Goal: Contribute content: Contribute content

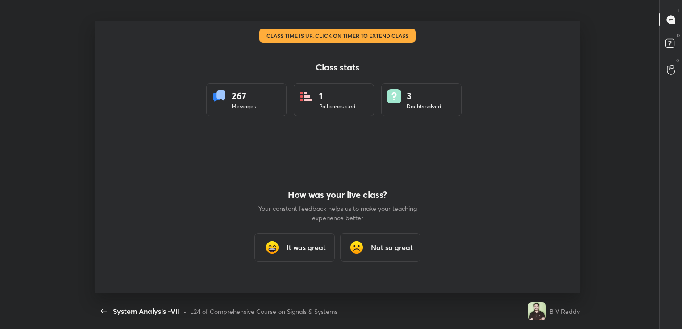
scroll to position [3, 0]
click at [315, 252] on h3 "It was great" at bounding box center [305, 247] width 39 height 11
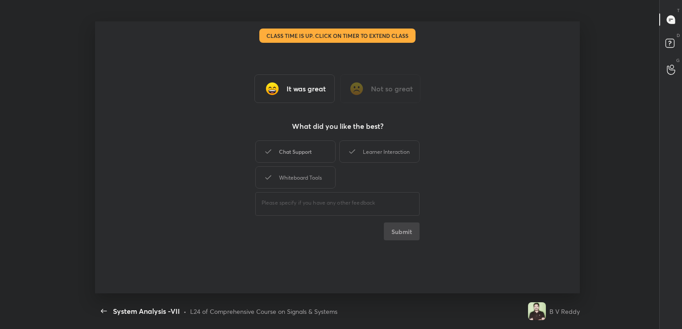
click at [310, 148] on div "Chat Support" at bounding box center [295, 152] width 80 height 22
click at [410, 235] on button "Submit" at bounding box center [402, 232] width 36 height 18
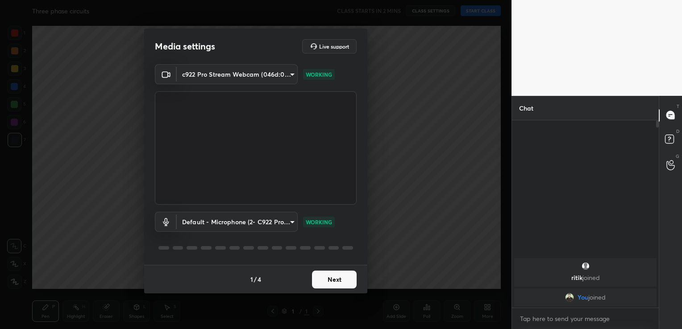
scroll to position [207, 144]
click at [328, 282] on button "Next" at bounding box center [334, 280] width 45 height 18
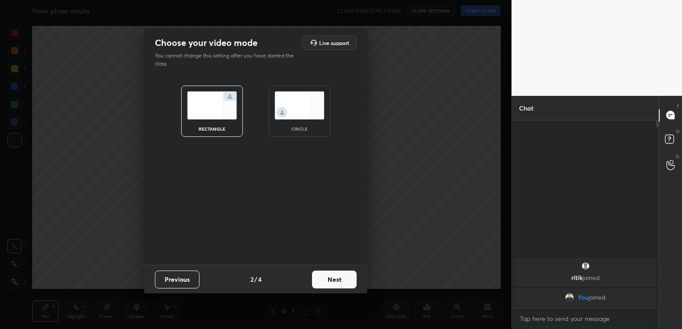
click at [339, 283] on button "Next" at bounding box center [334, 280] width 45 height 18
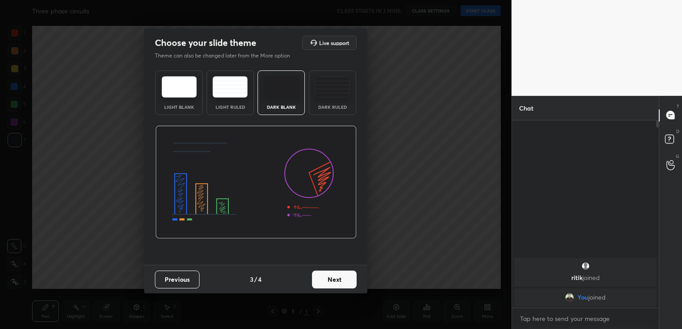
click at [173, 92] on img at bounding box center [179, 86] width 35 height 21
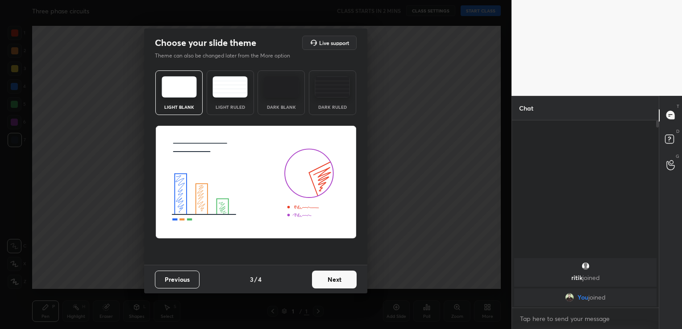
click at [330, 284] on button "Next" at bounding box center [334, 280] width 45 height 18
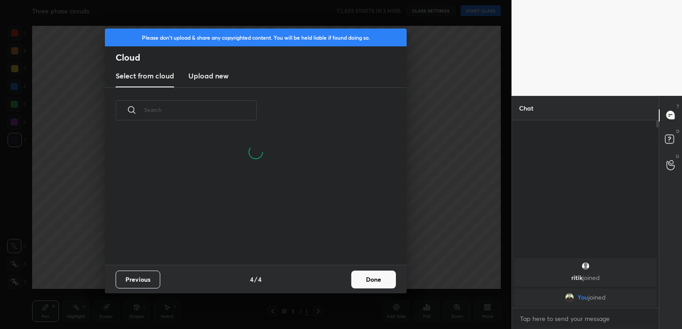
scroll to position [132, 286]
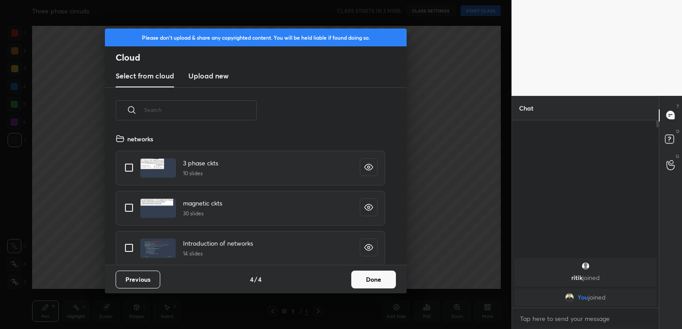
click at [202, 79] on h3 "Upload new" at bounding box center [208, 76] width 40 height 11
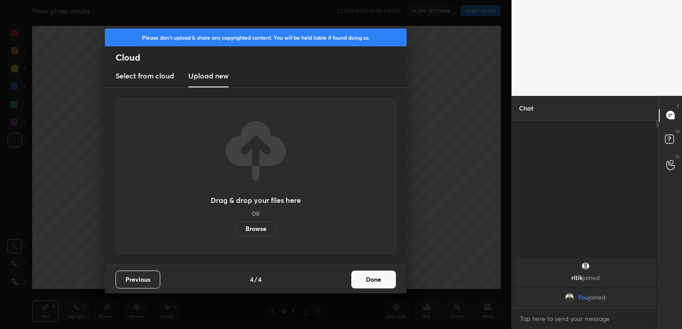
click at [258, 228] on label "Browse" at bounding box center [256, 229] width 40 height 14
click at [236, 228] on input "Browse" at bounding box center [236, 229] width 0 height 14
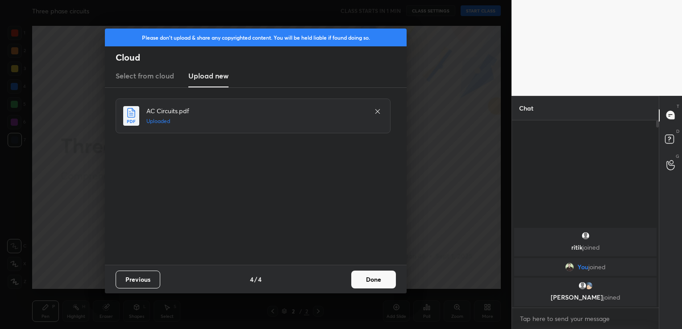
click at [380, 278] on button "Done" at bounding box center [373, 280] width 45 height 18
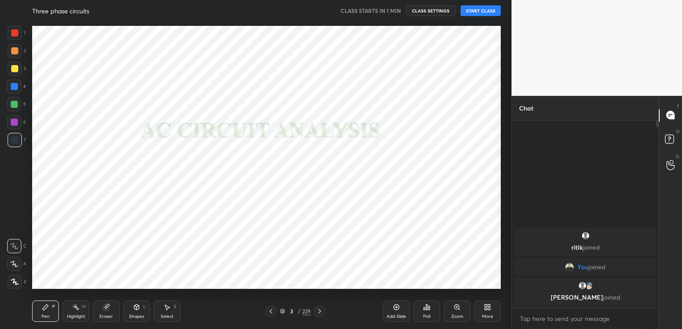
click at [480, 13] on button "START CLASS" at bounding box center [481, 10] width 40 height 11
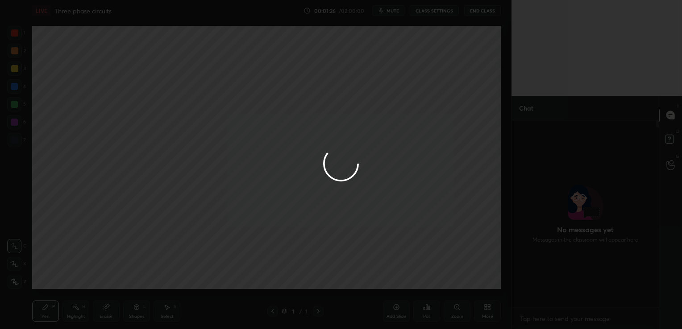
scroll to position [185, 144]
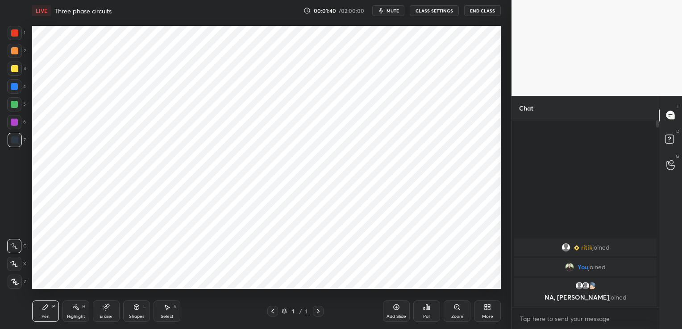
click at [487, 308] on icon at bounding box center [487, 307] width 7 height 7
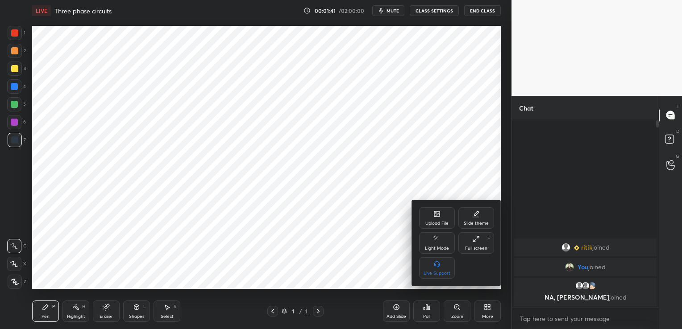
click at [437, 213] on icon at bounding box center [436, 214] width 5 height 5
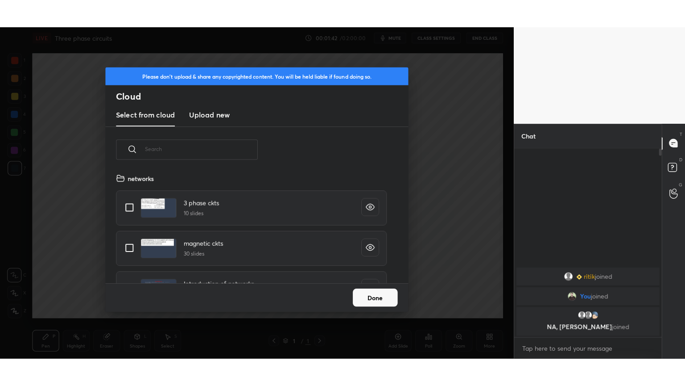
scroll to position [110, 286]
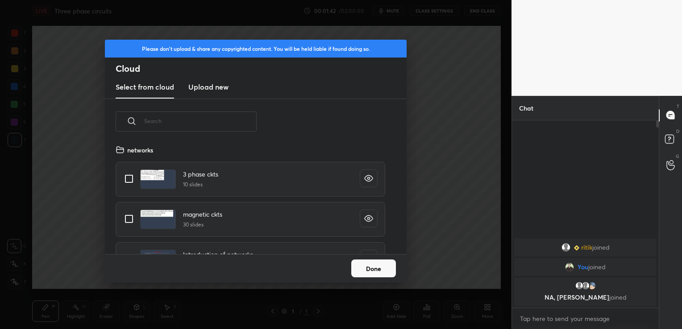
click at [220, 83] on h3 "Upload new" at bounding box center [208, 87] width 40 height 11
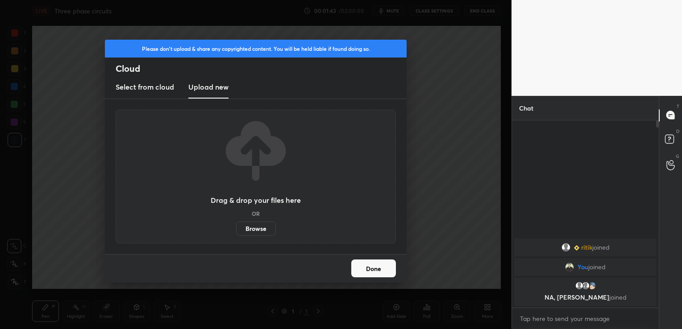
click at [262, 226] on label "Browse" at bounding box center [256, 229] width 40 height 14
click at [236, 226] on input "Browse" at bounding box center [236, 229] width 0 height 14
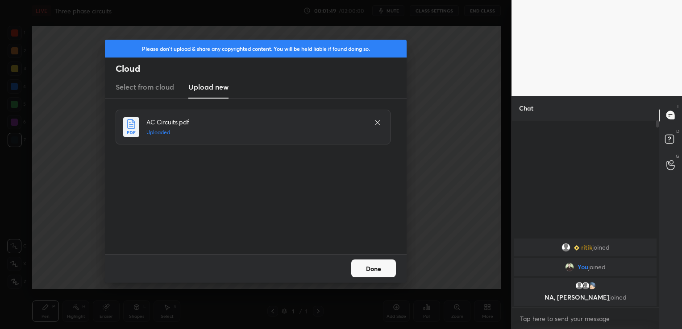
click at [380, 274] on button "Done" at bounding box center [373, 269] width 45 height 18
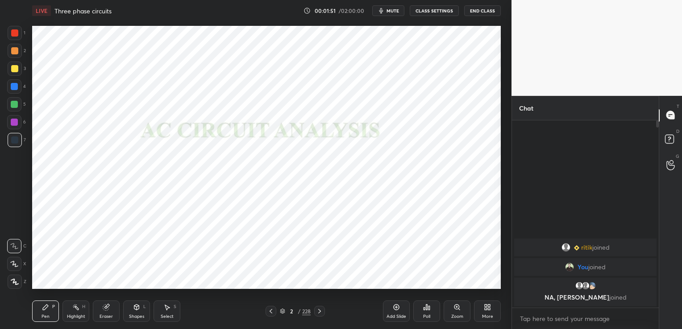
click at [485, 313] on div "More" at bounding box center [487, 311] width 27 height 21
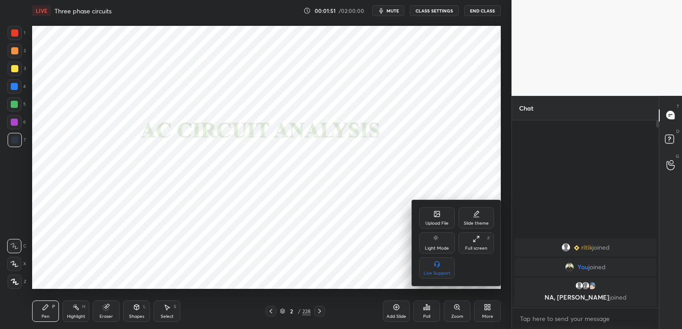
click at [476, 244] on div "Full screen F" at bounding box center [476, 242] width 36 height 21
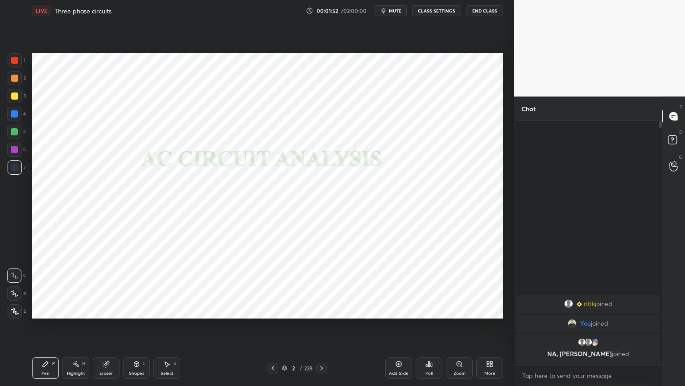
scroll to position [0, 0]
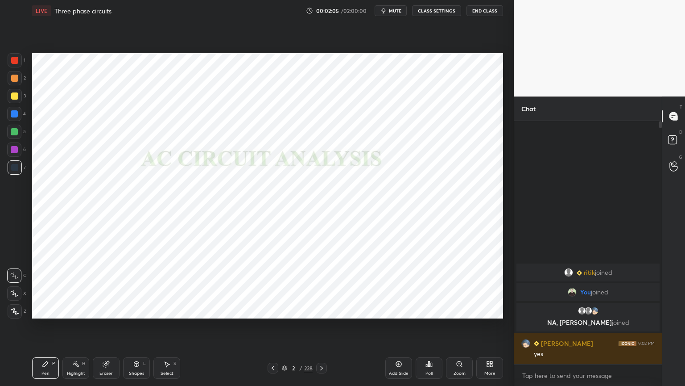
click at [286, 329] on icon at bounding box center [284, 368] width 4 height 1
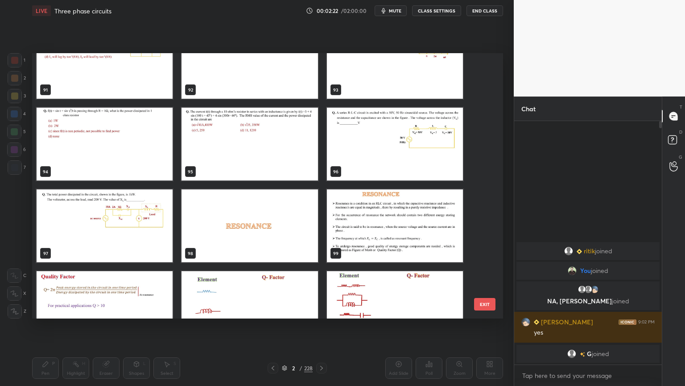
scroll to position [2483, 0]
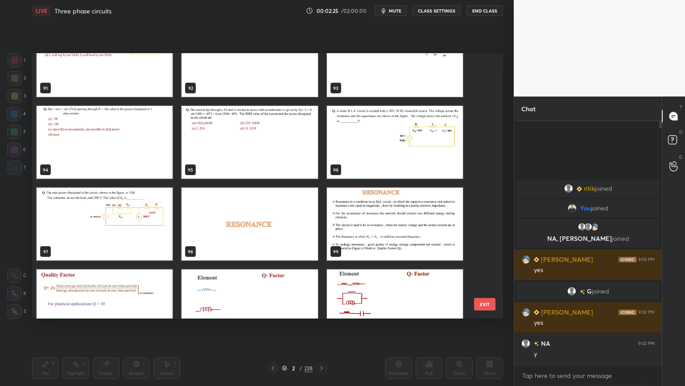
click at [255, 232] on img "grid" at bounding box center [250, 223] width 136 height 73
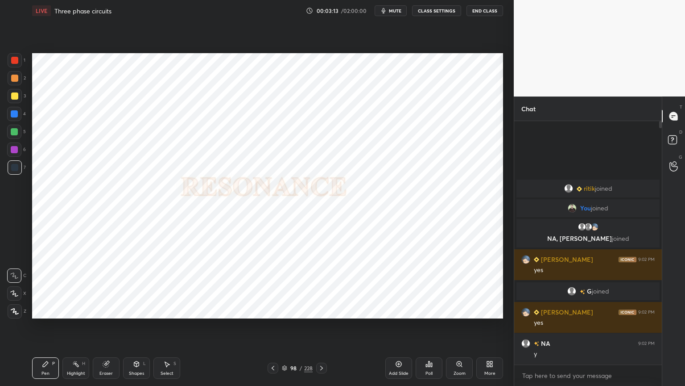
click at [323, 329] on icon at bounding box center [321, 367] width 7 height 7
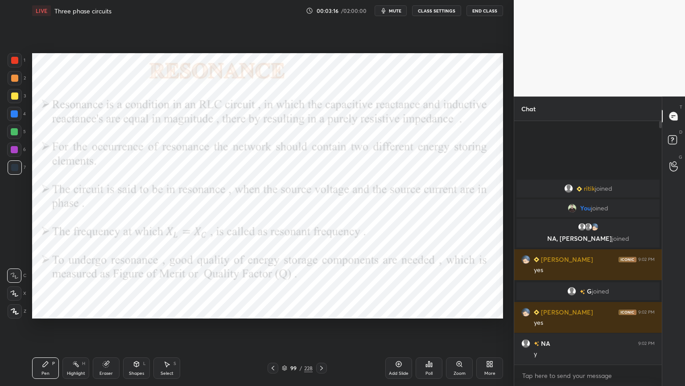
click at [136, 329] on div "Shapes L" at bounding box center [136, 367] width 27 height 21
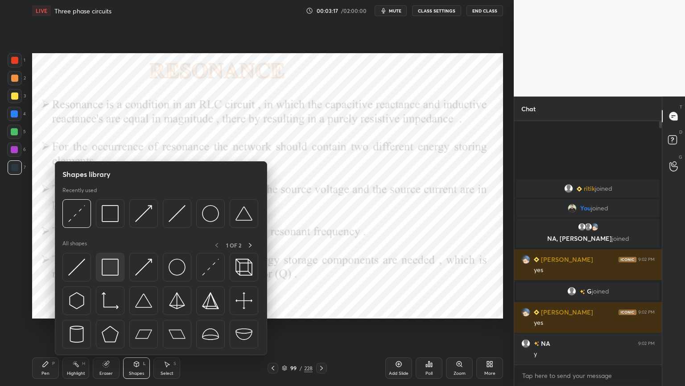
click at [107, 271] on img at bounding box center [110, 266] width 17 height 17
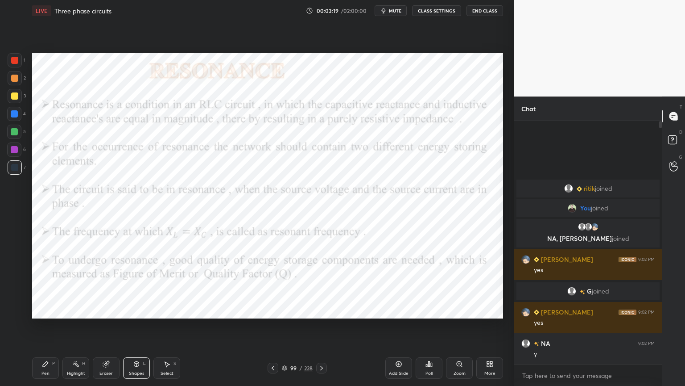
click at [14, 117] on div at bounding box center [14, 114] width 14 height 14
click at [139, 329] on div "Shapes" at bounding box center [136, 373] width 15 height 4
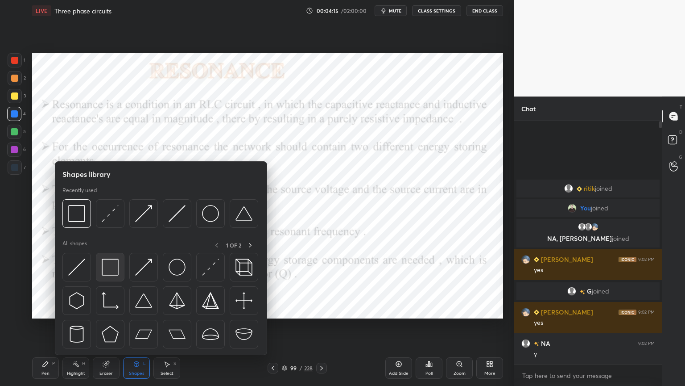
click at [114, 270] on img at bounding box center [110, 266] width 17 height 17
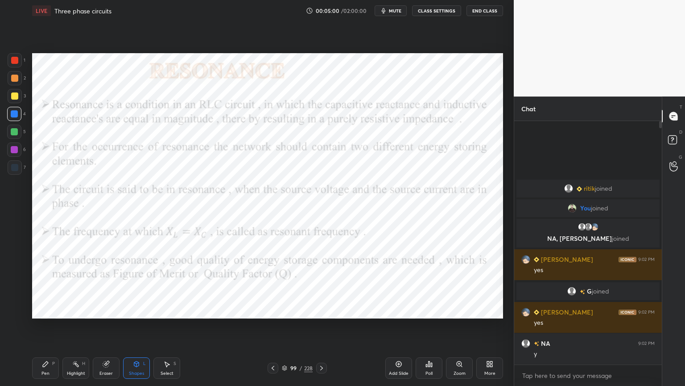
click at [137, 329] on div "Shapes L" at bounding box center [136, 367] width 27 height 21
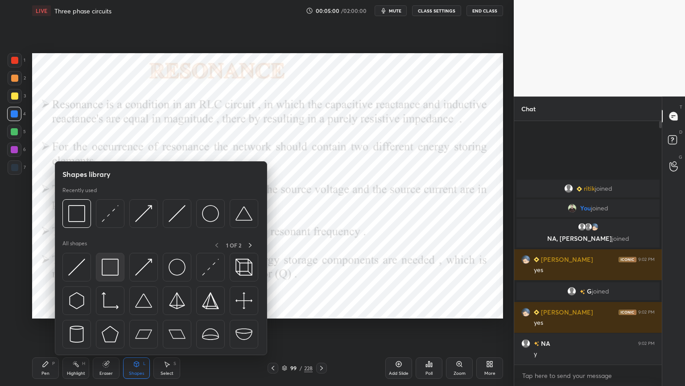
click at [112, 266] on img at bounding box center [110, 266] width 17 height 17
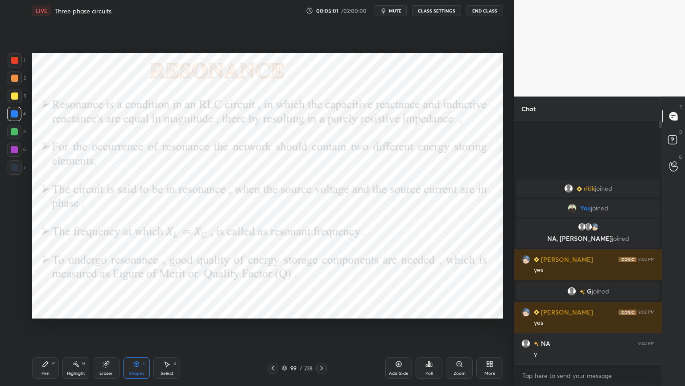
click at [17, 146] on div at bounding box center [14, 149] width 7 height 7
click at [135, 329] on div "Shapes" at bounding box center [136, 373] width 15 height 4
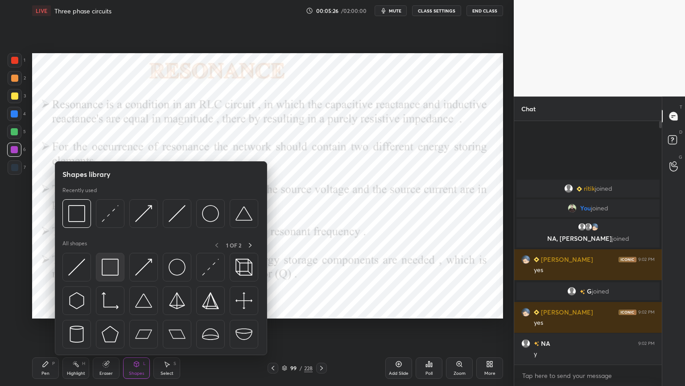
click at [116, 271] on img at bounding box center [110, 266] width 17 height 17
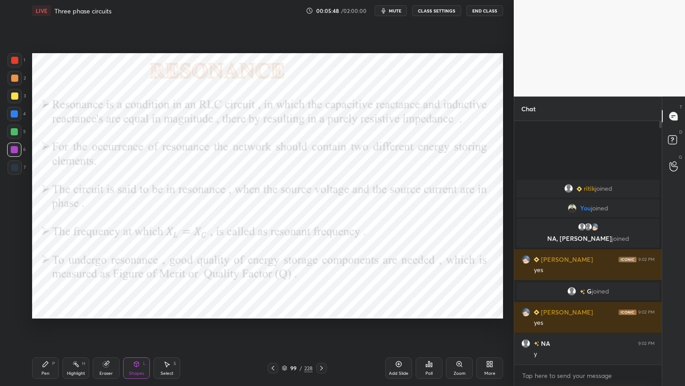
click at [55, 329] on div "Pen P" at bounding box center [45, 367] width 27 height 21
click at [18, 299] on div at bounding box center [14, 293] width 14 height 14
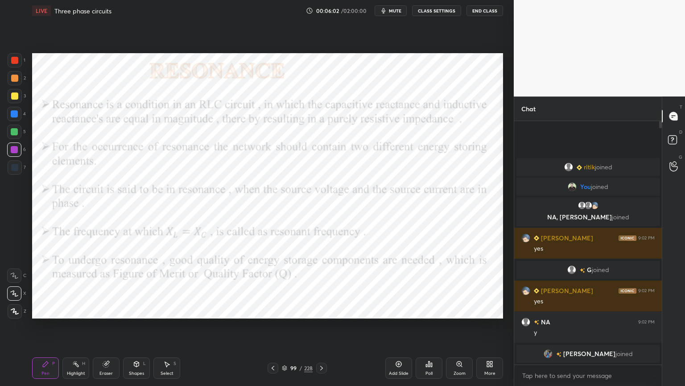
click at [16, 313] on icon at bounding box center [15, 311] width 8 height 6
click at [15, 112] on div at bounding box center [14, 113] width 7 height 7
click at [283, 329] on icon at bounding box center [284, 367] width 5 height 5
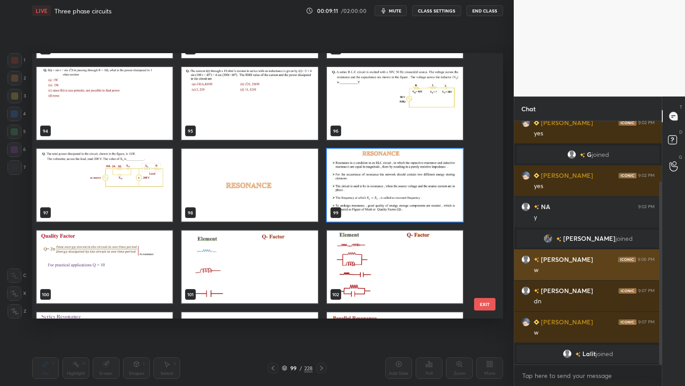
scroll to position [112, 0]
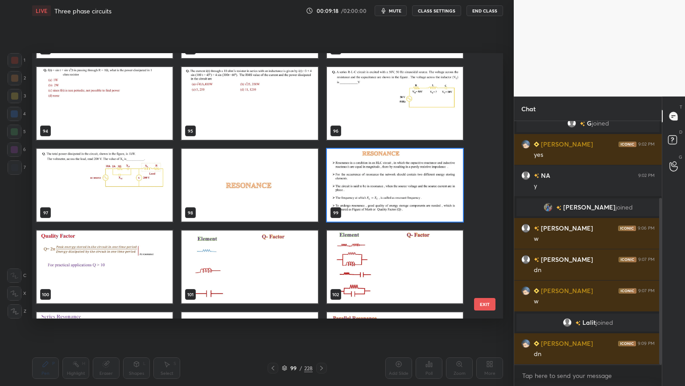
click at [131, 274] on img "grid" at bounding box center [105, 266] width 136 height 73
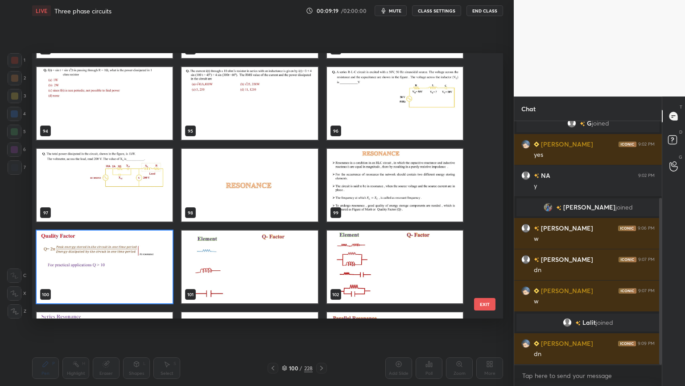
click at [131, 276] on img "grid" at bounding box center [105, 266] width 136 height 73
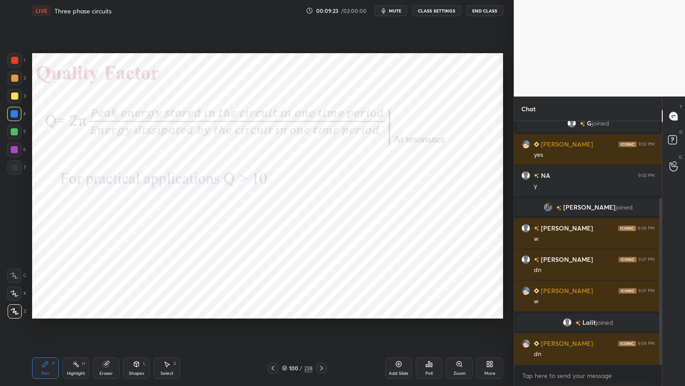
click at [74, 329] on icon at bounding box center [75, 363] width 7 height 7
click at [18, 154] on div at bounding box center [14, 149] width 14 height 14
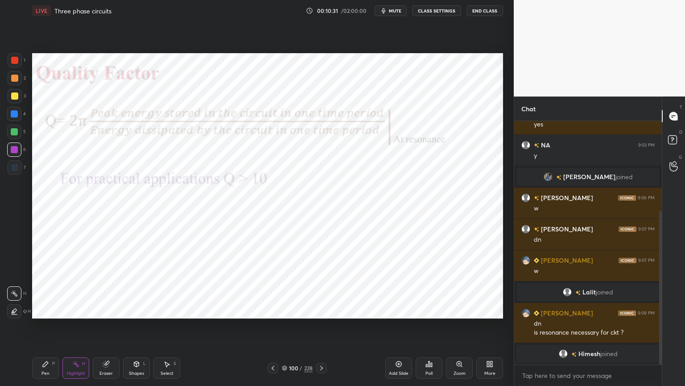
scroll to position [168, 0]
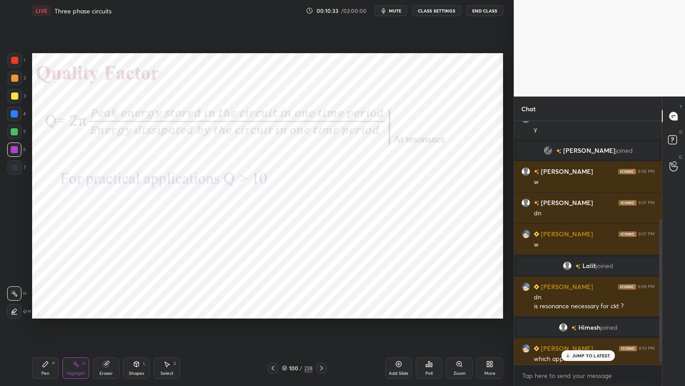
click at [591, 329] on p "JUMP TO LATEST" at bounding box center [592, 355] width 38 height 5
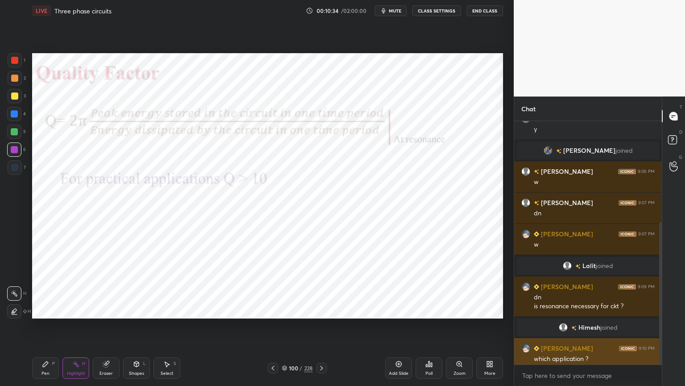
scroll to position [173, 0]
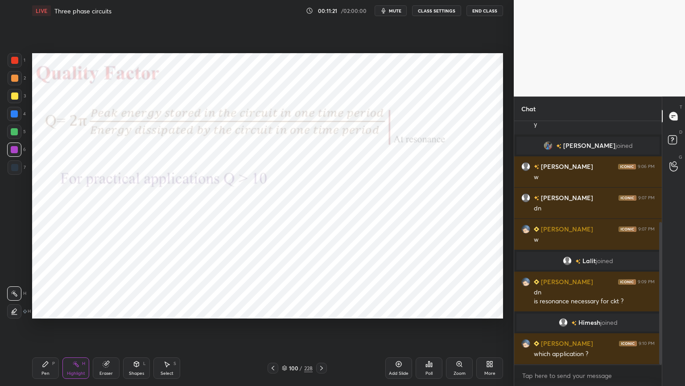
click at [45, 329] on div "Pen" at bounding box center [45, 373] width 8 height 4
click at [15, 153] on div at bounding box center [14, 149] width 14 height 14
click at [81, 329] on div "Highlight" at bounding box center [76, 373] width 18 height 4
click at [323, 329] on icon at bounding box center [321, 367] width 3 height 4
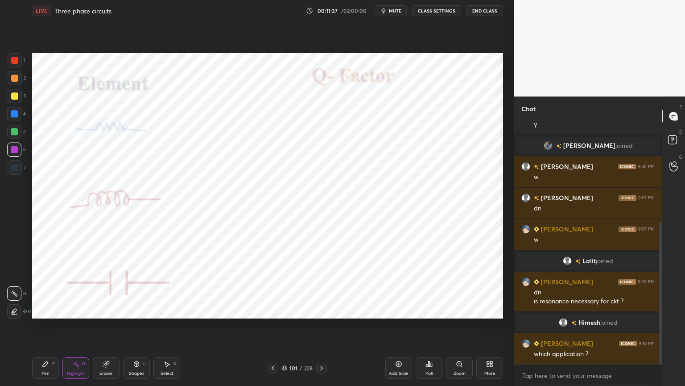
click at [46, 329] on div "Pen P" at bounding box center [45, 367] width 27 height 21
click at [12, 149] on div at bounding box center [14, 149] width 7 height 7
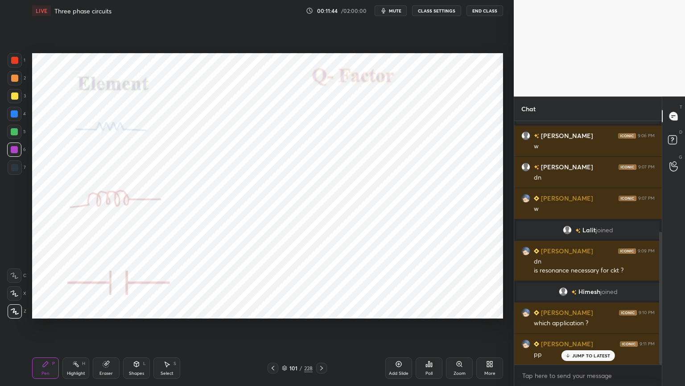
click at [274, 329] on icon at bounding box center [273, 367] width 7 height 7
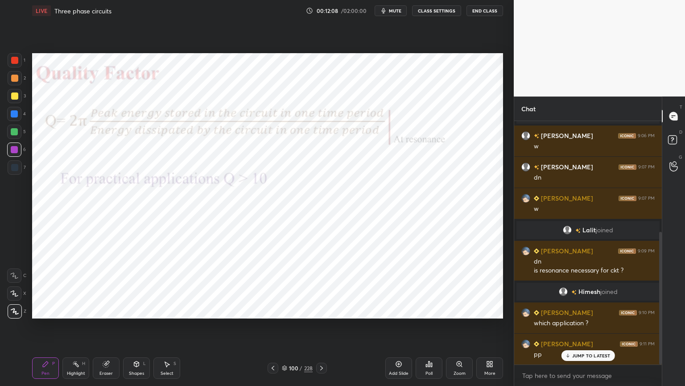
scroll to position [235, 0]
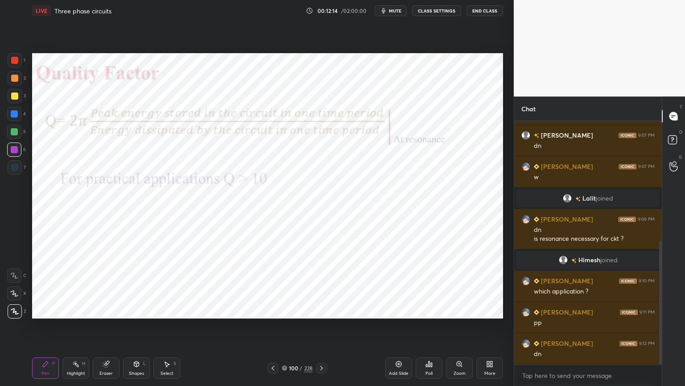
click at [322, 329] on icon at bounding box center [321, 367] width 7 height 7
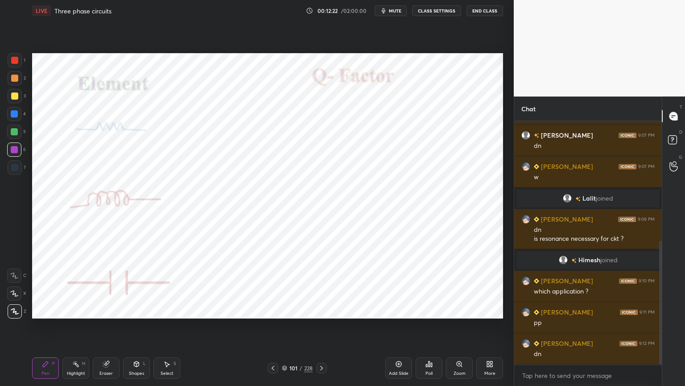
scroll to position [274, 0]
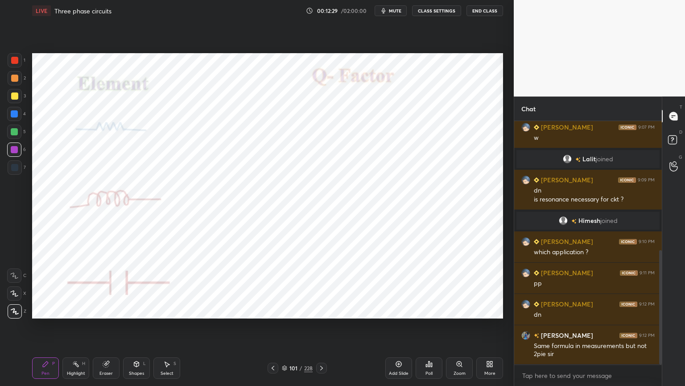
click at [273, 329] on icon at bounding box center [273, 367] width 7 height 7
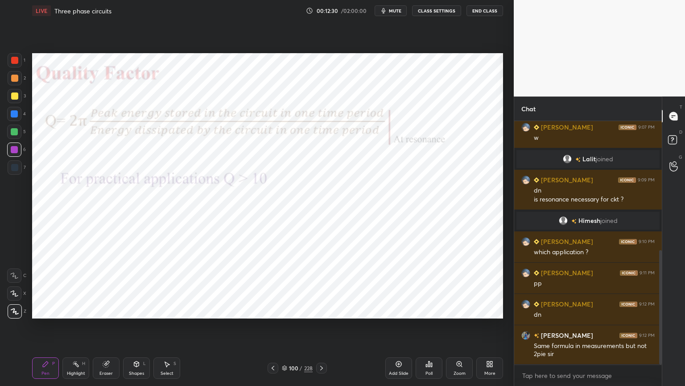
click at [9, 116] on div at bounding box center [14, 114] width 14 height 14
click at [73, 329] on div "Highlight" at bounding box center [76, 373] width 18 height 4
click at [323, 329] on icon at bounding box center [321, 367] width 7 height 7
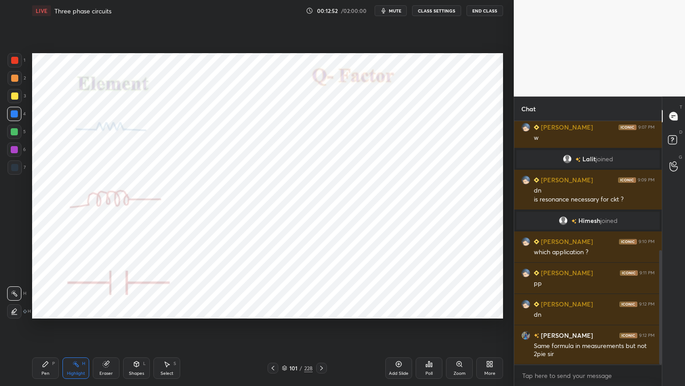
click at [46, 329] on div "Pen" at bounding box center [45, 373] width 8 height 4
click at [13, 155] on div at bounding box center [14, 149] width 14 height 14
click at [14, 112] on div at bounding box center [14, 113] width 7 height 7
click at [13, 154] on div at bounding box center [14, 149] width 14 height 14
click at [13, 149] on div at bounding box center [14, 149] width 7 height 7
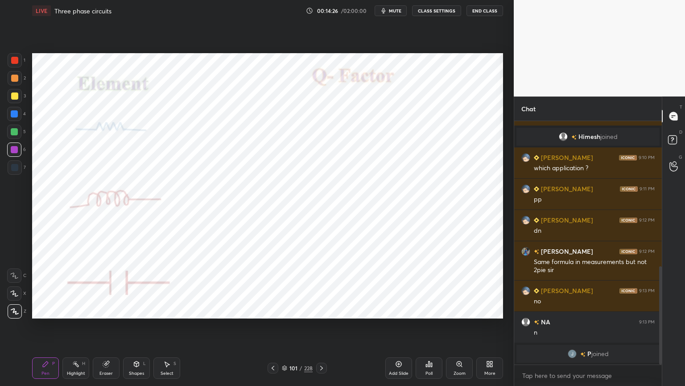
scroll to position [393, 0]
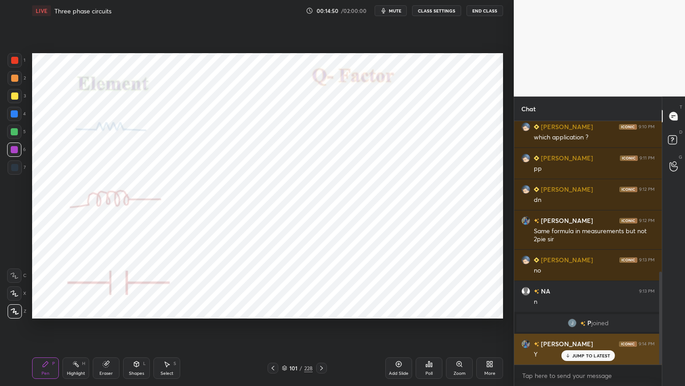
click at [584, 329] on p "JUMP TO LATEST" at bounding box center [592, 355] width 38 height 5
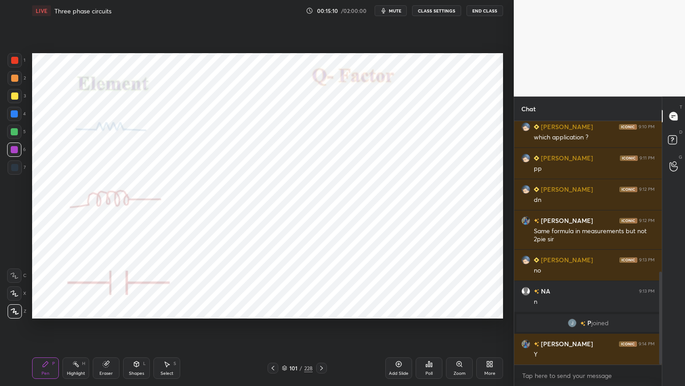
click at [397, 329] on icon at bounding box center [398, 363] width 7 height 7
click at [14, 117] on div at bounding box center [14, 114] width 14 height 14
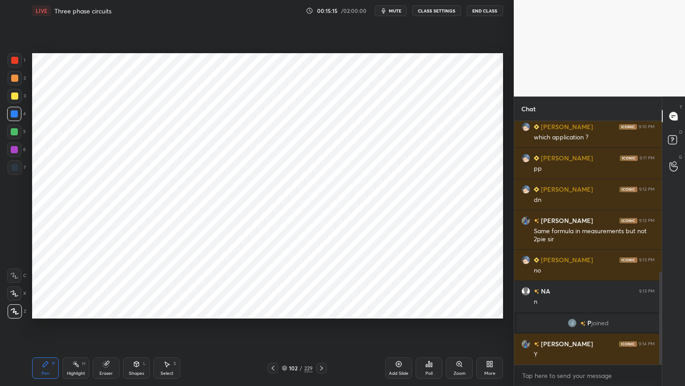
click at [15, 150] on div at bounding box center [14, 149] width 7 height 7
click at [14, 296] on icon at bounding box center [14, 293] width 8 height 6
click at [12, 311] on icon at bounding box center [14, 310] width 7 height 5
click at [17, 115] on div at bounding box center [14, 113] width 7 height 7
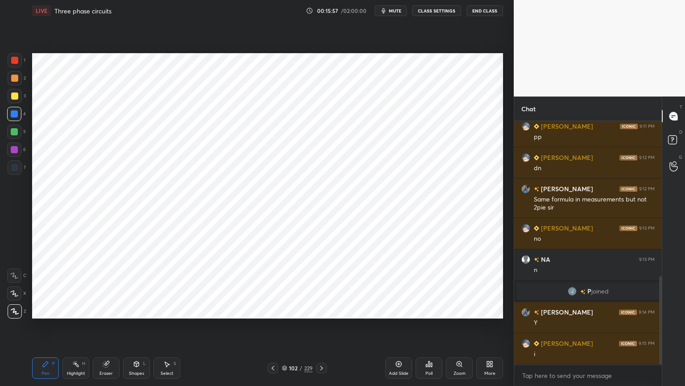
click at [166, 329] on div "Select S" at bounding box center [167, 367] width 27 height 21
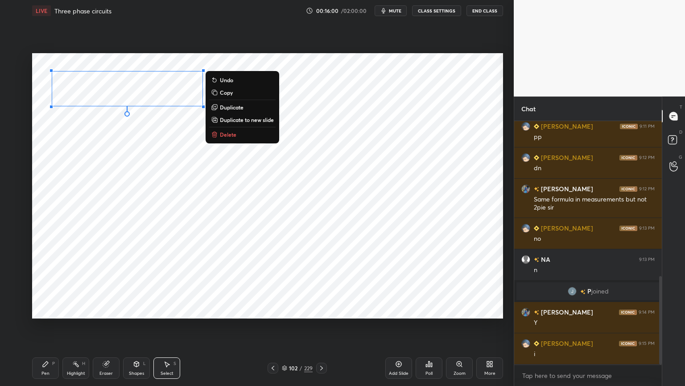
click at [145, 164] on div "0 ° Undo Copy Duplicate Duplicate to new slide Delete" at bounding box center [267, 185] width 471 height 265
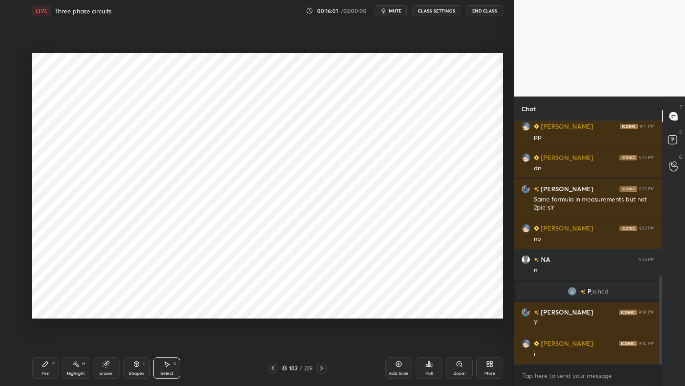
click at [44, 329] on icon at bounding box center [45, 363] width 5 height 5
click at [14, 152] on div at bounding box center [14, 149] width 7 height 7
click at [14, 120] on div at bounding box center [14, 114] width 14 height 14
click at [16, 80] on div at bounding box center [14, 78] width 7 height 7
click at [12, 152] on div at bounding box center [14, 149] width 7 height 7
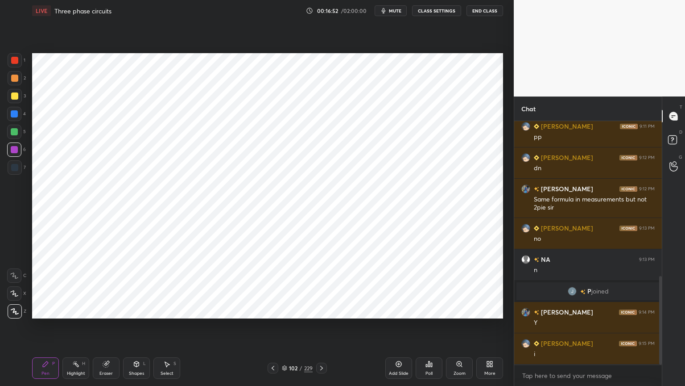
click at [14, 151] on div at bounding box center [14, 149] width 7 height 7
click at [16, 311] on icon at bounding box center [14, 310] width 7 height 5
click at [114, 329] on div "Eraser" at bounding box center [106, 367] width 27 height 21
click at [14, 298] on div at bounding box center [14, 293] width 14 height 14
click at [39, 329] on div "Pen P" at bounding box center [45, 367] width 27 height 21
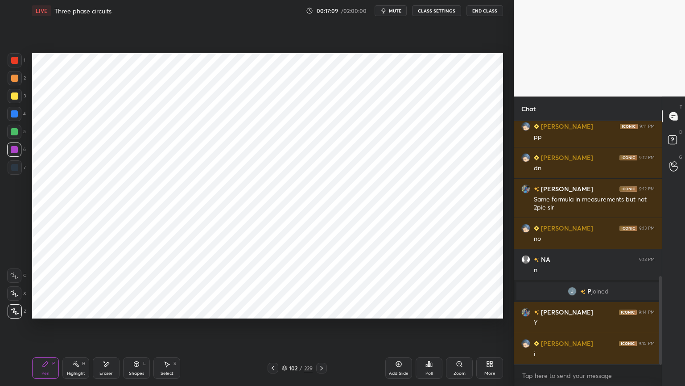
click at [102, 329] on div "Eraser" at bounding box center [106, 367] width 27 height 21
click at [43, 329] on div "Pen" at bounding box center [45, 373] width 8 height 4
click at [10, 114] on div at bounding box center [14, 114] width 14 height 14
click at [323, 329] on icon at bounding box center [321, 367] width 7 height 7
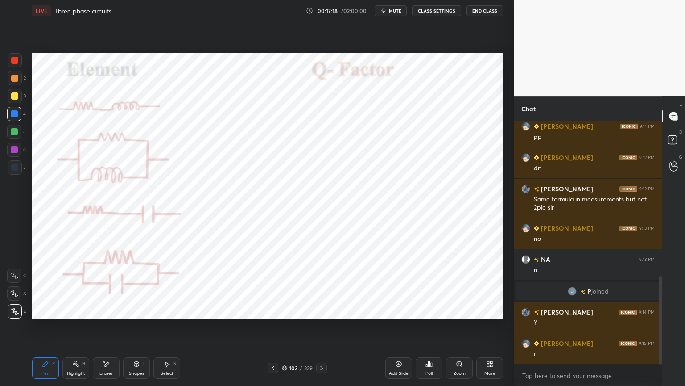
click at [9, 151] on div at bounding box center [14, 149] width 14 height 14
click at [12, 116] on div at bounding box center [14, 113] width 7 height 7
click at [9, 289] on div at bounding box center [14, 293] width 14 height 14
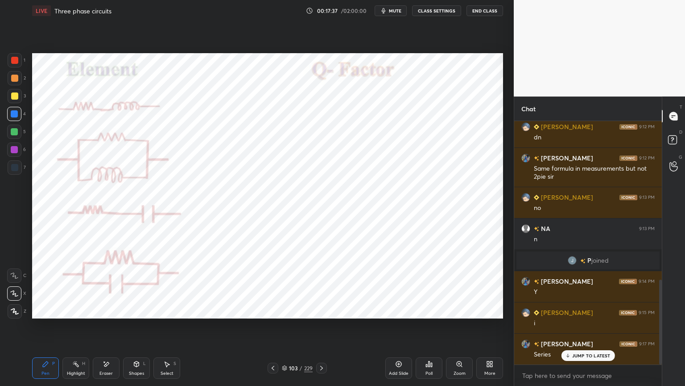
click at [14, 148] on div at bounding box center [14, 149] width 7 height 7
click at [19, 290] on div at bounding box center [14, 293] width 14 height 14
click at [14, 278] on div at bounding box center [14, 275] width 14 height 14
click at [17, 313] on icon at bounding box center [14, 310] width 7 height 5
click at [17, 116] on div at bounding box center [14, 113] width 7 height 7
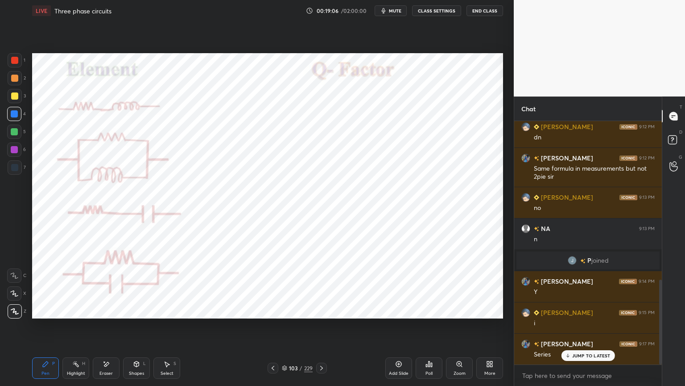
click at [13, 293] on icon at bounding box center [14, 293] width 8 height 6
click at [18, 151] on div at bounding box center [14, 149] width 14 height 14
click at [13, 315] on div at bounding box center [15, 311] width 14 height 14
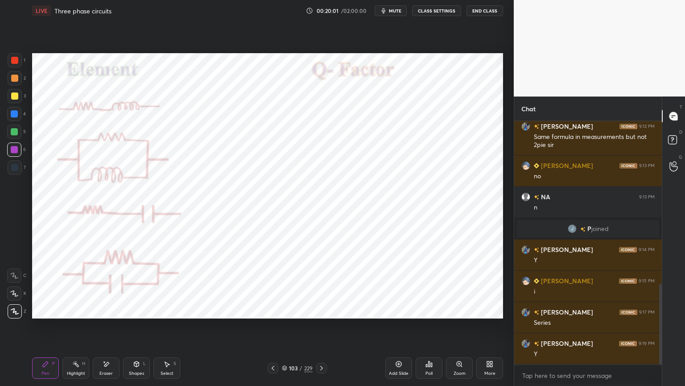
click at [16, 169] on div at bounding box center [14, 167] width 7 height 7
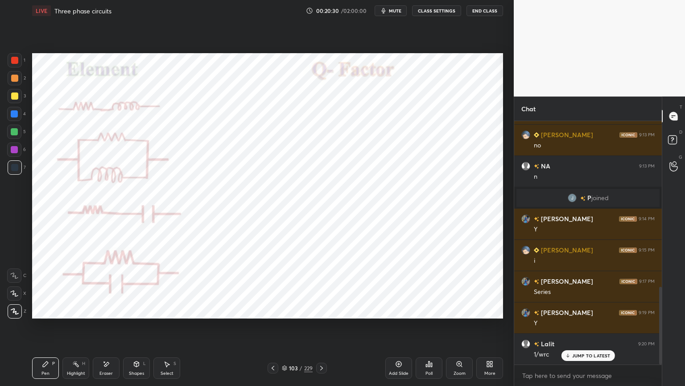
click at [11, 294] on icon at bounding box center [14, 293] width 8 height 6
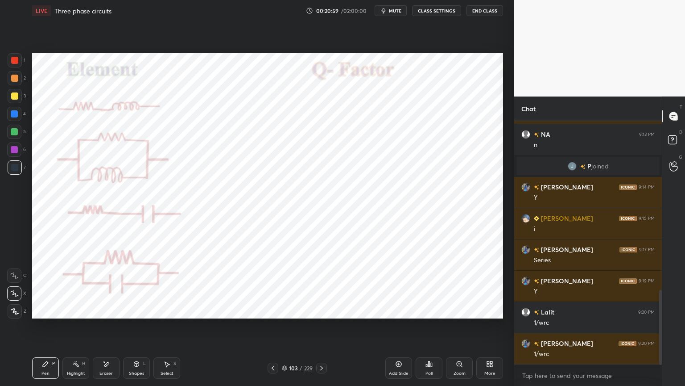
click at [16, 314] on div at bounding box center [15, 311] width 14 height 14
click at [12, 152] on div at bounding box center [14, 149] width 7 height 7
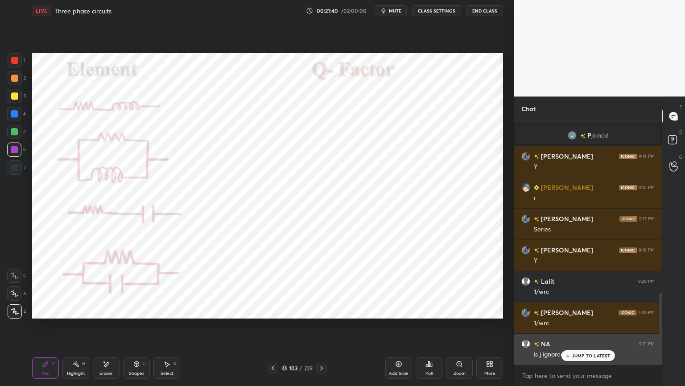
click at [571, 329] on icon at bounding box center [568, 355] width 6 height 5
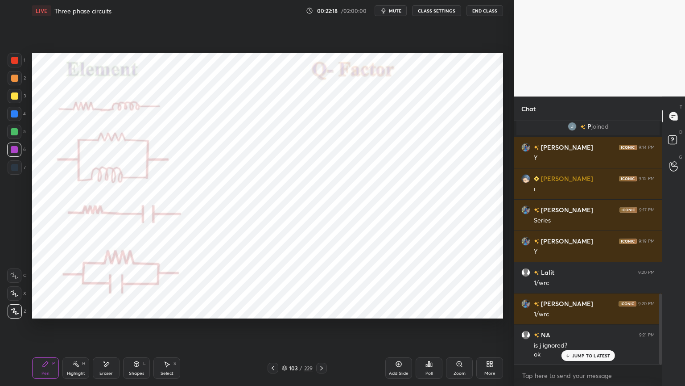
click at [102, 329] on div "Eraser" at bounding box center [106, 373] width 13 height 4
click at [49, 329] on div "Pen" at bounding box center [45, 373] width 8 height 4
click at [15, 305] on div at bounding box center [15, 311] width 14 height 14
click at [20, 120] on div at bounding box center [14, 114] width 14 height 14
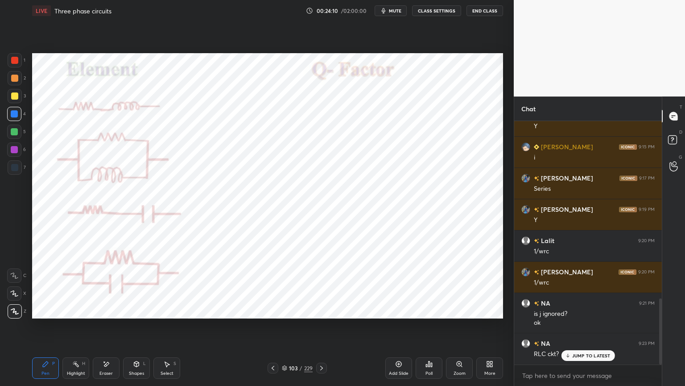
scroll to position [651, 0]
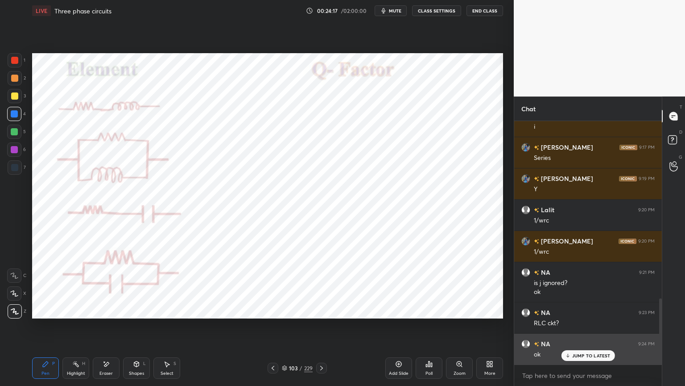
click at [580, 329] on p "JUMP TO LATEST" at bounding box center [592, 355] width 38 height 5
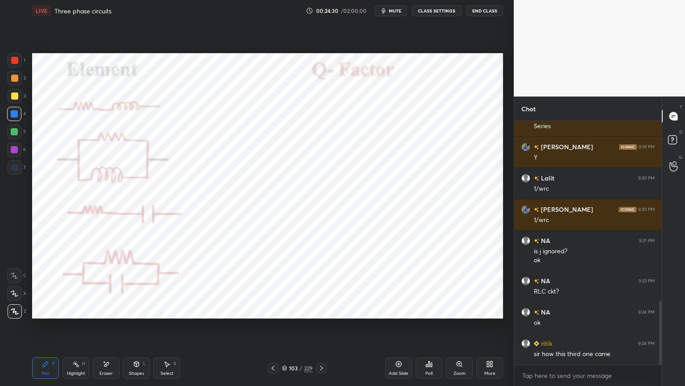
click at [78, 329] on div "Highlight H" at bounding box center [75, 367] width 27 height 21
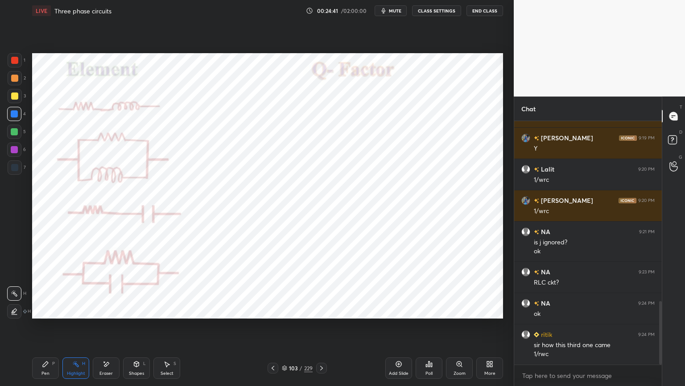
click at [52, 329] on div "Pen P" at bounding box center [45, 367] width 27 height 21
click at [20, 145] on div at bounding box center [14, 149] width 14 height 14
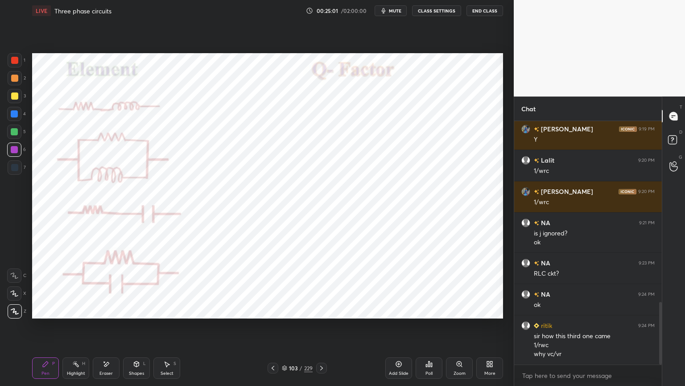
click at [271, 329] on icon at bounding box center [273, 367] width 7 height 7
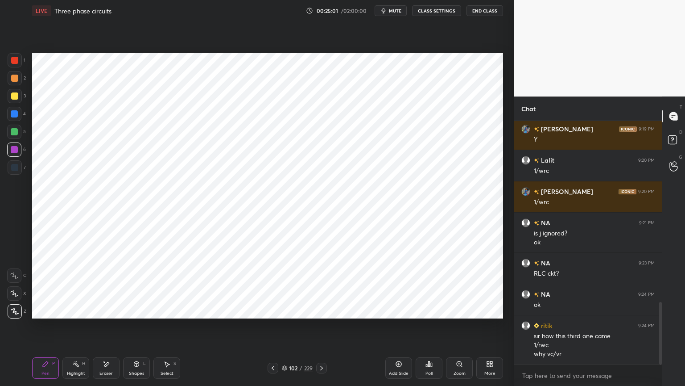
click at [272, 329] on icon at bounding box center [273, 367] width 3 height 4
click at [274, 329] on icon at bounding box center [273, 367] width 7 height 7
click at [324, 329] on icon at bounding box center [321, 367] width 7 height 7
click at [321, 329] on icon at bounding box center [321, 367] width 7 height 7
click at [322, 329] on icon at bounding box center [321, 367] width 7 height 7
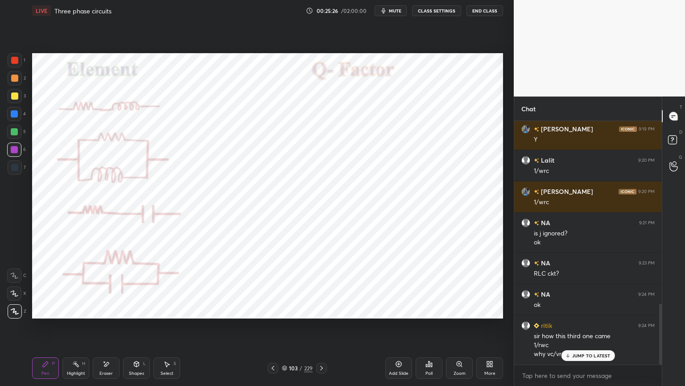
scroll to position [732, 0]
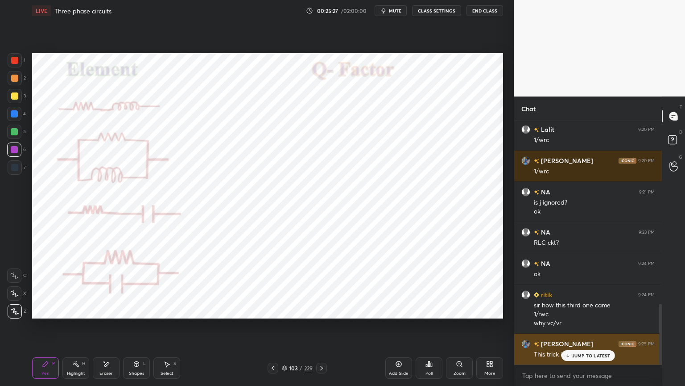
click at [584, 329] on p "JUMP TO LATEST" at bounding box center [592, 355] width 38 height 5
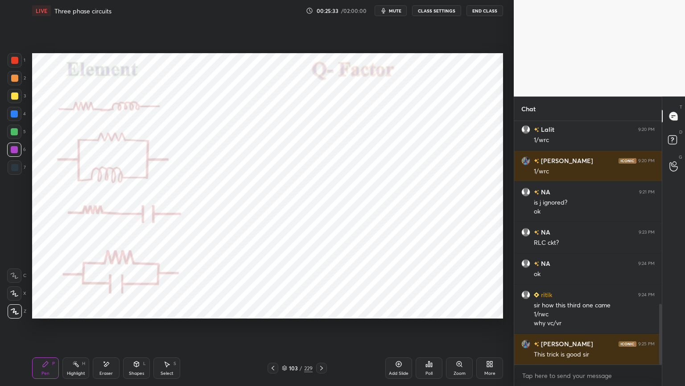
click at [16, 321] on div "1 2 3 4 5 6 7 C X Z E E Erase all H H LIVE Three phase circuits 00:25:33 / 02:0…" at bounding box center [253, 193] width 507 height 386
click at [14, 113] on div at bounding box center [14, 113] width 7 height 7
click at [322, 329] on icon at bounding box center [321, 367] width 7 height 7
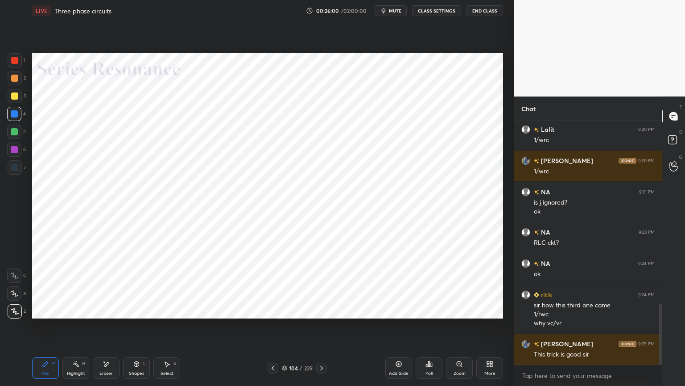
click at [16, 151] on div at bounding box center [14, 149] width 7 height 7
click at [16, 296] on icon at bounding box center [14, 292] width 7 height 5
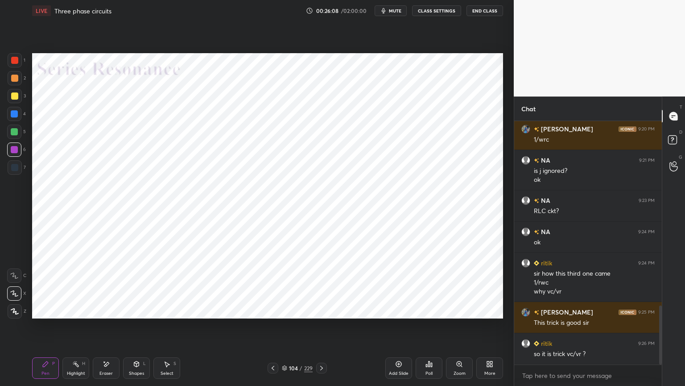
click at [271, 329] on icon at bounding box center [273, 367] width 7 height 7
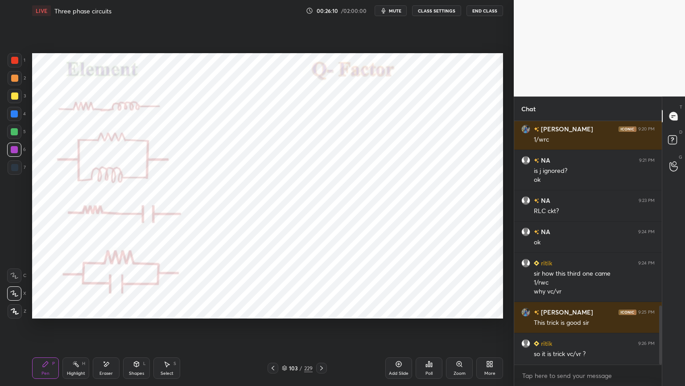
click at [66, 329] on div "Highlight H" at bounding box center [75, 367] width 27 height 21
click at [272, 329] on icon at bounding box center [273, 367] width 7 height 7
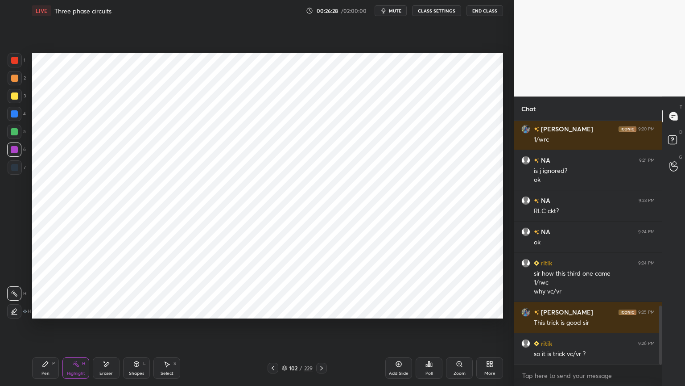
click at [14, 115] on div at bounding box center [14, 113] width 7 height 7
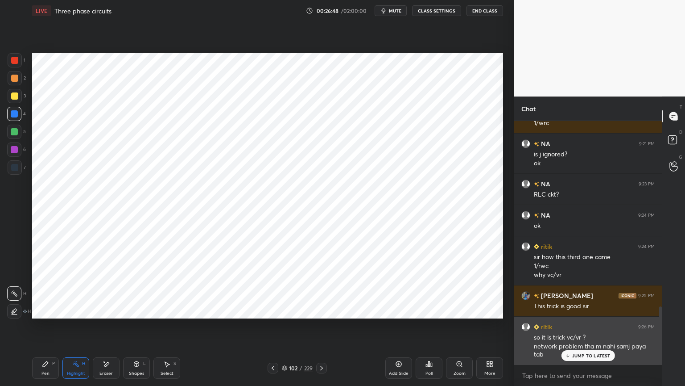
click at [581, 329] on p "JUMP TO LATEST" at bounding box center [592, 355] width 38 height 5
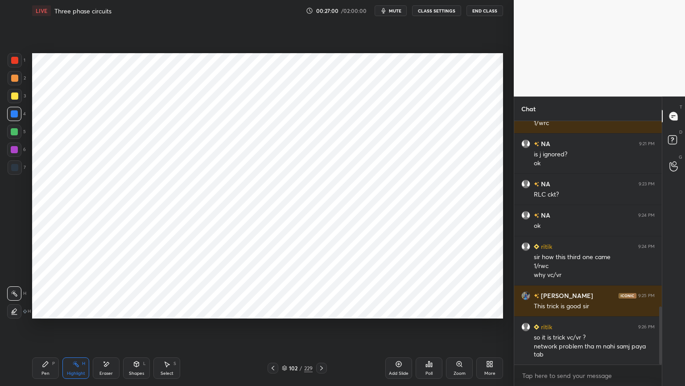
scroll to position [812, 0]
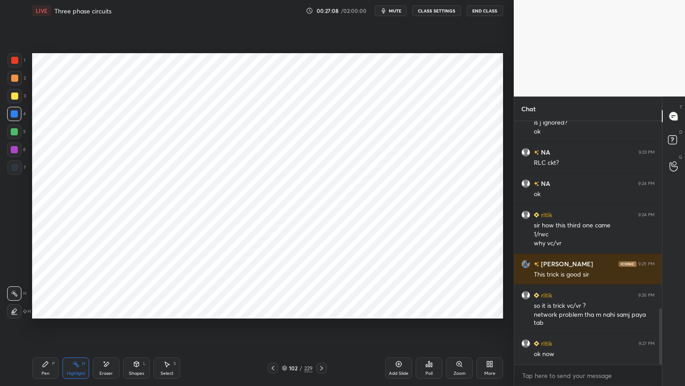
click at [320, 329] on icon at bounding box center [321, 367] width 7 height 7
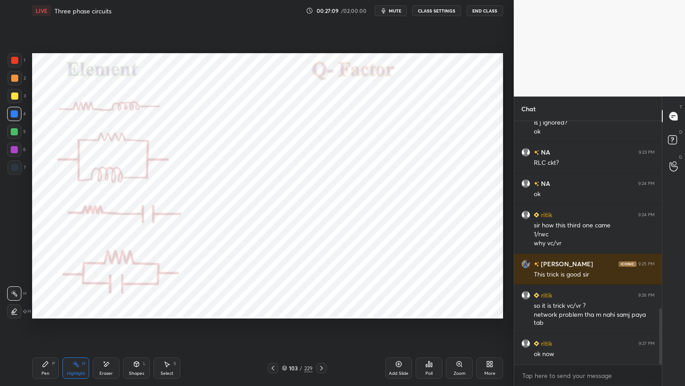
click at [320, 329] on icon at bounding box center [321, 367] width 7 height 7
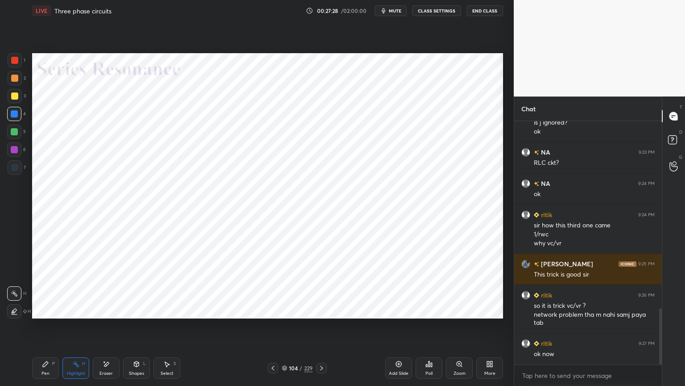
click at [12, 153] on div at bounding box center [14, 149] width 14 height 14
click at [48, 329] on div "Pen P" at bounding box center [45, 367] width 27 height 21
click at [12, 165] on div at bounding box center [14, 167] width 7 height 7
click at [12, 116] on div at bounding box center [14, 113] width 7 height 7
click at [14, 311] on icon at bounding box center [14, 310] width 7 height 5
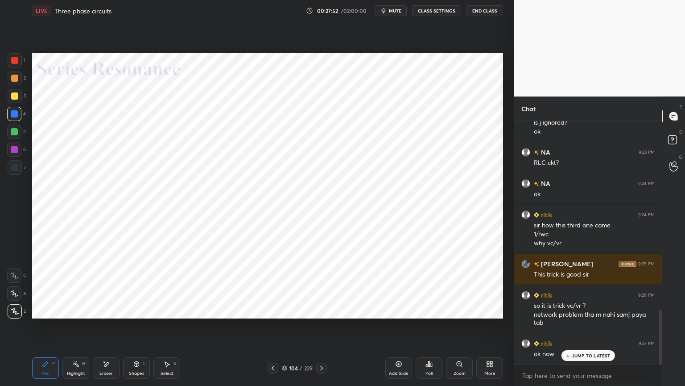
scroll to position [842, 0]
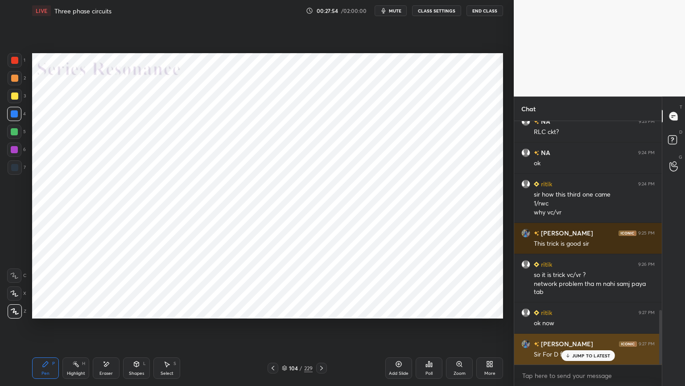
click at [576, 329] on p "JUMP TO LATEST" at bounding box center [592, 355] width 38 height 5
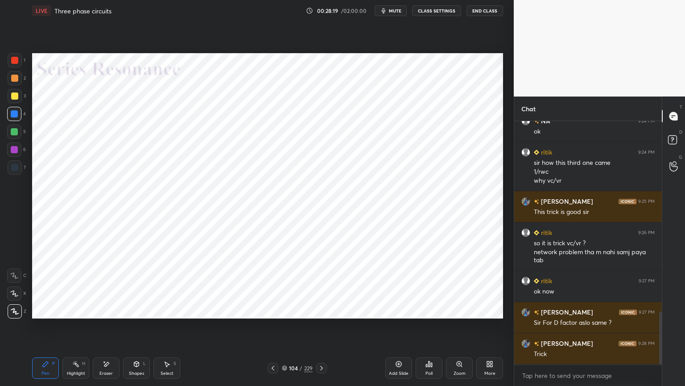
click at [105, 329] on icon at bounding box center [106, 364] width 7 height 8
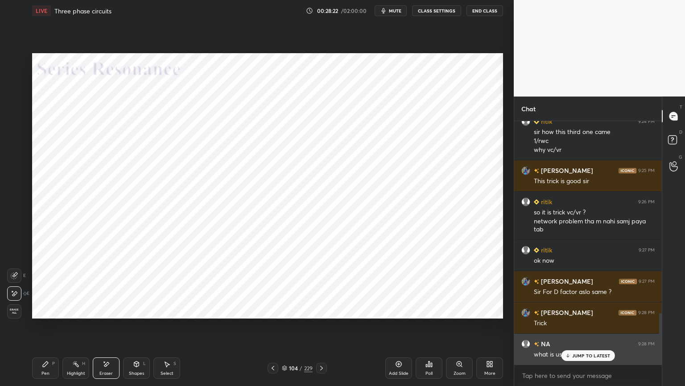
click at [575, 329] on p "JUMP TO LATEST" at bounding box center [592, 355] width 38 height 5
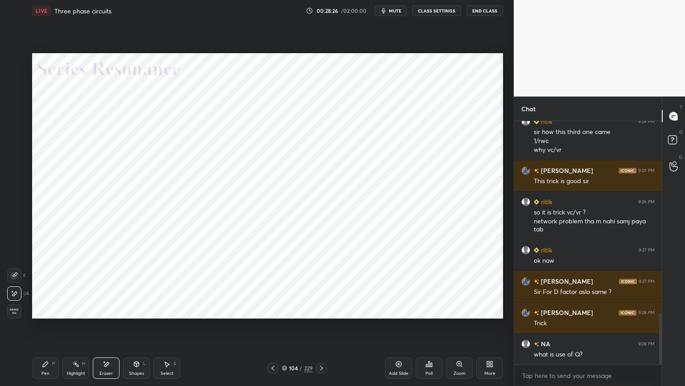
click at [44, 329] on div "Pen P" at bounding box center [45, 367] width 27 height 21
click at [13, 152] on div at bounding box center [14, 149] width 7 height 7
click at [105, 329] on div "Eraser" at bounding box center [106, 367] width 27 height 21
click at [18, 274] on div at bounding box center [14, 275] width 14 height 14
click at [48, 329] on div "Pen P" at bounding box center [45, 367] width 27 height 21
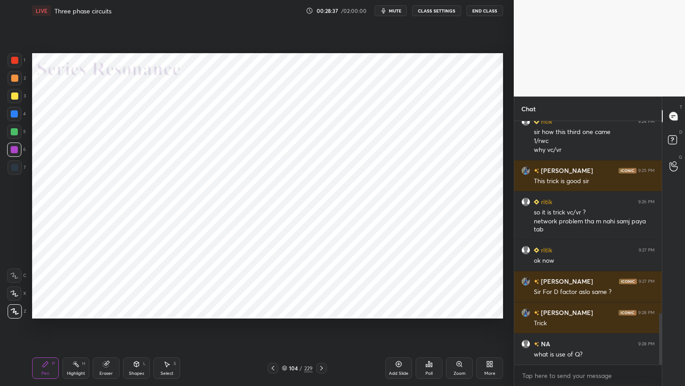
click at [12, 116] on div at bounding box center [14, 113] width 7 height 7
click at [16, 289] on div at bounding box center [14, 293] width 14 height 14
click at [174, 329] on div "S" at bounding box center [175, 363] width 3 height 4
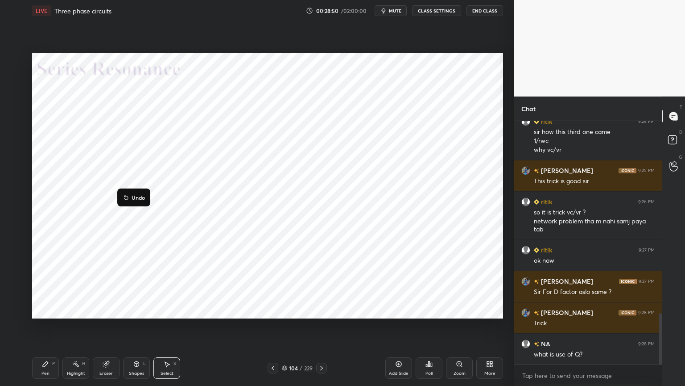
click at [116, 275] on div "0 ° Undo Copy Duplicate Duplicate to new slide Delete" at bounding box center [267, 185] width 471 height 265
click at [50, 329] on div "Pen P" at bounding box center [45, 367] width 27 height 21
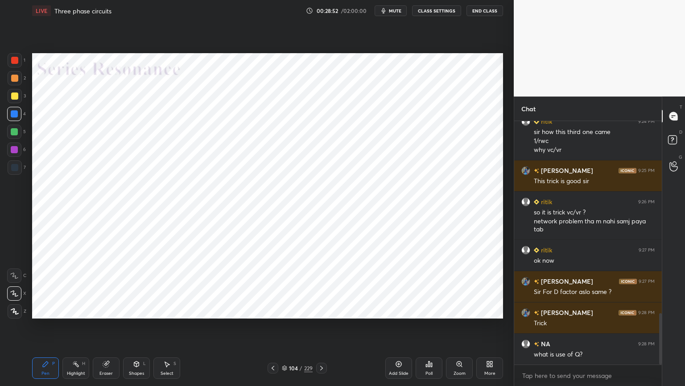
click at [14, 165] on div at bounding box center [14, 167] width 7 height 7
click at [7, 112] on div at bounding box center [14, 114] width 14 height 14
click at [14, 307] on div at bounding box center [15, 311] width 14 height 14
click at [16, 150] on div at bounding box center [14, 149] width 7 height 7
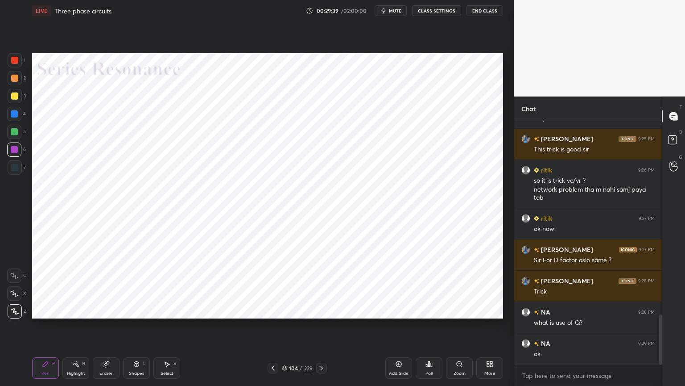
click at [172, 329] on div "Select S" at bounding box center [167, 367] width 27 height 21
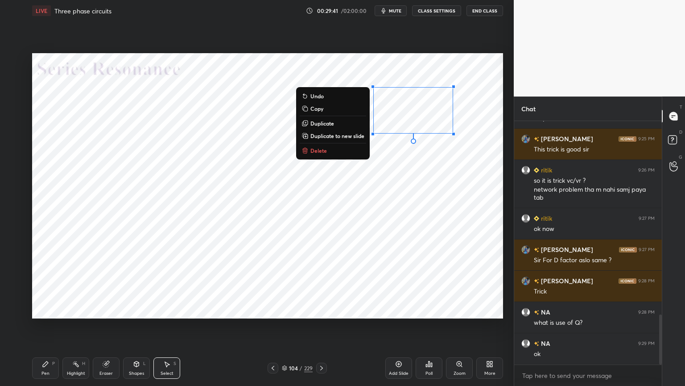
click at [331, 154] on button "Delete" at bounding box center [333, 150] width 66 height 11
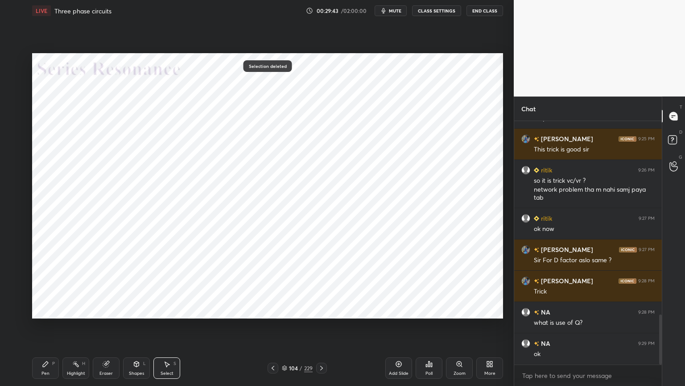
click at [52, 329] on div "P" at bounding box center [53, 363] width 3 height 4
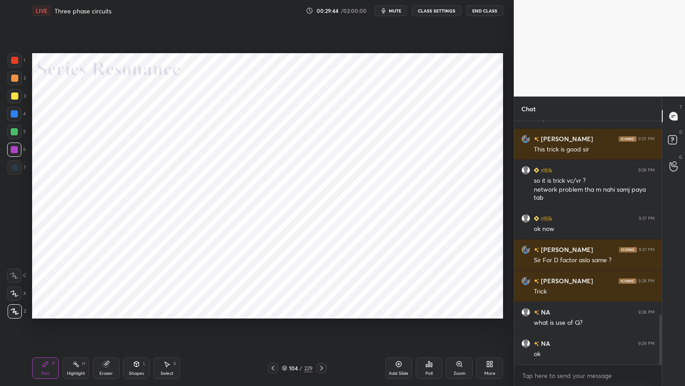
click at [13, 150] on div at bounding box center [14, 149] width 7 height 7
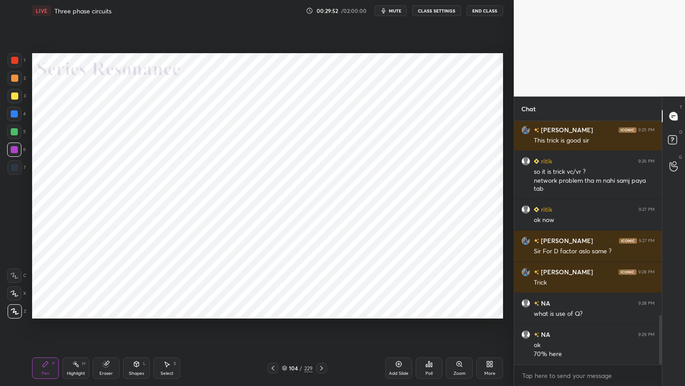
click at [13, 296] on div at bounding box center [14, 293] width 14 height 14
click at [15, 311] on icon at bounding box center [15, 311] width 8 height 6
click at [14, 167] on div at bounding box center [14, 167] width 7 height 7
click at [16, 147] on div at bounding box center [14, 149] width 7 height 7
click at [14, 294] on icon at bounding box center [14, 292] width 7 height 5
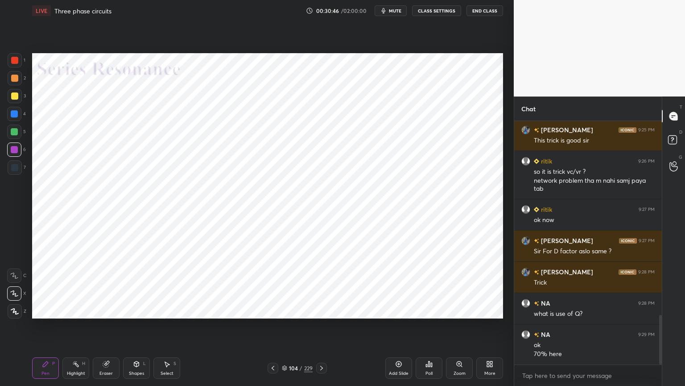
click at [12, 167] on div at bounding box center [14, 167] width 7 height 7
click at [16, 83] on div at bounding box center [15, 78] width 14 height 14
click at [14, 166] on div at bounding box center [14, 167] width 7 height 7
click at [15, 312] on icon at bounding box center [14, 310] width 7 height 5
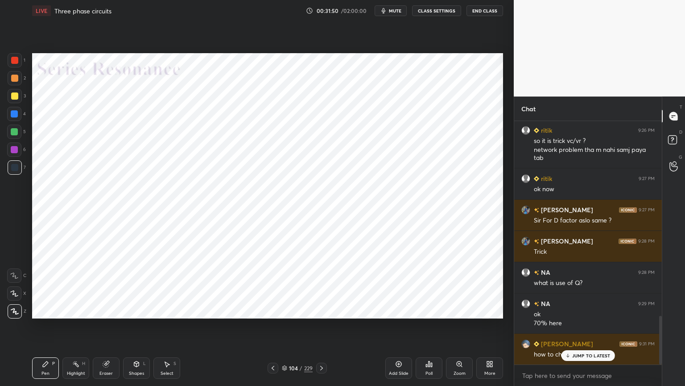
click at [12, 295] on icon at bounding box center [14, 293] width 8 height 6
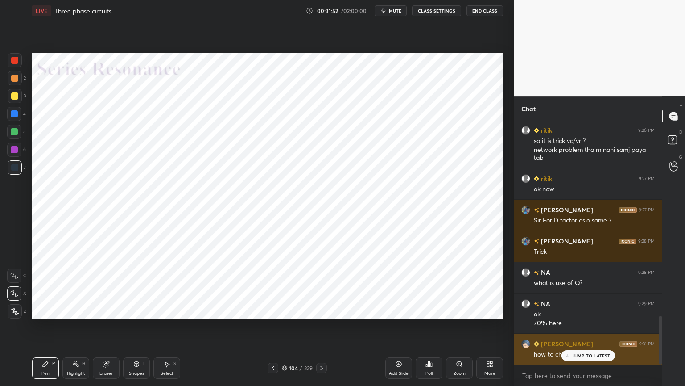
click at [568, 329] on icon at bounding box center [568, 355] width 6 height 5
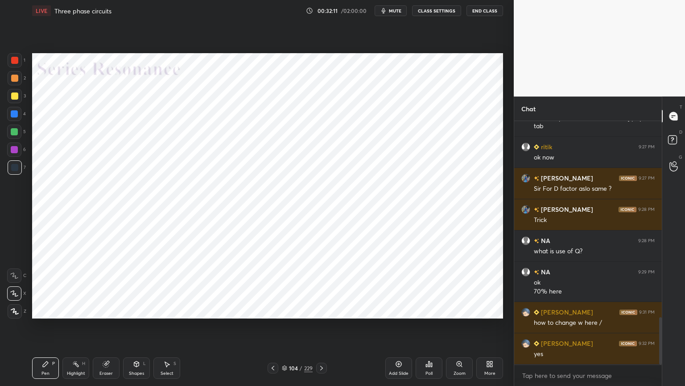
click at [16, 150] on div at bounding box center [14, 149] width 7 height 7
click at [16, 295] on icon at bounding box center [14, 292] width 7 height 5
click at [14, 316] on div at bounding box center [15, 311] width 14 height 14
click at [78, 329] on div "Highlight" at bounding box center [76, 373] width 18 height 4
click at [136, 329] on div "Shapes" at bounding box center [136, 373] width 15 height 4
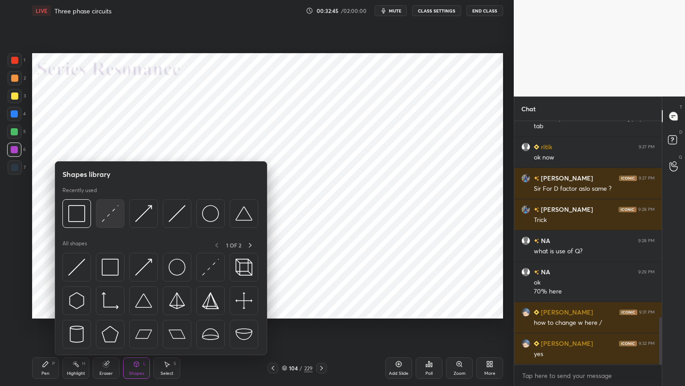
click at [104, 216] on img at bounding box center [110, 213] width 17 height 17
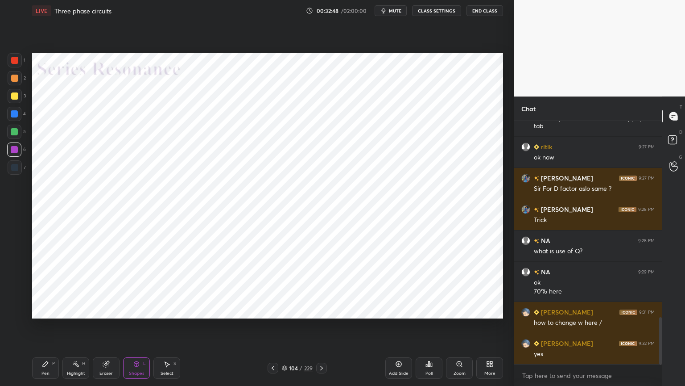
click at [48, 329] on icon at bounding box center [45, 363] width 7 height 7
click at [17, 149] on div at bounding box center [14, 149] width 7 height 7
click at [13, 168] on div at bounding box center [14, 167] width 7 height 7
click at [112, 329] on div "Eraser" at bounding box center [106, 367] width 27 height 21
click at [11, 296] on icon at bounding box center [14, 294] width 7 height 8
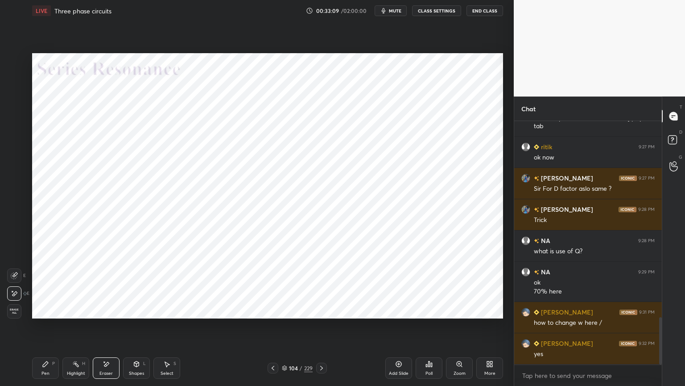
click at [46, 329] on div "Pen" at bounding box center [45, 373] width 8 height 4
click at [15, 116] on div at bounding box center [14, 113] width 7 height 7
click at [136, 329] on div "Shapes L" at bounding box center [136, 367] width 27 height 21
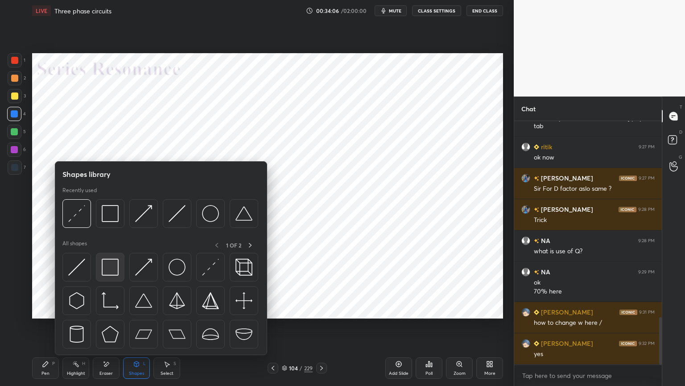
click at [115, 268] on img at bounding box center [110, 266] width 17 height 17
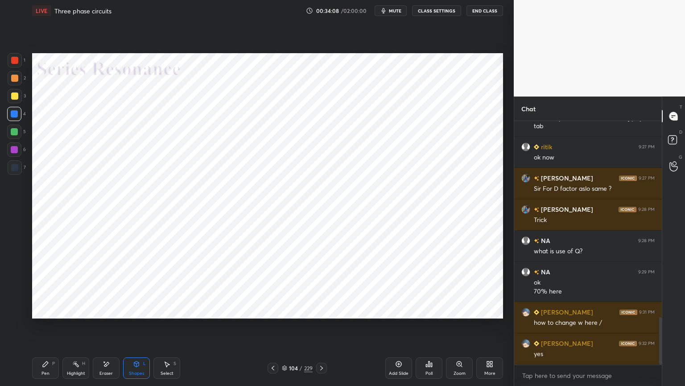
click at [47, 329] on div "Pen" at bounding box center [45, 373] width 8 height 4
click at [14, 164] on div at bounding box center [14, 167] width 7 height 7
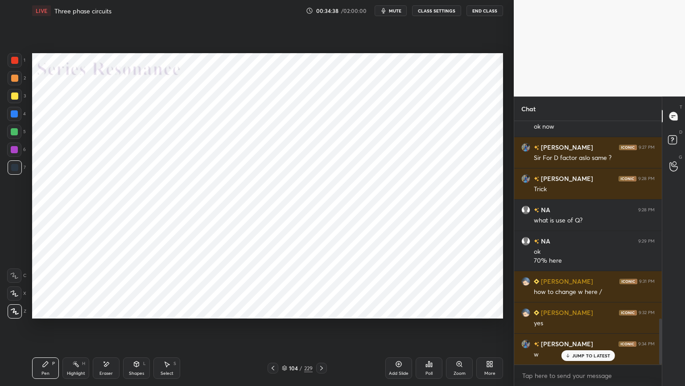
click at [16, 151] on div at bounding box center [14, 149] width 7 height 7
click at [132, 329] on div "Shapes" at bounding box center [136, 373] width 15 height 4
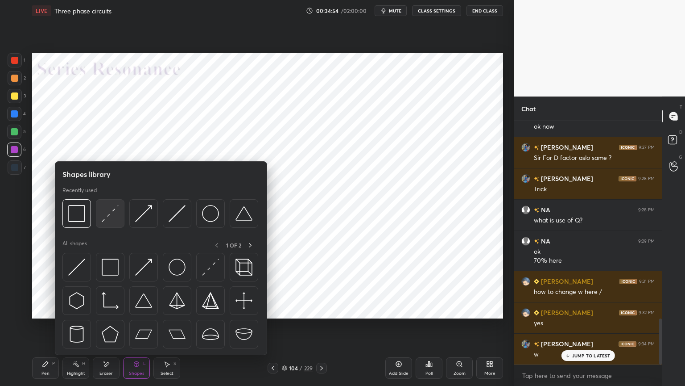
click at [105, 220] on img at bounding box center [110, 213] width 17 height 17
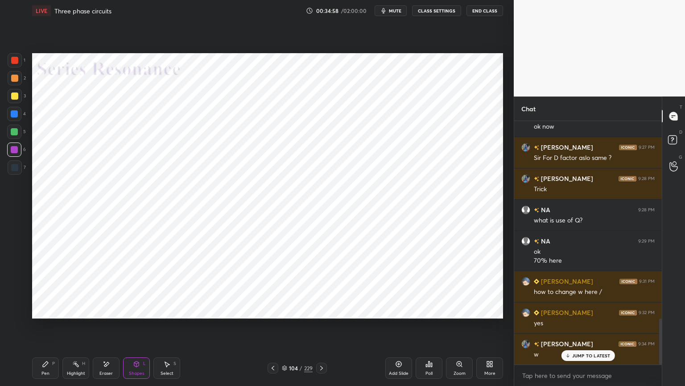
click at [39, 329] on div "Pen P" at bounding box center [45, 367] width 27 height 21
click at [12, 167] on div at bounding box center [14, 167] width 7 height 7
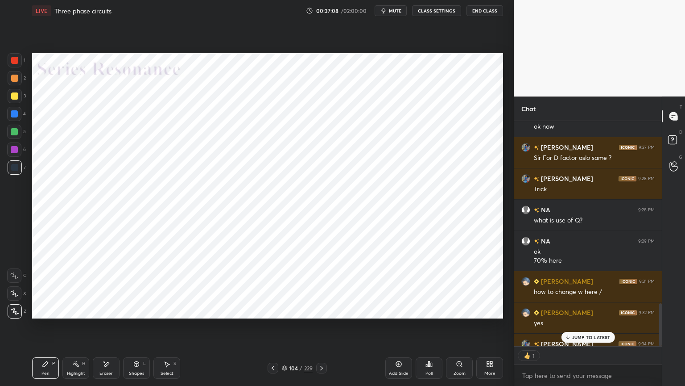
scroll to position [3, 3]
click at [585, 329] on p "JUMP TO LATEST" at bounding box center [592, 336] width 38 height 5
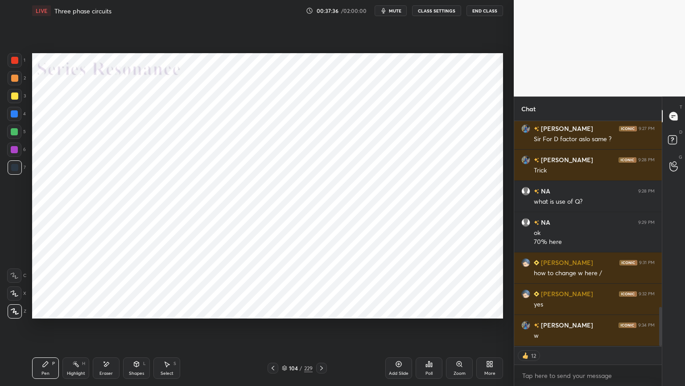
click at [322, 329] on icon at bounding box center [321, 367] width 3 height 4
click at [14, 150] on div at bounding box center [14, 149] width 7 height 7
click at [13, 295] on icon at bounding box center [14, 292] width 7 height 5
click at [21, 115] on div at bounding box center [14, 114] width 14 height 14
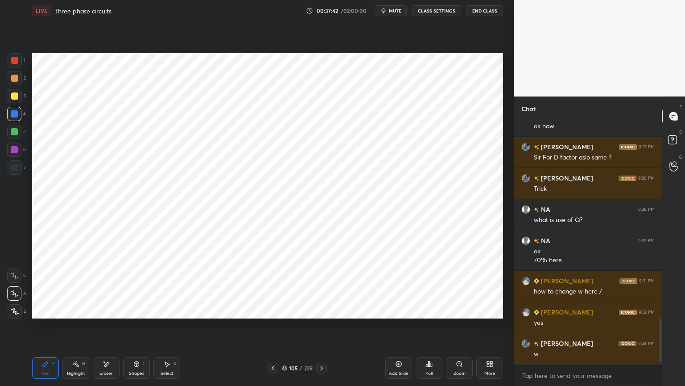
scroll to position [3, 3]
click at [272, 329] on icon at bounding box center [273, 367] width 3 height 4
click at [321, 329] on icon at bounding box center [321, 367] width 7 height 7
click at [16, 151] on div at bounding box center [14, 149] width 7 height 7
click at [16, 313] on icon at bounding box center [14, 310] width 7 height 5
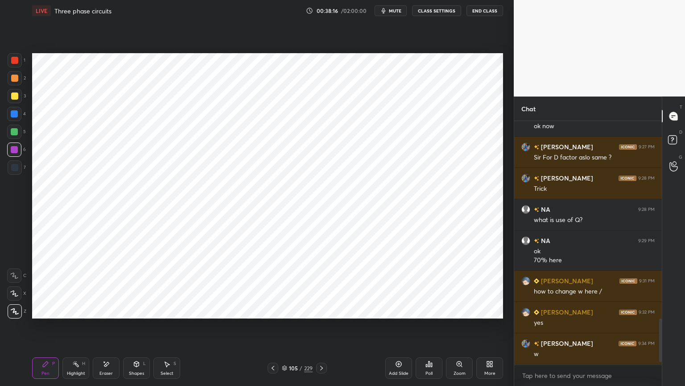
click at [14, 292] on icon at bounding box center [14, 293] width 8 height 6
click at [272, 329] on icon at bounding box center [273, 367] width 7 height 7
click at [323, 329] on icon at bounding box center [321, 367] width 3 height 4
click at [274, 329] on icon at bounding box center [273, 367] width 3 height 4
click at [320, 329] on icon at bounding box center [321, 367] width 7 height 7
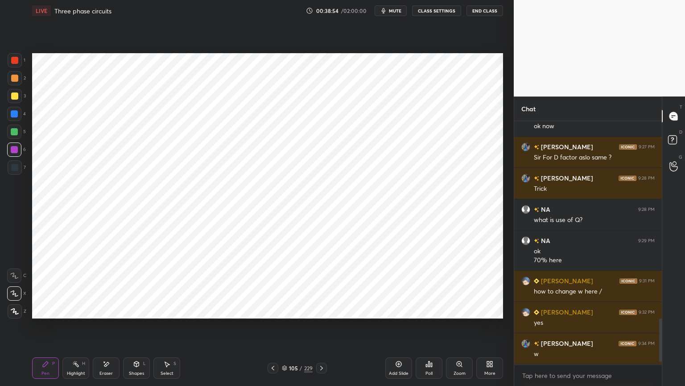
click at [12, 117] on div at bounding box center [14, 114] width 14 height 14
click at [12, 289] on div at bounding box center [14, 293] width 14 height 14
click at [19, 312] on div at bounding box center [15, 311] width 14 height 14
click at [14, 152] on div at bounding box center [14, 149] width 7 height 7
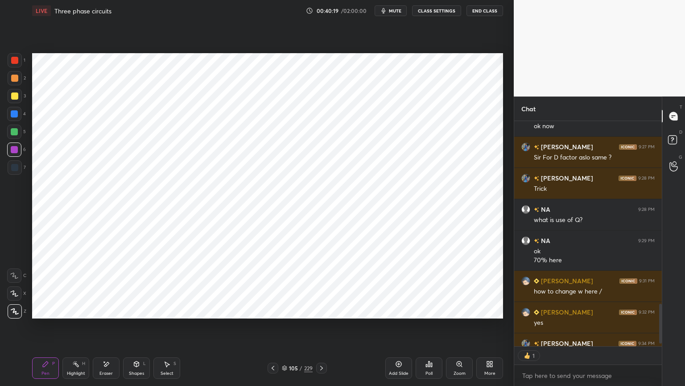
click at [139, 329] on div "Shapes L" at bounding box center [136, 367] width 27 height 21
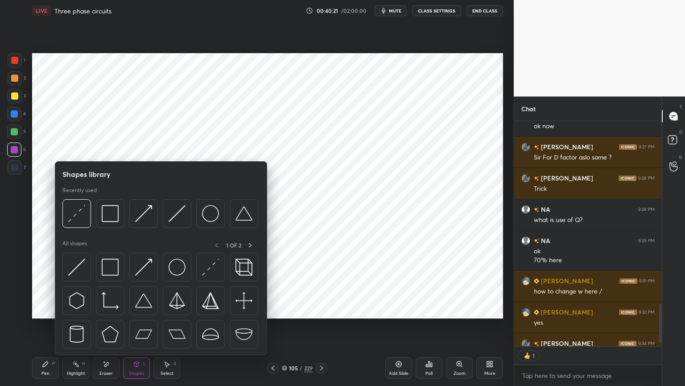
click at [41, 329] on div "Pen" at bounding box center [45, 373] width 8 height 4
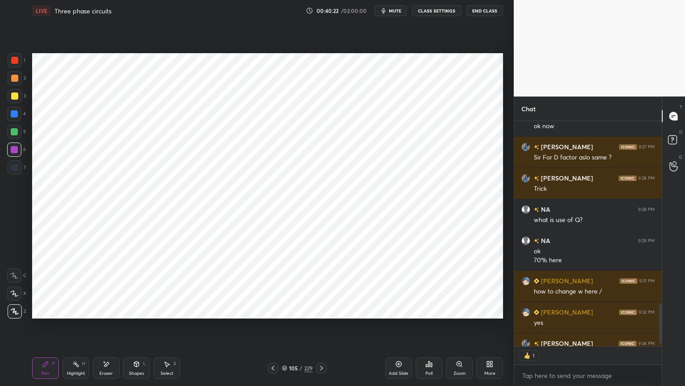
click at [141, 329] on div "Shapes" at bounding box center [136, 373] width 15 height 4
click at [321, 329] on icon at bounding box center [321, 367] width 7 height 7
click at [270, 329] on icon at bounding box center [273, 367] width 7 height 7
click at [396, 329] on icon at bounding box center [398, 363] width 7 height 7
click at [15, 168] on div at bounding box center [14, 167] width 7 height 7
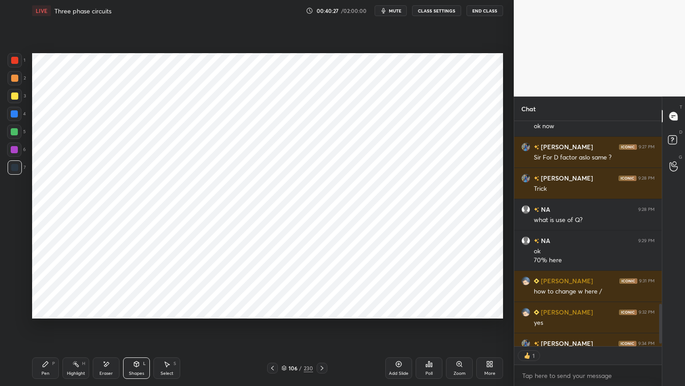
click at [43, 329] on icon at bounding box center [45, 363] width 7 height 7
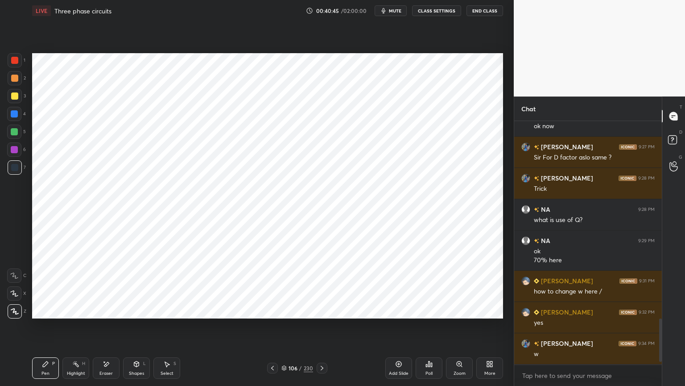
click at [15, 117] on div at bounding box center [14, 114] width 14 height 14
click at [131, 329] on div "Shapes L" at bounding box center [136, 367] width 27 height 21
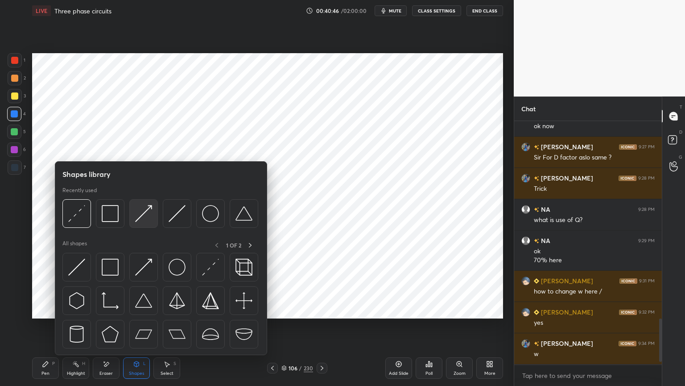
click at [141, 216] on img at bounding box center [143, 213] width 17 height 17
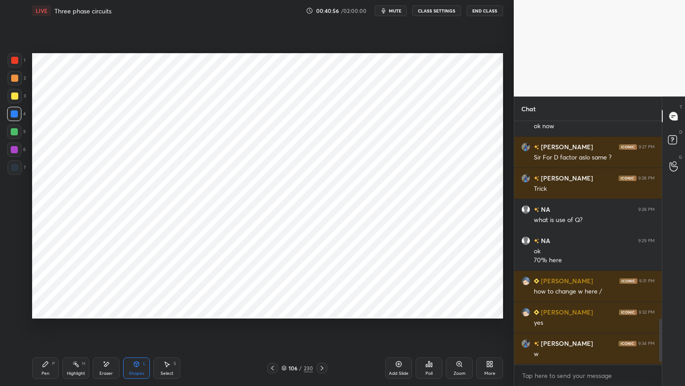
click at [45, 329] on icon at bounding box center [45, 363] width 5 height 5
click at [14, 168] on div at bounding box center [14, 167] width 7 height 7
click at [14, 295] on icon at bounding box center [14, 293] width 8 height 6
click at [166, 329] on div "Select S" at bounding box center [167, 367] width 27 height 21
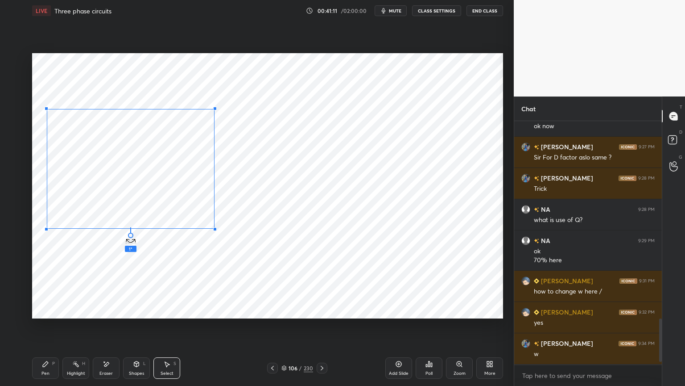
click at [130, 237] on div "1 ° Undo Copy Duplicate Duplicate to new slide Delete" at bounding box center [267, 185] width 471 height 265
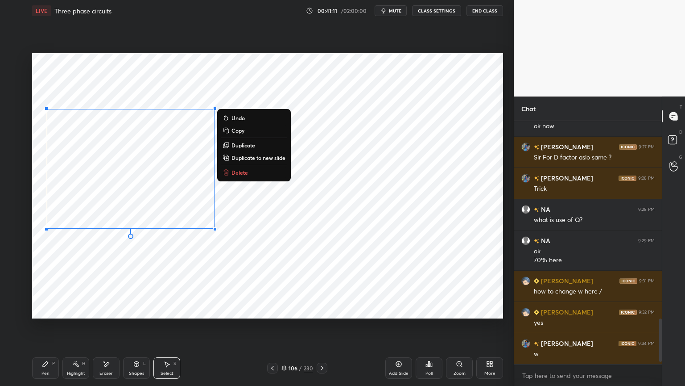
click at [106, 273] on div "0 ° Undo Copy Duplicate Duplicate to new slide Delete" at bounding box center [267, 185] width 471 height 265
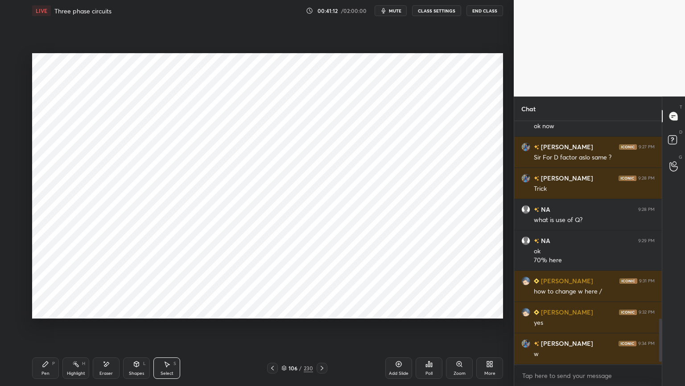
click at [43, 329] on icon at bounding box center [45, 363] width 7 height 7
click at [13, 148] on div at bounding box center [14, 149] width 7 height 7
click at [15, 78] on div at bounding box center [14, 78] width 7 height 7
click at [14, 274] on icon at bounding box center [14, 275] width 8 height 6
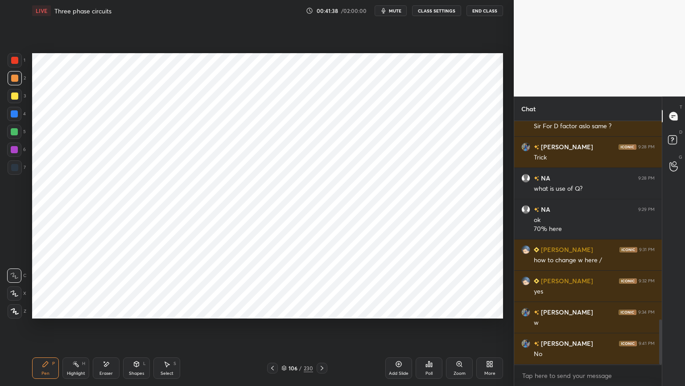
click at [132, 329] on div "Shapes L" at bounding box center [136, 367] width 27 height 21
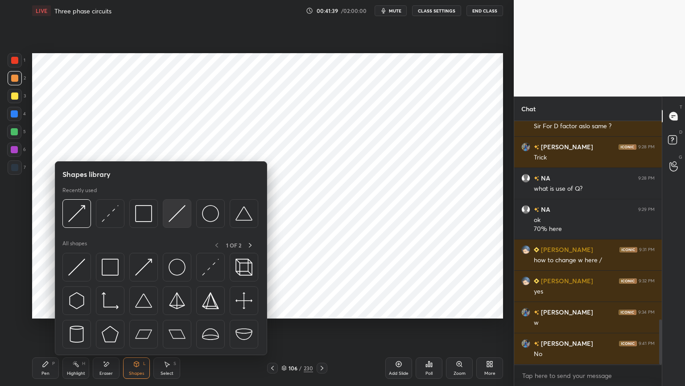
click at [172, 216] on img at bounding box center [177, 213] width 17 height 17
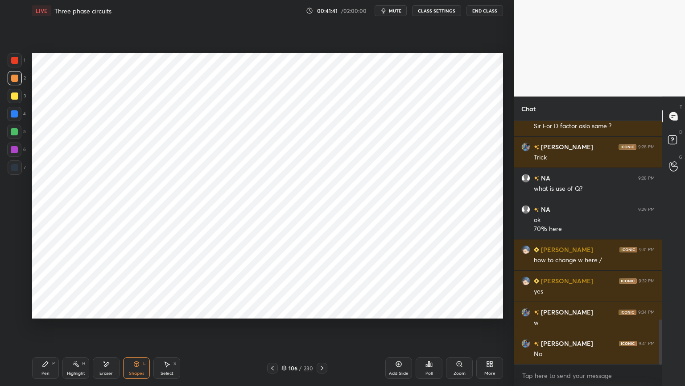
click at [15, 152] on div at bounding box center [14, 149] width 7 height 7
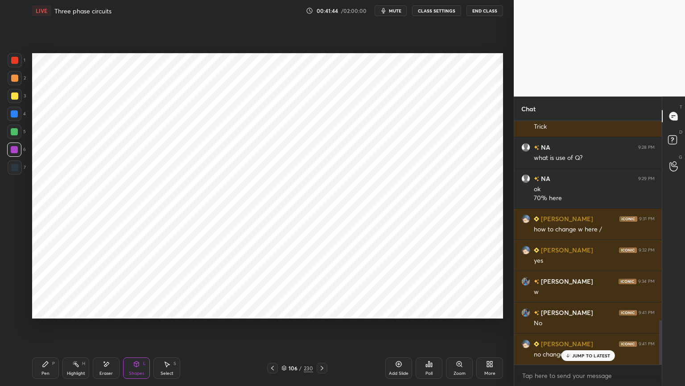
click at [134, 329] on div "Shapes" at bounding box center [136, 373] width 15 height 4
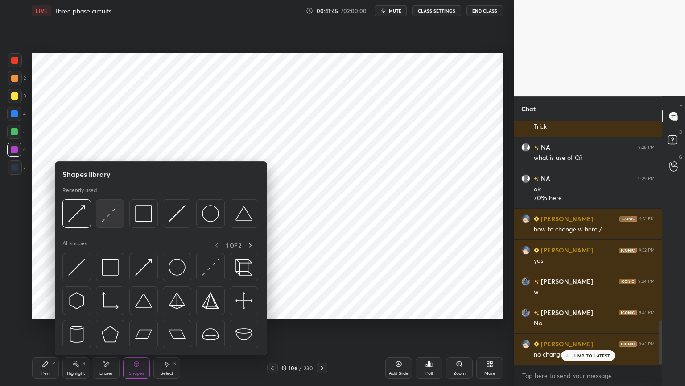
click at [109, 219] on img at bounding box center [110, 213] width 17 height 17
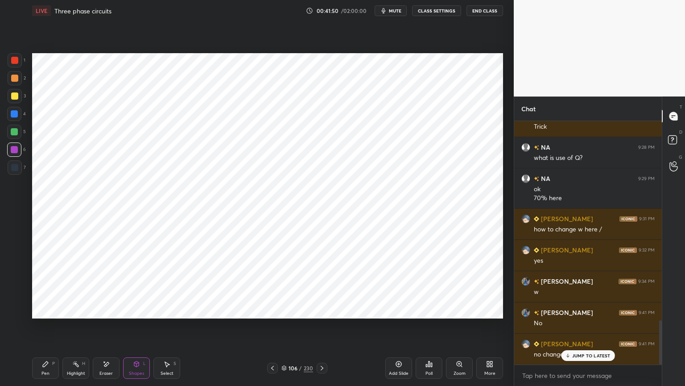
click at [39, 329] on div "Pen P" at bounding box center [45, 367] width 27 height 21
click at [15, 292] on icon at bounding box center [14, 293] width 8 height 6
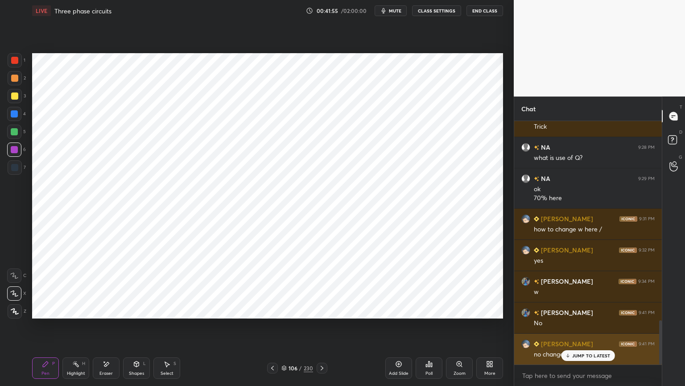
click at [585, 329] on p "JUMP TO LATEST" at bounding box center [592, 355] width 38 height 5
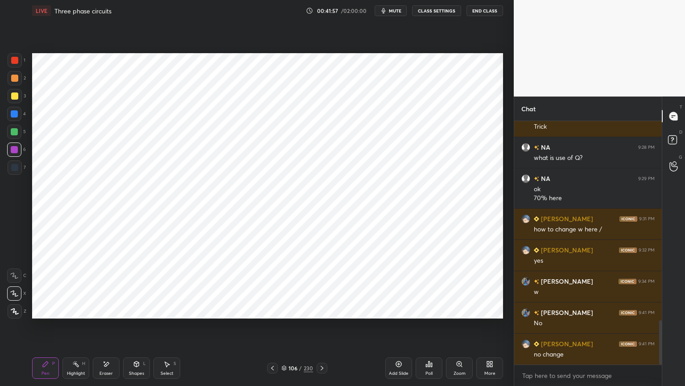
click at [17, 79] on div at bounding box center [14, 78] width 7 height 7
click at [13, 132] on div at bounding box center [14, 131] width 7 height 7
click at [14, 314] on div at bounding box center [15, 311] width 14 height 14
click at [79, 329] on div "Highlight H" at bounding box center [75, 367] width 27 height 21
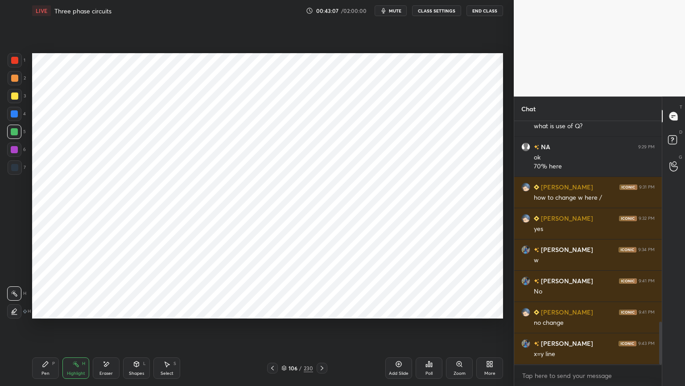
click at [17, 153] on div at bounding box center [14, 149] width 14 height 14
click at [139, 329] on div "Shapes L" at bounding box center [136, 367] width 27 height 21
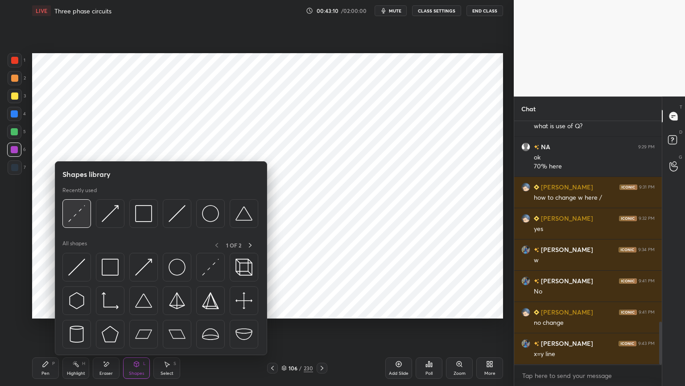
click at [76, 214] on img at bounding box center [76, 213] width 17 height 17
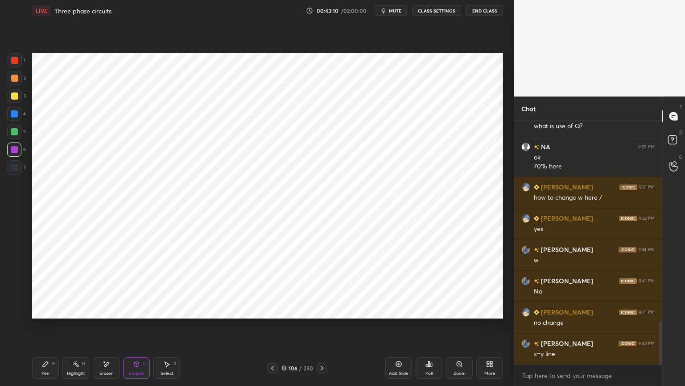
click at [14, 170] on div at bounding box center [14, 167] width 7 height 7
click at [46, 329] on icon at bounding box center [45, 363] width 7 height 7
click at [14, 114] on div at bounding box center [14, 113] width 7 height 7
click at [14, 133] on div at bounding box center [14, 131] width 7 height 7
click at [48, 329] on div "Pen P" at bounding box center [45, 367] width 27 height 21
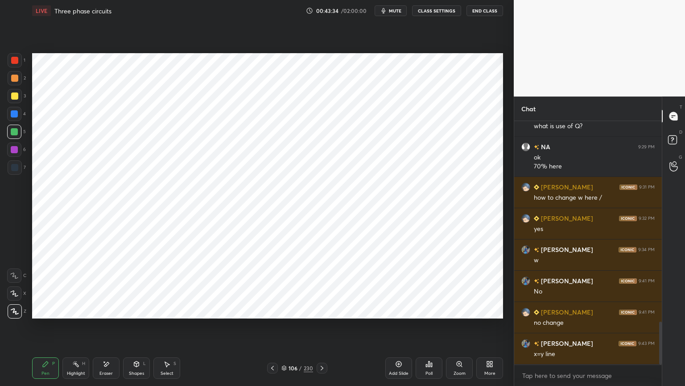
click at [71, 329] on div "Highlight" at bounding box center [76, 373] width 18 height 4
click at [48, 329] on div "Pen" at bounding box center [45, 373] width 8 height 4
click at [14, 80] on div at bounding box center [14, 78] width 7 height 7
click at [18, 312] on icon at bounding box center [15, 311] width 8 height 6
click at [104, 329] on div "Eraser" at bounding box center [106, 367] width 27 height 21
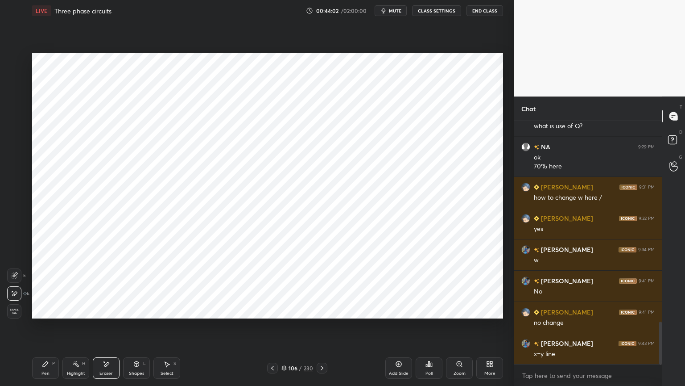
click at [43, 329] on div "Pen" at bounding box center [45, 373] width 8 height 4
click at [14, 133] on div at bounding box center [14, 131] width 7 height 7
click at [14, 114] on div at bounding box center [14, 113] width 7 height 7
click at [17, 295] on icon at bounding box center [14, 293] width 8 height 6
click at [136, 329] on icon at bounding box center [136, 363] width 5 height 5
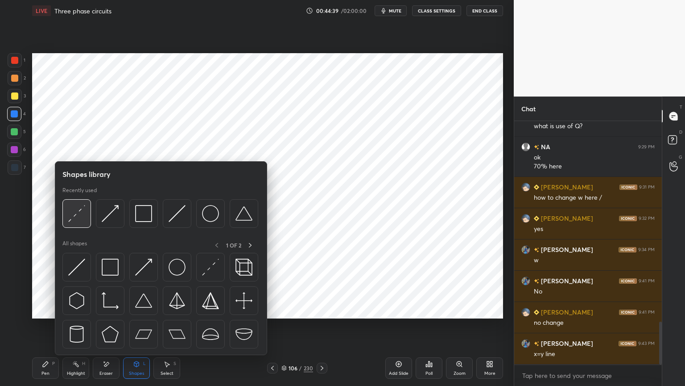
click at [75, 219] on img at bounding box center [76, 213] width 17 height 17
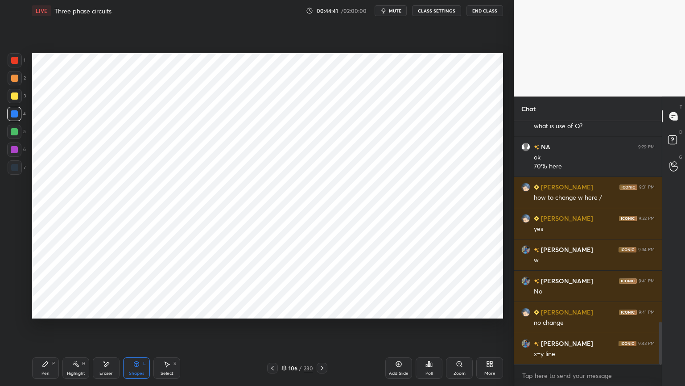
click at [15, 59] on div at bounding box center [14, 60] width 7 height 7
click at [43, 329] on div "Pen" at bounding box center [45, 373] width 8 height 4
click at [15, 314] on div at bounding box center [15, 311] width 14 height 14
click at [166, 329] on div "Select" at bounding box center [167, 373] width 13 height 4
click at [136, 329] on div "Shapes" at bounding box center [136, 373] width 15 height 4
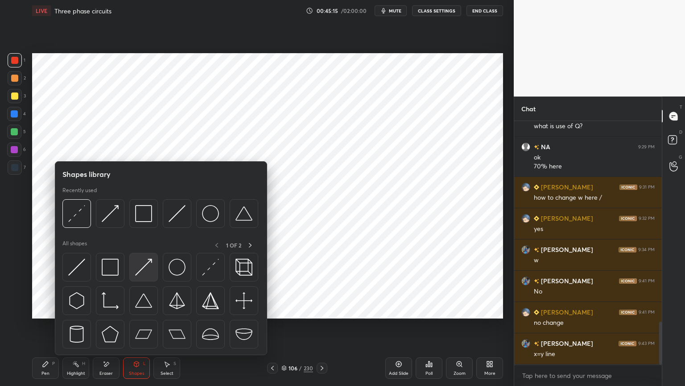
click at [144, 270] on img at bounding box center [143, 266] width 17 height 17
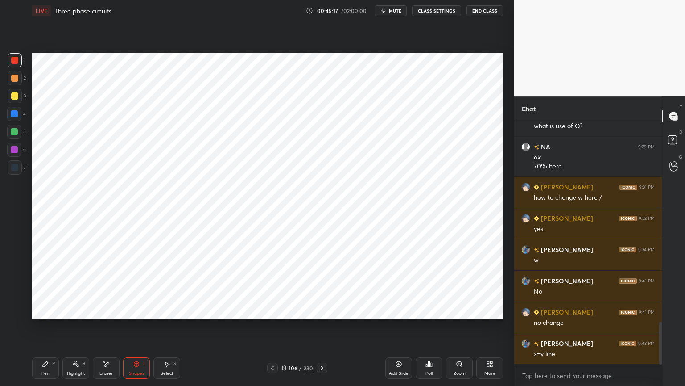
click at [14, 80] on div at bounding box center [14, 78] width 7 height 7
click at [47, 329] on div "Pen P" at bounding box center [45, 367] width 27 height 21
click at [14, 115] on div at bounding box center [14, 113] width 7 height 7
click at [8, 314] on div at bounding box center [15, 311] width 14 height 14
click at [18, 314] on icon at bounding box center [15, 311] width 8 height 6
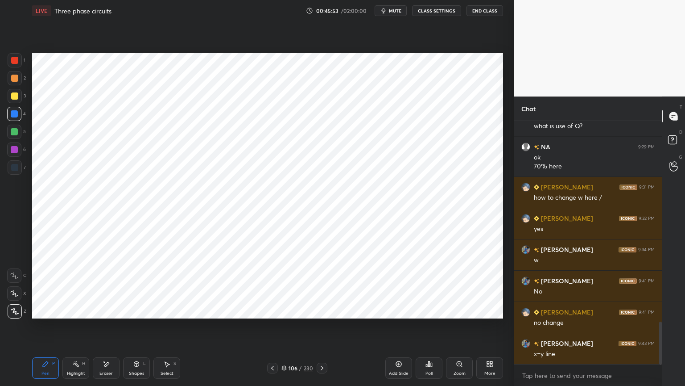
click at [137, 329] on div "Shapes L" at bounding box center [136, 367] width 27 height 21
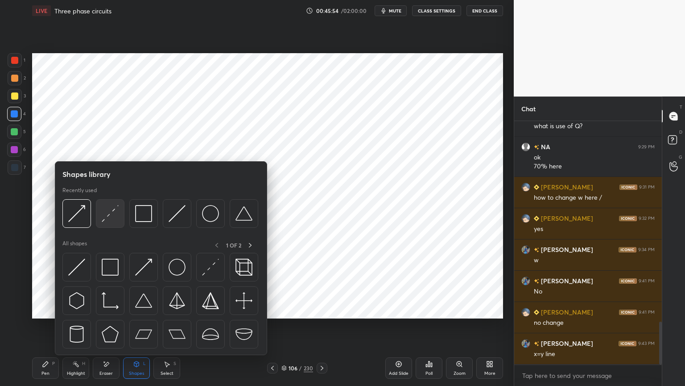
click at [111, 219] on img at bounding box center [110, 213] width 17 height 17
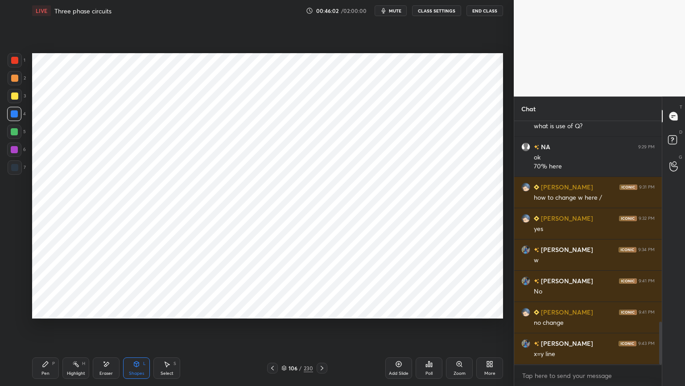
click at [50, 329] on div "Pen P" at bounding box center [45, 367] width 27 height 21
click at [139, 329] on div "Shapes" at bounding box center [136, 373] width 15 height 4
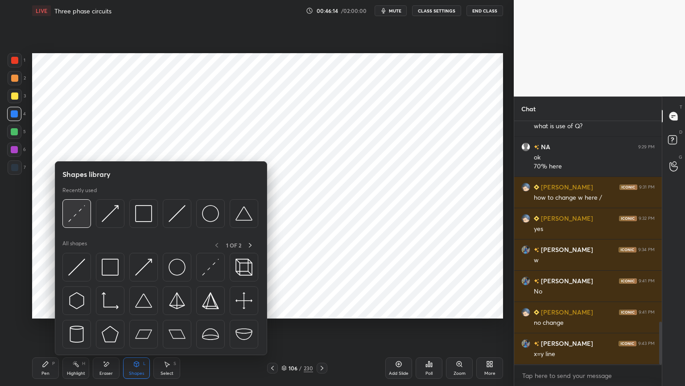
click at [79, 218] on img at bounding box center [76, 213] width 17 height 17
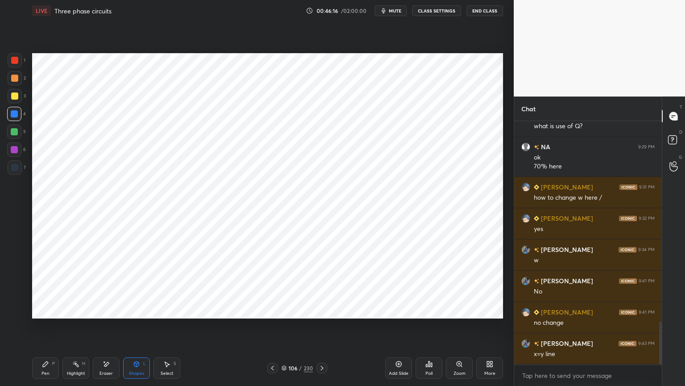
click at [141, 329] on div "Shapes L" at bounding box center [136, 367] width 27 height 21
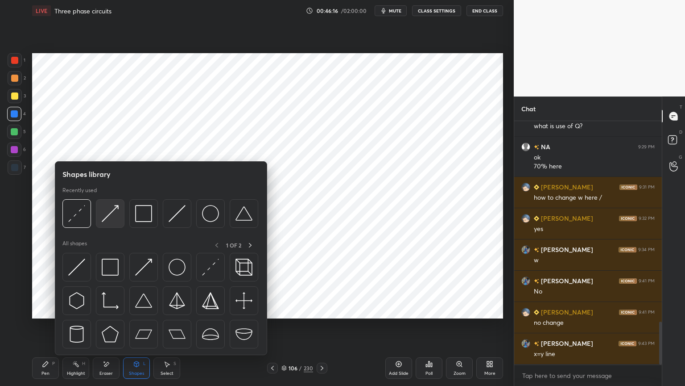
click at [111, 216] on img at bounding box center [110, 213] width 17 height 17
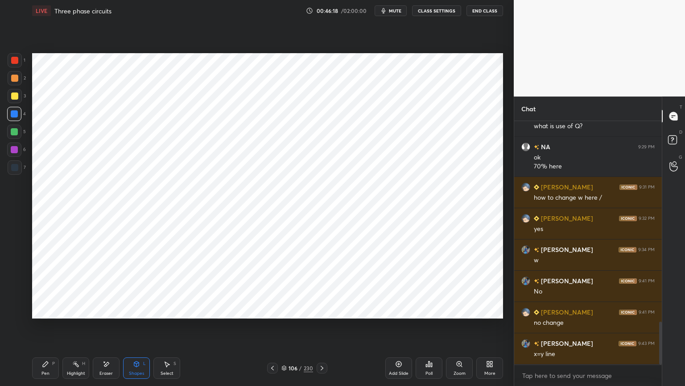
click at [16, 79] on div at bounding box center [14, 78] width 7 height 7
click at [51, 329] on div "Pen P" at bounding box center [45, 367] width 27 height 21
click at [17, 166] on div at bounding box center [14, 167] width 7 height 7
click at [12, 316] on div at bounding box center [15, 311] width 14 height 14
click at [141, 329] on div "Shapes" at bounding box center [136, 373] width 15 height 4
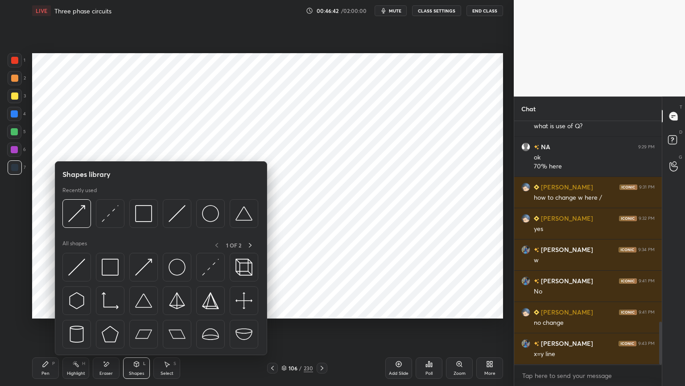
click at [79, 329] on div "Highlight" at bounding box center [76, 373] width 18 height 4
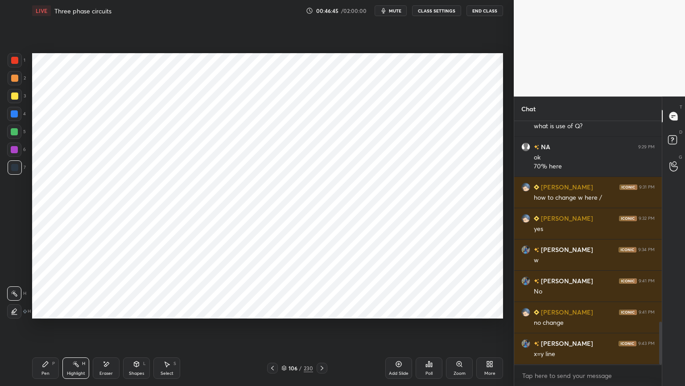
click at [137, 329] on div "Shapes L" at bounding box center [136, 367] width 27 height 21
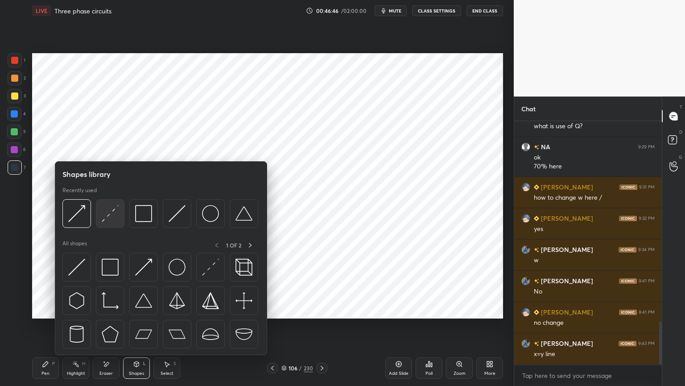
click at [108, 216] on img at bounding box center [110, 213] width 17 height 17
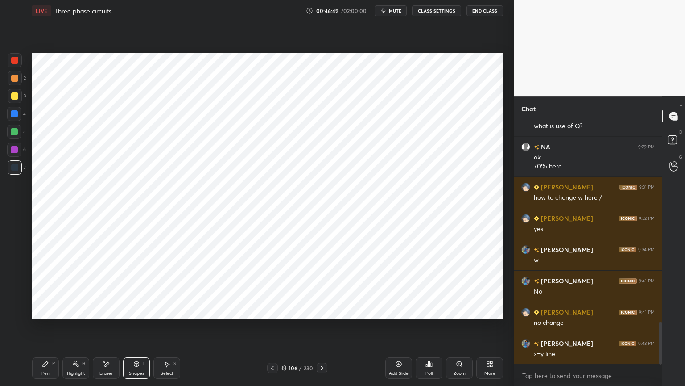
click at [42, 329] on div "Pen" at bounding box center [45, 373] width 8 height 4
click at [139, 329] on div "Shapes L" at bounding box center [136, 367] width 27 height 21
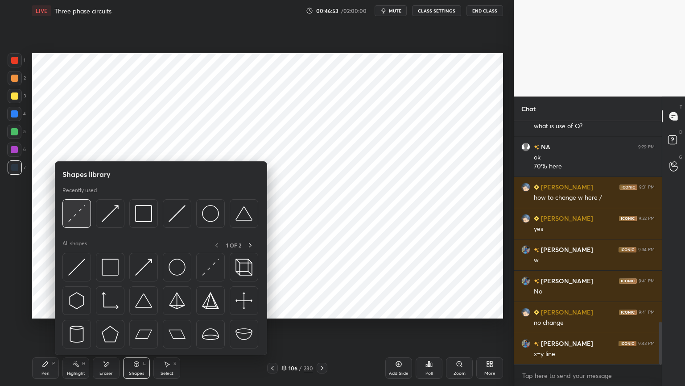
click at [77, 215] on img at bounding box center [76, 213] width 17 height 17
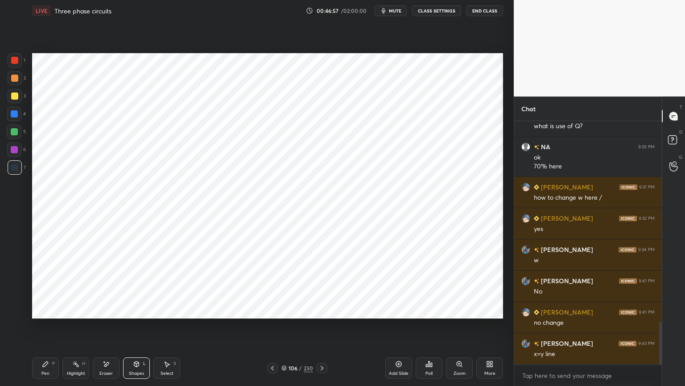
click at [52, 329] on div "Pen P" at bounding box center [45, 367] width 27 height 21
click at [14, 117] on div at bounding box center [14, 114] width 14 height 14
click at [12, 116] on div at bounding box center [14, 113] width 7 height 7
click at [134, 329] on icon at bounding box center [136, 363] width 7 height 7
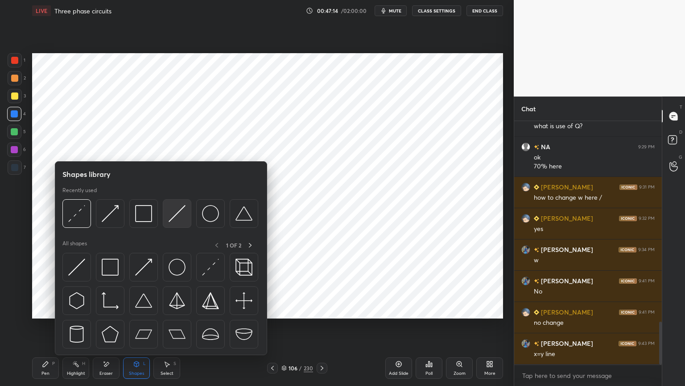
click at [178, 216] on img at bounding box center [177, 213] width 17 height 17
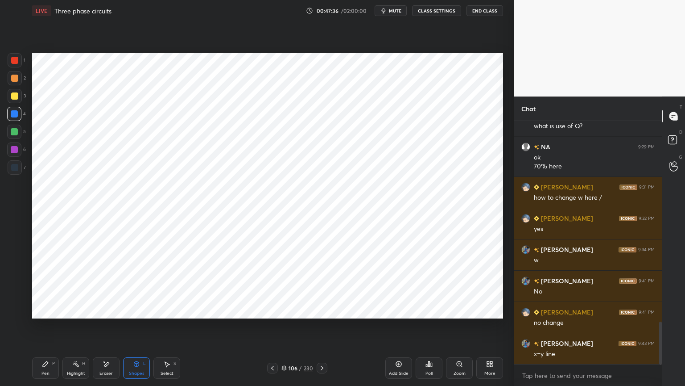
click at [50, 329] on div "Pen P" at bounding box center [45, 367] width 27 height 21
click at [12, 296] on div at bounding box center [14, 293] width 14 height 14
click at [14, 153] on div at bounding box center [14, 149] width 14 height 14
click at [141, 329] on div "Shapes" at bounding box center [136, 373] width 15 height 4
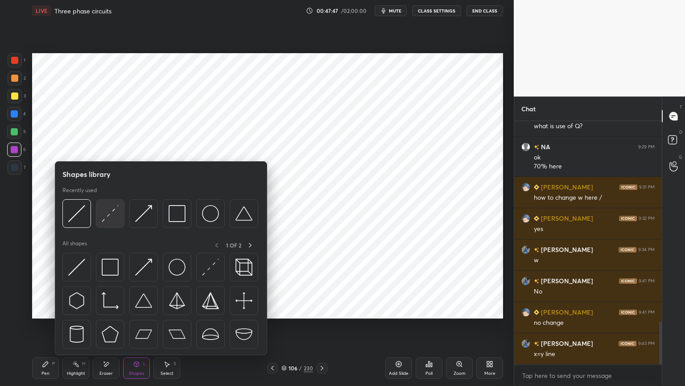
click at [109, 215] on img at bounding box center [110, 213] width 17 height 17
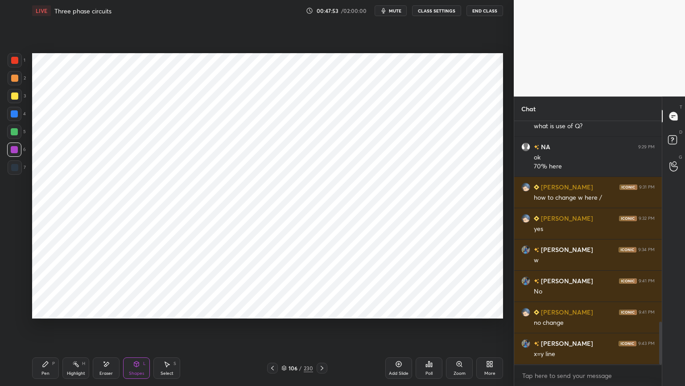
click at [44, 329] on div "Pen P" at bounding box center [45, 367] width 27 height 21
click at [18, 311] on icon at bounding box center [15, 311] width 8 height 6
click at [12, 80] on div at bounding box center [14, 78] width 7 height 7
click at [15, 60] on div at bounding box center [14, 60] width 7 height 7
click at [132, 329] on div "Shapes L" at bounding box center [136, 367] width 27 height 21
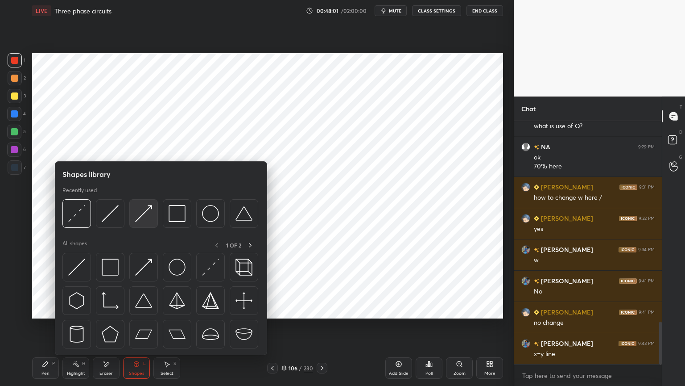
click at [141, 218] on img at bounding box center [143, 213] width 17 height 17
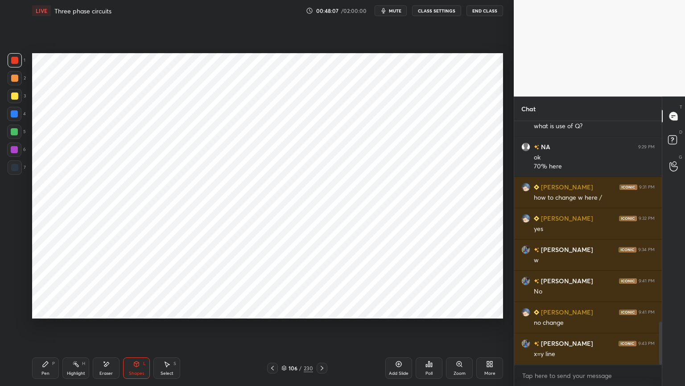
click at [43, 329] on div "Pen P" at bounding box center [45, 367] width 27 height 21
click at [17, 311] on icon at bounding box center [15, 311] width 8 height 6
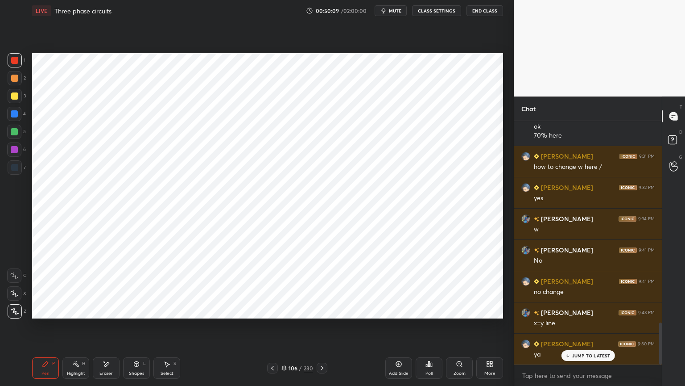
click at [573, 329] on p "JUMP TO LATEST" at bounding box center [592, 355] width 38 height 5
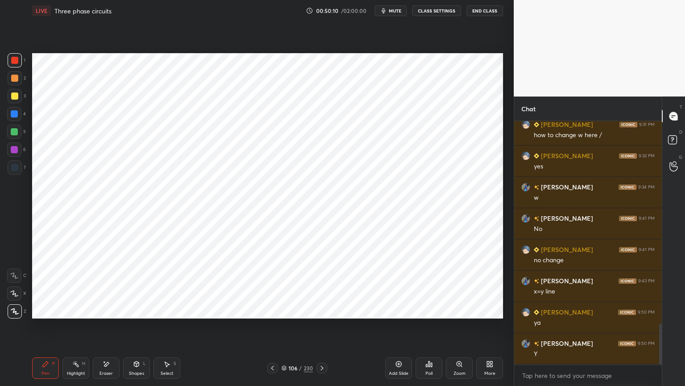
click at [17, 147] on div at bounding box center [14, 149] width 7 height 7
click at [286, 329] on icon at bounding box center [284, 367] width 5 height 5
click at [402, 329] on icon at bounding box center [398, 363] width 7 height 7
click at [270, 329] on icon at bounding box center [273, 367] width 7 height 7
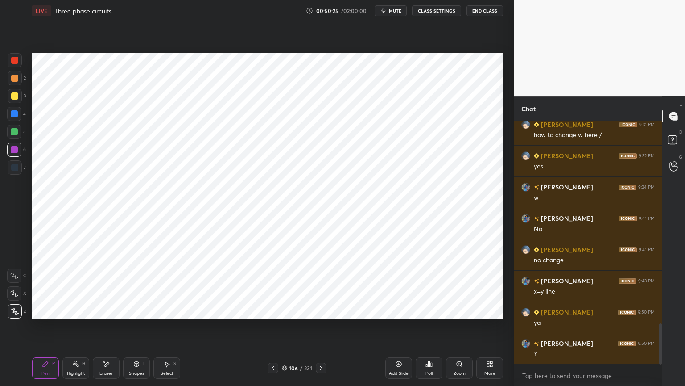
click at [133, 329] on div "Shapes L" at bounding box center [136, 367] width 27 height 21
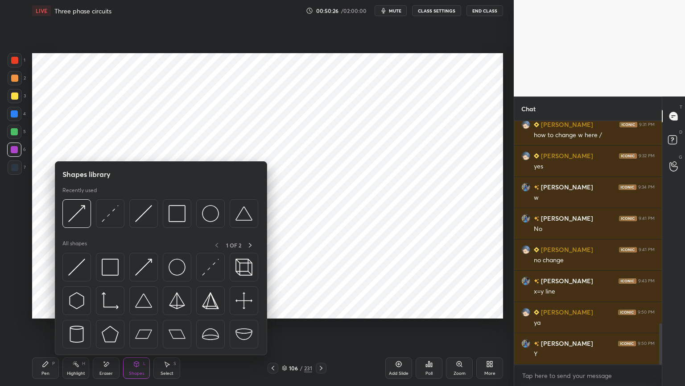
click at [95, 215] on div at bounding box center [160, 215] width 196 height 33
click at [66, 211] on div at bounding box center [76, 213] width 29 height 29
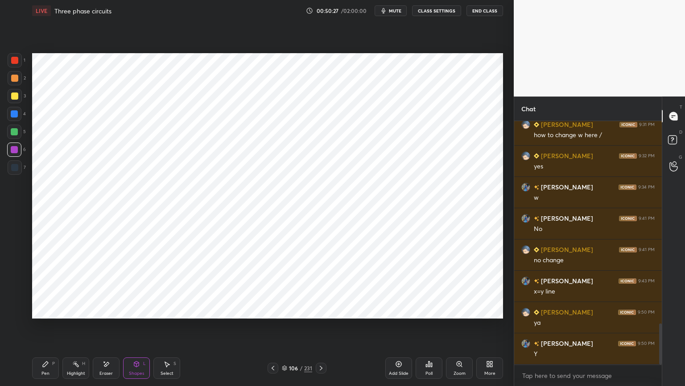
click at [15, 62] on div at bounding box center [14, 60] width 7 height 7
click at [40, 329] on div "Pen P" at bounding box center [45, 367] width 27 height 21
click at [109, 329] on div "Eraser" at bounding box center [106, 373] width 13 height 4
click at [46, 329] on div "Pen" at bounding box center [45, 373] width 8 height 4
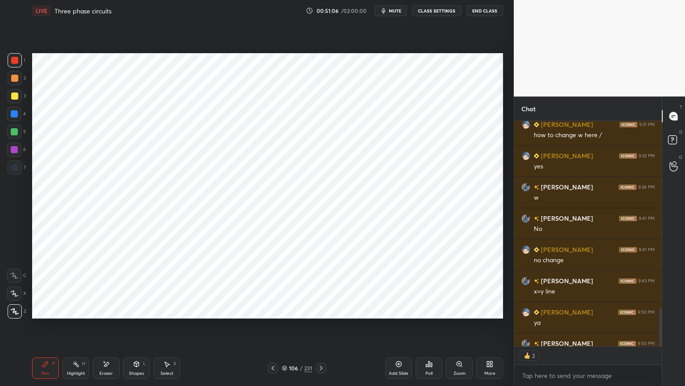
click at [137, 329] on div "Shapes L" at bounding box center [136, 367] width 27 height 21
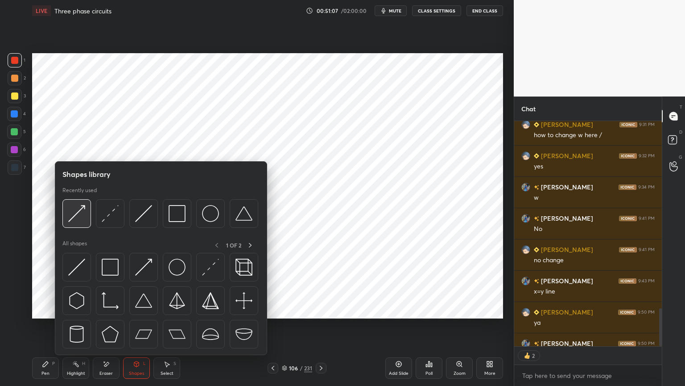
click at [80, 216] on img at bounding box center [76, 213] width 17 height 17
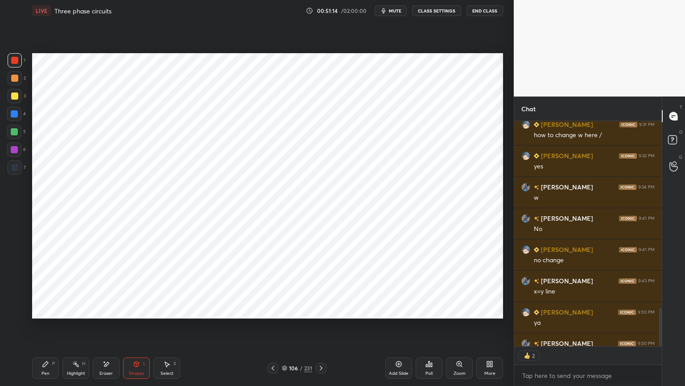
click at [43, 329] on div "Pen" at bounding box center [45, 373] width 8 height 4
click at [15, 294] on icon at bounding box center [14, 293] width 8 height 6
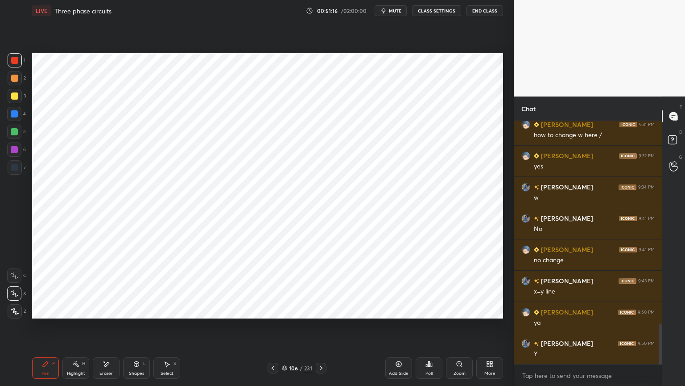
scroll to position [241, 145]
click at [17, 116] on div at bounding box center [14, 113] width 7 height 7
click at [16, 150] on div at bounding box center [14, 149] width 7 height 7
click at [15, 315] on div at bounding box center [15, 311] width 14 height 14
click at [83, 329] on div "Highlight H" at bounding box center [75, 367] width 27 height 21
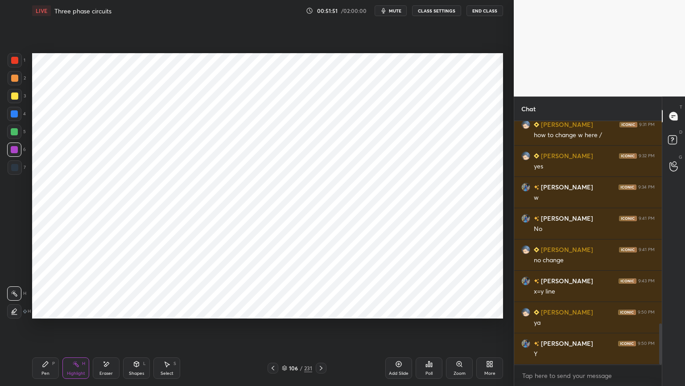
click at [49, 329] on div "Pen P" at bounding box center [45, 367] width 27 height 21
click at [75, 329] on div "Highlight" at bounding box center [76, 373] width 18 height 4
click at [51, 329] on div "Pen P" at bounding box center [45, 367] width 27 height 21
click at [12, 116] on div at bounding box center [14, 113] width 7 height 7
click at [19, 293] on div at bounding box center [14, 293] width 14 height 14
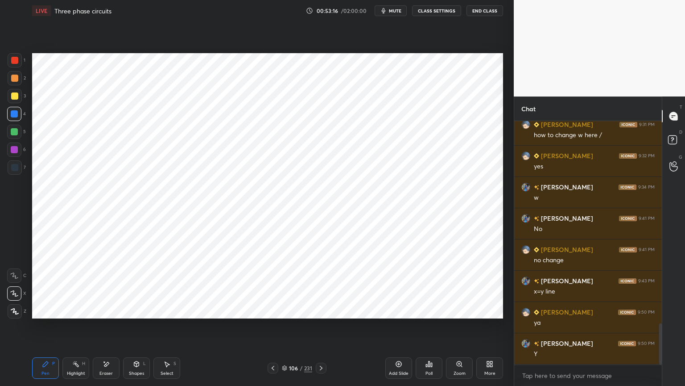
click at [321, 329] on icon at bounding box center [321, 367] width 3 height 4
click at [18, 314] on div at bounding box center [15, 311] width 14 height 14
click at [14, 151] on div at bounding box center [14, 149] width 7 height 7
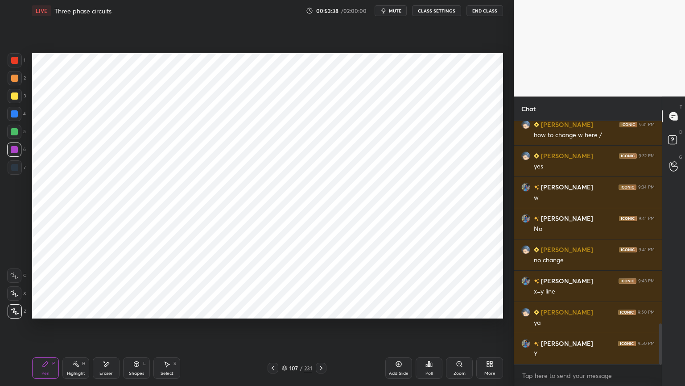
click at [13, 296] on icon at bounding box center [14, 293] width 8 height 6
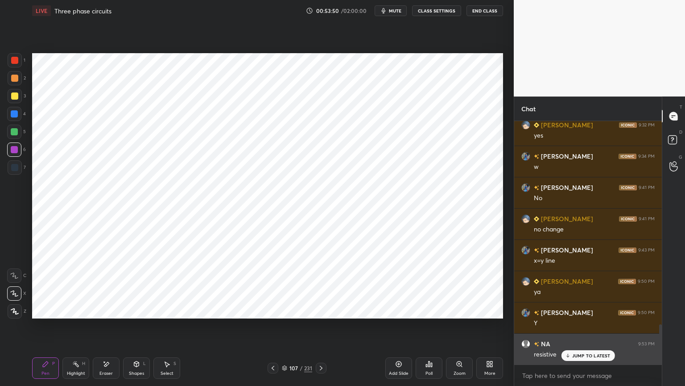
click at [581, 329] on p "JUMP TO LATEST" at bounding box center [592, 355] width 38 height 5
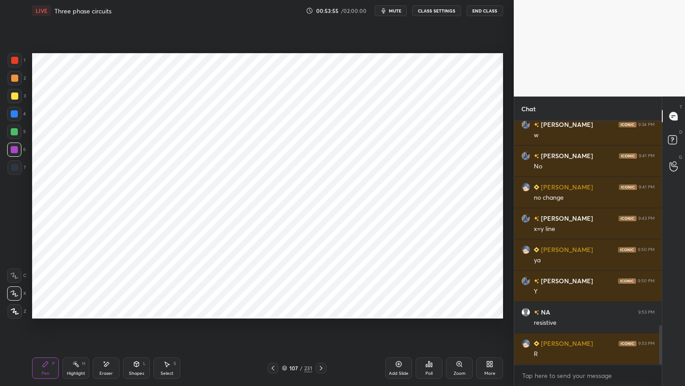
click at [11, 312] on icon at bounding box center [15, 311] width 8 height 6
click at [15, 150] on div at bounding box center [14, 149] width 7 height 7
click at [16, 288] on div at bounding box center [14, 293] width 14 height 14
click at [16, 116] on div at bounding box center [14, 113] width 7 height 7
click at [13, 166] on div at bounding box center [14, 167] width 7 height 7
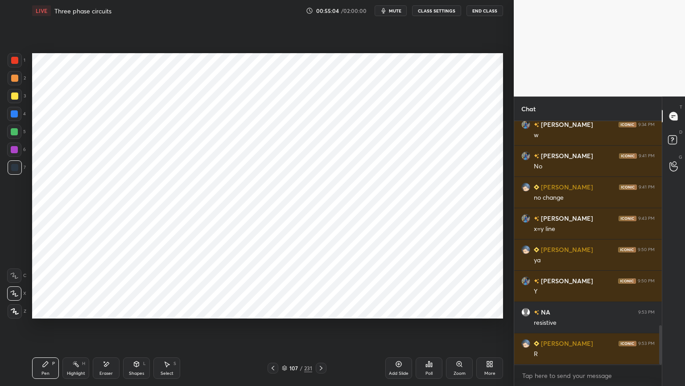
click at [15, 310] on icon at bounding box center [15, 311] width 8 height 6
click at [136, 329] on div "Shapes" at bounding box center [136, 373] width 15 height 4
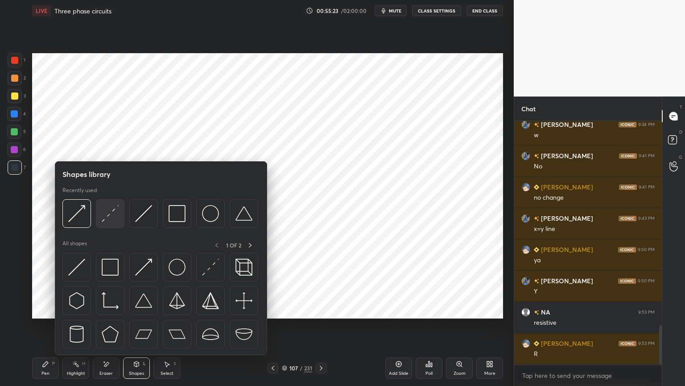
click at [105, 214] on img at bounding box center [110, 213] width 17 height 17
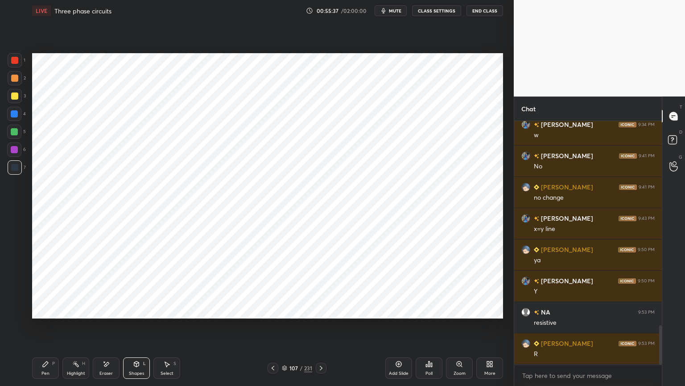
click at [14, 80] on div at bounding box center [14, 78] width 7 height 7
click at [44, 329] on icon at bounding box center [45, 363] width 5 height 5
click at [14, 150] on div at bounding box center [14, 149] width 7 height 7
click at [16, 171] on div at bounding box center [15, 167] width 14 height 14
click at [140, 329] on div "Shapes" at bounding box center [136, 373] width 15 height 4
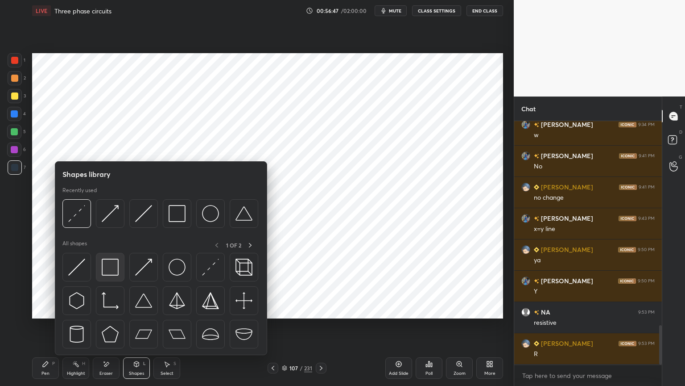
click at [110, 266] on img at bounding box center [110, 266] width 17 height 17
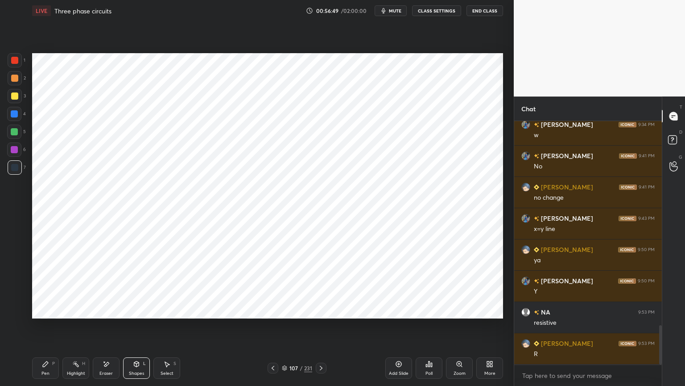
click at [41, 329] on div "Pen P" at bounding box center [45, 367] width 27 height 21
click at [273, 329] on icon at bounding box center [273, 367] width 7 height 7
click at [275, 329] on icon at bounding box center [273, 367] width 7 height 7
click at [278, 329] on div "Pen P Highlight H Eraser Shapes L Select S 105 / 231 Add Slide Poll Zoom More" at bounding box center [267, 368] width 471 height 36
click at [275, 329] on icon at bounding box center [273, 367] width 7 height 7
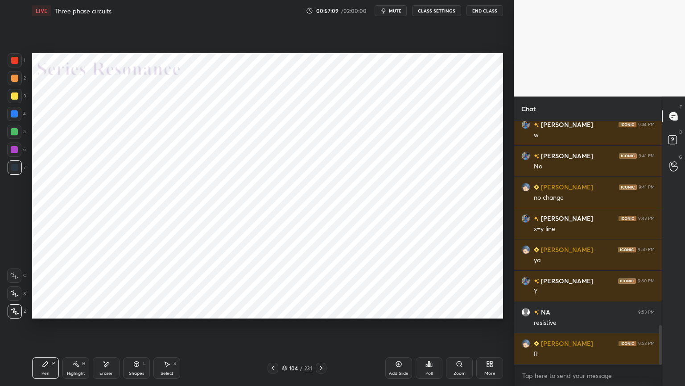
click at [78, 329] on div "Highlight" at bounding box center [76, 373] width 18 height 4
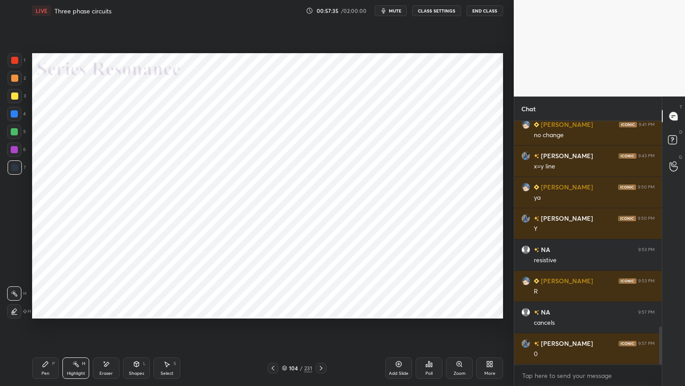
scroll to position [1351, 0]
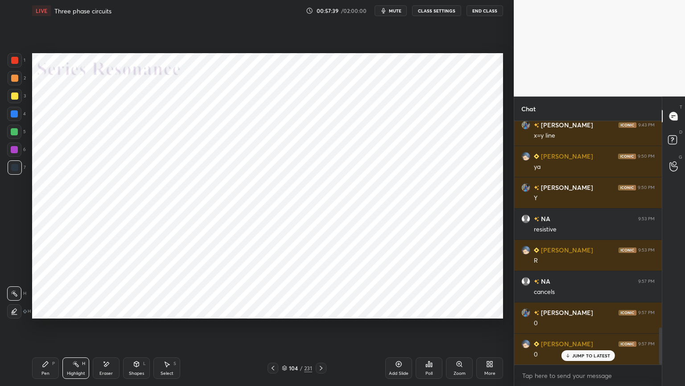
click at [324, 329] on icon at bounding box center [321, 367] width 7 height 7
click at [327, 329] on div "105 / 231" at bounding box center [297, 367] width 177 height 11
click at [321, 329] on icon at bounding box center [321, 367] width 3 height 4
click at [325, 329] on div at bounding box center [321, 367] width 11 height 11
click at [322, 329] on icon at bounding box center [321, 367] width 3 height 4
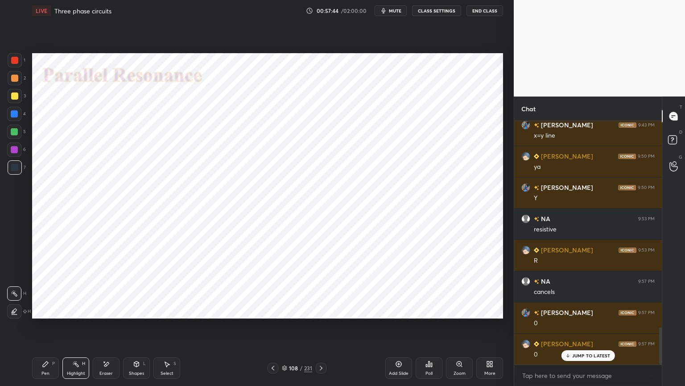
click at [276, 329] on icon at bounding box center [273, 367] width 7 height 7
click at [49, 329] on div "Pen" at bounding box center [45, 373] width 8 height 4
click at [15, 150] on div at bounding box center [14, 149] width 7 height 7
click at [18, 293] on icon at bounding box center [14, 293] width 8 height 6
click at [12, 311] on icon at bounding box center [15, 311] width 8 height 6
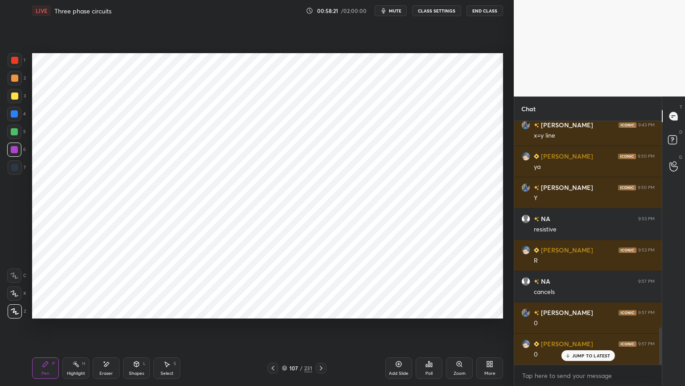
click at [17, 296] on icon at bounding box center [14, 292] width 7 height 5
click at [13, 116] on div at bounding box center [14, 113] width 7 height 7
click at [131, 329] on div "Shapes L" at bounding box center [136, 367] width 27 height 21
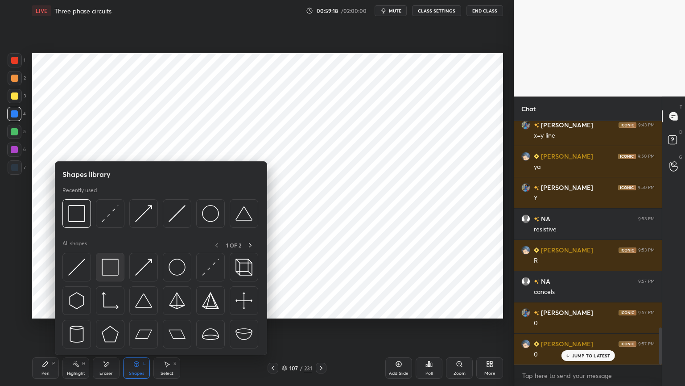
click at [112, 271] on img at bounding box center [110, 266] width 17 height 17
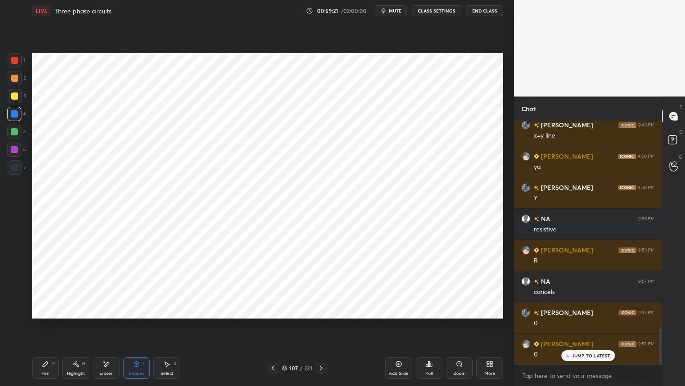
click at [45, 329] on div "Pen P" at bounding box center [45, 367] width 27 height 21
click at [13, 152] on div at bounding box center [14, 149] width 7 height 7
click at [14, 313] on icon at bounding box center [15, 311] width 8 height 6
click at [78, 329] on div "Highlight" at bounding box center [76, 373] width 18 height 4
click at [86, 329] on div "Highlight H" at bounding box center [75, 367] width 27 height 21
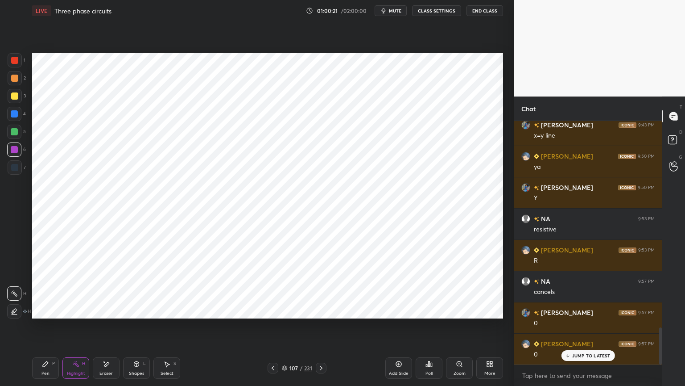
click at [81, 329] on div "Highlight H" at bounding box center [75, 367] width 27 height 21
click at [141, 329] on div "Shapes" at bounding box center [136, 373] width 15 height 4
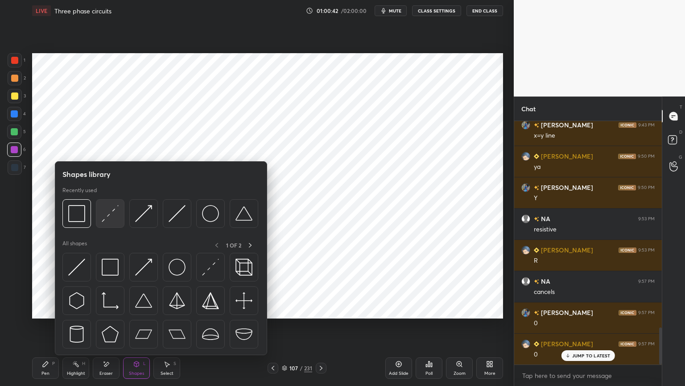
click at [112, 225] on div at bounding box center [110, 213] width 29 height 29
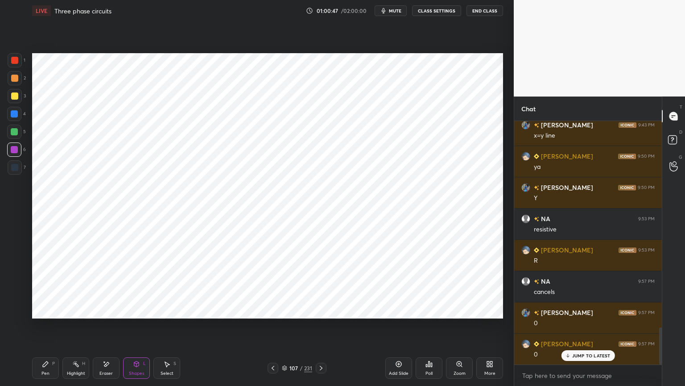
click at [49, 329] on div "Pen P" at bounding box center [45, 367] width 27 height 21
click at [15, 296] on icon at bounding box center [14, 292] width 7 height 5
click at [13, 170] on div at bounding box center [14, 167] width 7 height 7
click at [14, 308] on icon at bounding box center [15, 311] width 8 height 6
click at [17, 293] on icon at bounding box center [14, 293] width 8 height 6
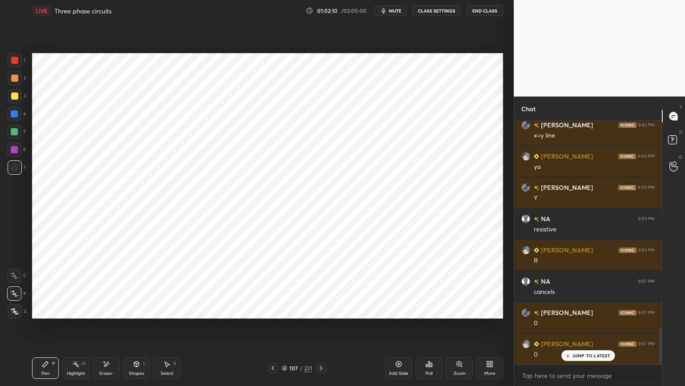
click at [136, 329] on div "Shapes L" at bounding box center [136, 367] width 27 height 21
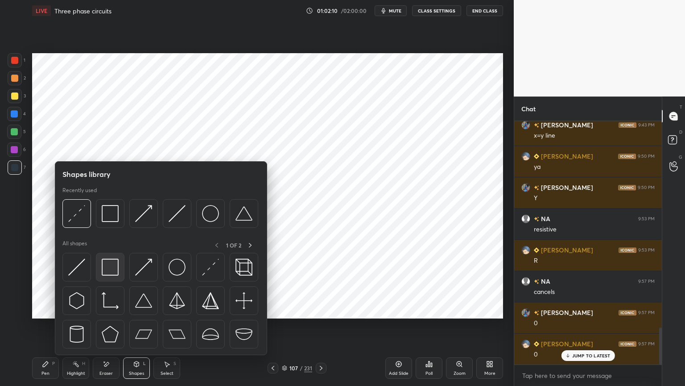
click at [113, 272] on img at bounding box center [110, 266] width 17 height 17
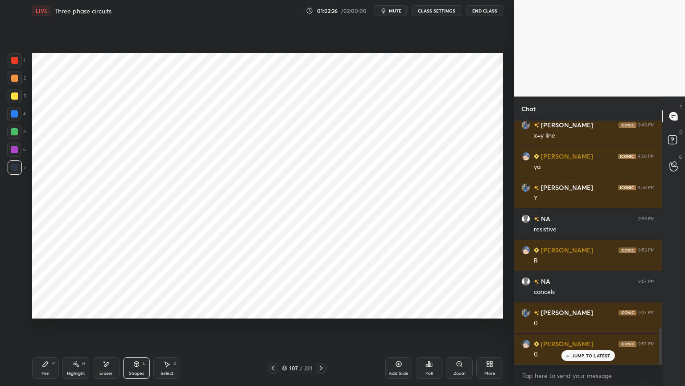
click at [396, 329] on icon at bounding box center [399, 364] width 6 height 6
click at [41, 329] on div "Pen P" at bounding box center [45, 367] width 27 height 21
click at [14, 153] on div at bounding box center [14, 149] width 7 height 7
click at [16, 304] on div at bounding box center [15, 311] width 14 height 14
click at [12, 116] on div at bounding box center [14, 113] width 7 height 7
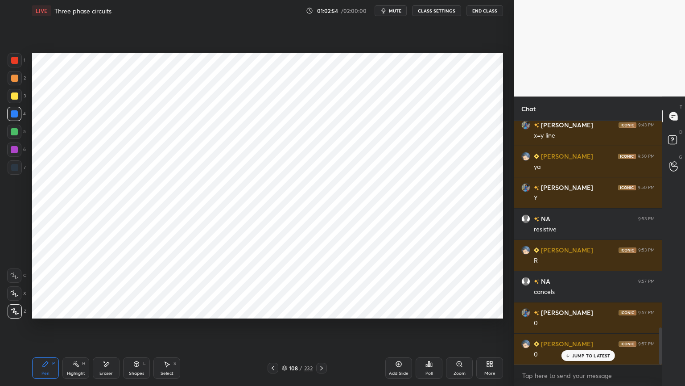
click at [16, 295] on icon at bounding box center [14, 293] width 8 height 6
click at [169, 329] on div "Select S" at bounding box center [167, 367] width 27 height 21
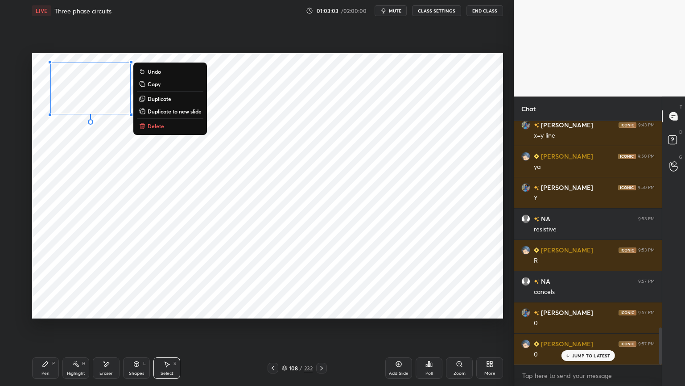
click at [96, 197] on div "0 ° Undo Copy Duplicate Duplicate to new slide Delete" at bounding box center [267, 185] width 471 height 265
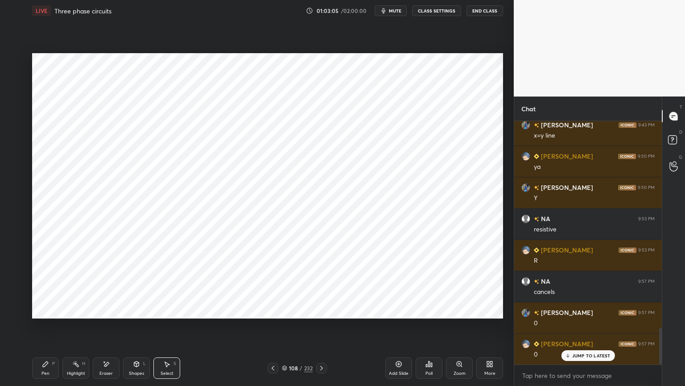
click at [41, 329] on div "Pen P" at bounding box center [45, 367] width 27 height 21
click at [107, 329] on div "Eraser" at bounding box center [106, 373] width 13 height 4
click at [50, 329] on div "Pen P" at bounding box center [45, 367] width 27 height 21
click at [166, 329] on icon at bounding box center [166, 363] width 7 height 7
click at [93, 272] on div "0 ° Undo Copy Duplicate Duplicate to new slide Delete" at bounding box center [267, 185] width 471 height 265
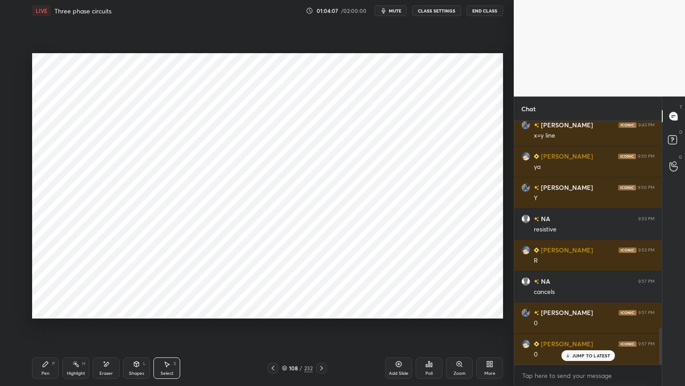
click at [49, 329] on div "Pen P" at bounding box center [45, 367] width 27 height 21
click at [15, 150] on div at bounding box center [14, 149] width 7 height 7
click at [11, 311] on icon at bounding box center [15, 311] width 8 height 6
click at [132, 329] on div "Shapes L" at bounding box center [136, 367] width 27 height 21
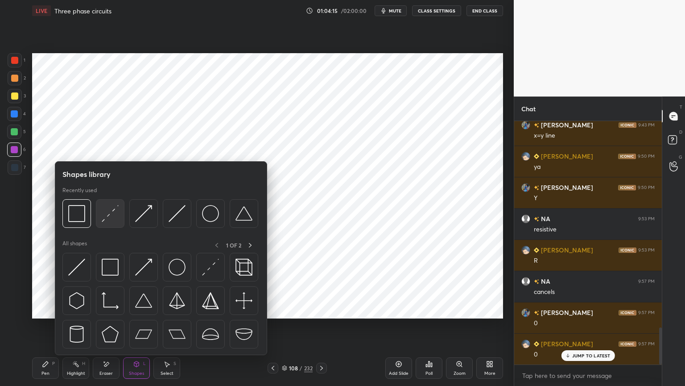
click at [105, 216] on img at bounding box center [110, 213] width 17 height 17
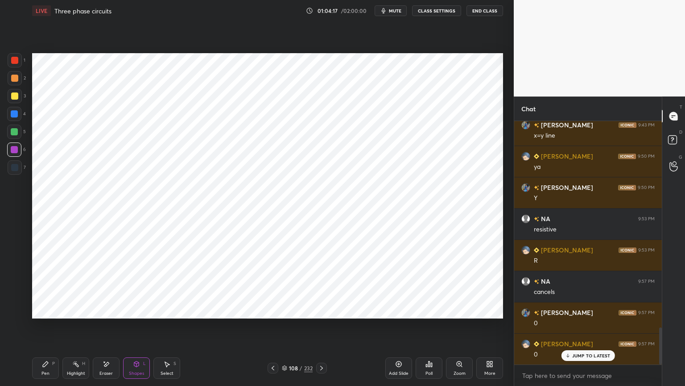
click at [45, 329] on div "Pen P" at bounding box center [45, 367] width 27 height 21
click at [80, 329] on div "Highlight" at bounding box center [76, 373] width 18 height 4
click at [46, 329] on icon at bounding box center [45, 363] width 7 height 7
click at [137, 329] on div "Shapes" at bounding box center [136, 373] width 15 height 4
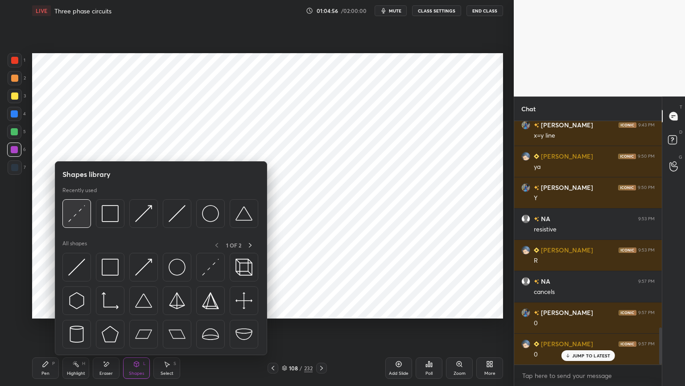
click at [81, 212] on img at bounding box center [76, 213] width 17 height 17
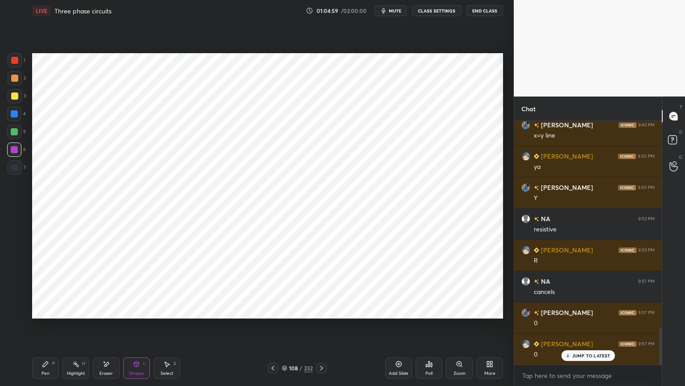
click at [48, 329] on icon at bounding box center [45, 363] width 7 height 7
click at [12, 116] on div at bounding box center [14, 113] width 7 height 7
click at [14, 166] on div at bounding box center [14, 167] width 7 height 7
click at [137, 329] on div "Shapes L" at bounding box center [136, 367] width 27 height 21
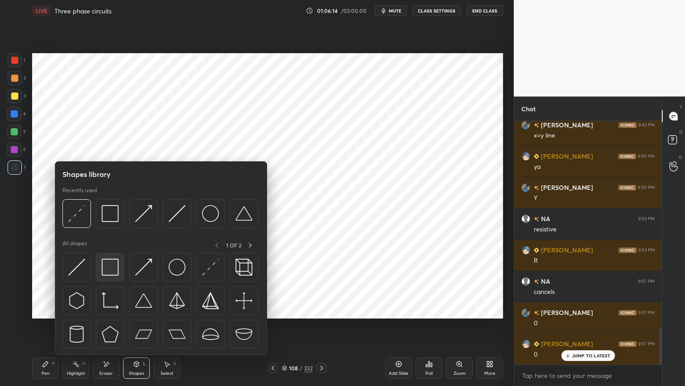
click at [114, 269] on img at bounding box center [110, 266] width 17 height 17
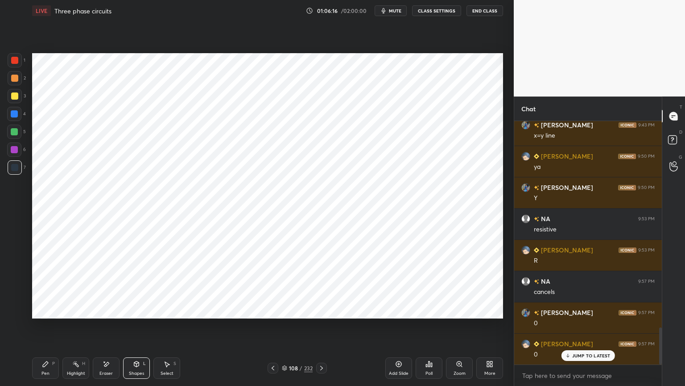
click at [48, 329] on div "Pen P" at bounding box center [45, 367] width 27 height 21
click at [14, 152] on div at bounding box center [14, 149] width 7 height 7
click at [81, 329] on div "Highlight H" at bounding box center [75, 367] width 27 height 21
click at [271, 329] on icon at bounding box center [273, 367] width 7 height 7
click at [273, 329] on icon at bounding box center [273, 367] width 7 height 7
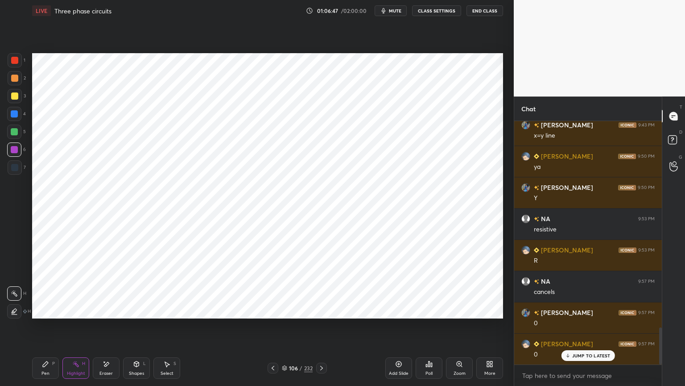
click at [273, 329] on icon at bounding box center [273, 367] width 7 height 7
click at [79, 329] on icon at bounding box center [75, 363] width 7 height 7
click at [44, 329] on div "Pen" at bounding box center [45, 373] width 8 height 4
click at [15, 112] on div at bounding box center [14, 113] width 7 height 7
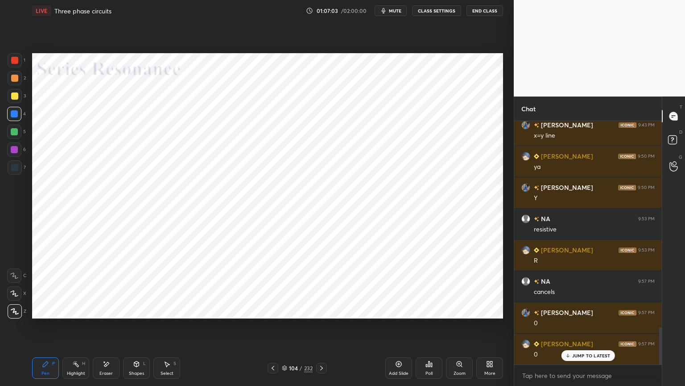
click at [7, 169] on div "1 2 3 4 5 6 7 C X Z E E Erase all H H" at bounding box center [14, 185] width 29 height 265
click at [77, 329] on rect at bounding box center [77, 364] width 4 height 4
click at [16, 168] on div at bounding box center [14, 167] width 7 height 7
click at [327, 329] on div at bounding box center [321, 367] width 11 height 11
click at [325, 329] on div at bounding box center [321, 367] width 11 height 11
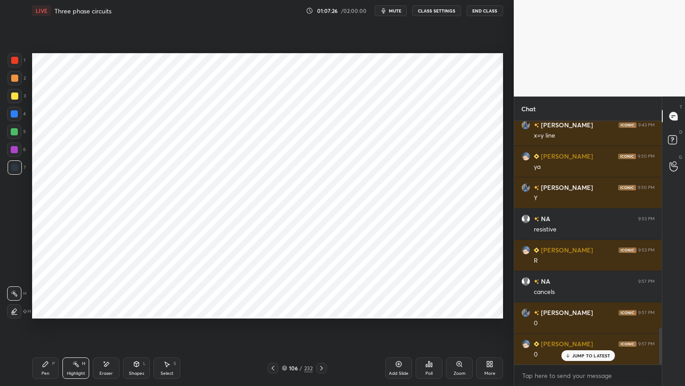
click at [324, 329] on icon at bounding box center [321, 367] width 7 height 7
click at [43, 329] on div "Pen P" at bounding box center [45, 367] width 27 height 21
click at [16, 173] on div at bounding box center [15, 167] width 14 height 14
click at [398, 329] on icon at bounding box center [399, 364] width 6 height 6
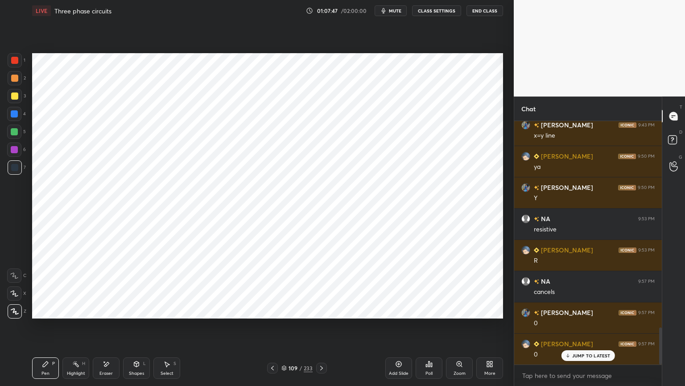
click at [275, 329] on icon at bounding box center [272, 367] width 7 height 7
click at [324, 329] on icon at bounding box center [321, 367] width 7 height 7
click at [323, 329] on icon at bounding box center [321, 367] width 7 height 7
click at [99, 329] on div "Eraser" at bounding box center [106, 367] width 27 height 21
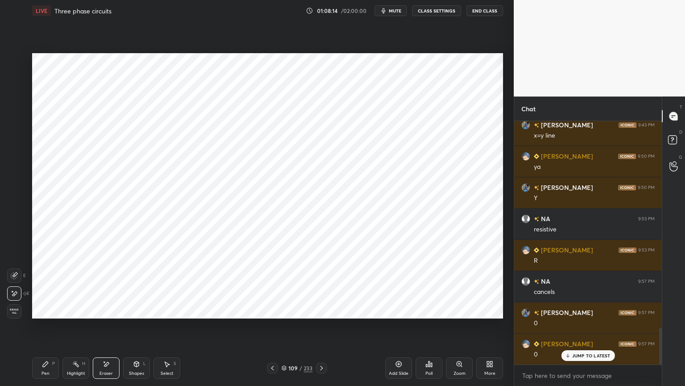
click at [44, 329] on div "Pen P" at bounding box center [45, 367] width 27 height 21
click at [14, 150] on div at bounding box center [14, 149] width 7 height 7
click at [13, 115] on div at bounding box center [14, 113] width 7 height 7
click at [105, 329] on div "Eraser" at bounding box center [106, 367] width 27 height 21
click at [46, 329] on div "Pen P" at bounding box center [45, 367] width 27 height 21
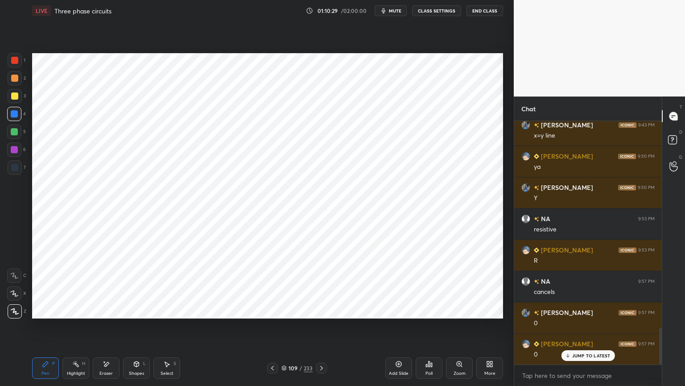
click at [13, 151] on div at bounding box center [14, 149] width 7 height 7
click at [271, 329] on icon at bounding box center [272, 367] width 7 height 7
click at [277, 329] on div at bounding box center [272, 367] width 11 height 11
click at [278, 329] on div at bounding box center [272, 367] width 11 height 11
click at [79, 329] on div "Highlight H" at bounding box center [75, 367] width 27 height 21
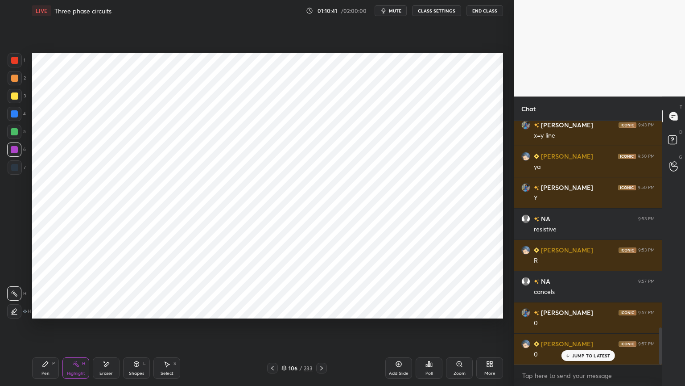
click at [321, 329] on icon at bounding box center [321, 367] width 7 height 7
click at [323, 329] on icon at bounding box center [321, 367] width 7 height 7
click at [324, 329] on icon at bounding box center [321, 367] width 7 height 7
click at [37, 329] on div "Pen P" at bounding box center [45, 367] width 27 height 21
click at [18, 170] on div at bounding box center [15, 167] width 14 height 14
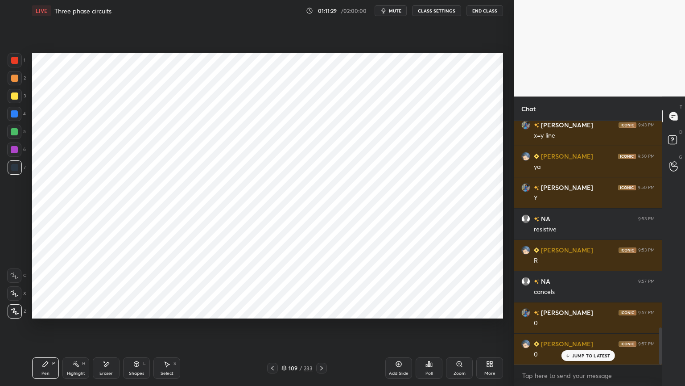
click at [10, 78] on div at bounding box center [15, 78] width 14 height 14
click at [398, 329] on icon at bounding box center [398, 363] width 7 height 7
click at [15, 117] on div at bounding box center [14, 114] width 14 height 14
click at [20, 312] on div at bounding box center [15, 311] width 14 height 14
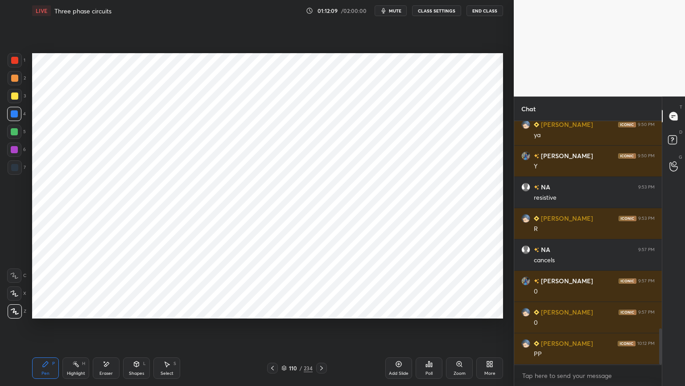
click at [271, 329] on icon at bounding box center [272, 367] width 7 height 7
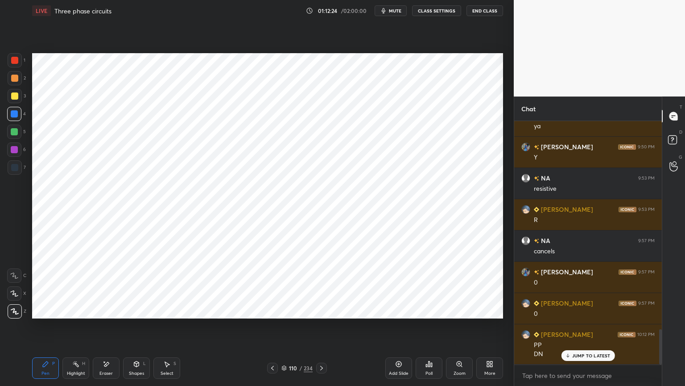
scroll to position [1439, 0]
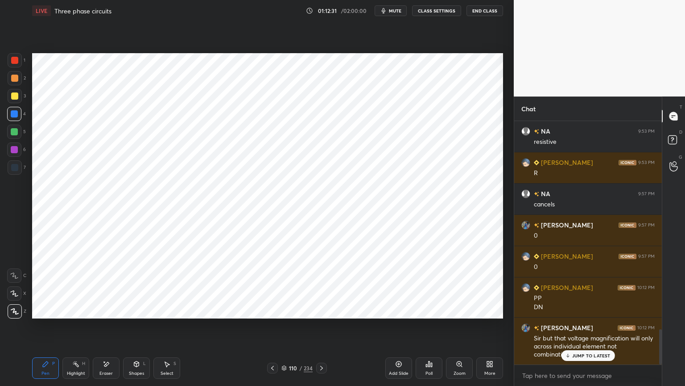
click at [586, 329] on p "JUMP TO LATEST" at bounding box center [592, 355] width 38 height 5
click at [271, 329] on icon at bounding box center [272, 367] width 7 height 7
click at [274, 329] on icon at bounding box center [272, 367] width 7 height 7
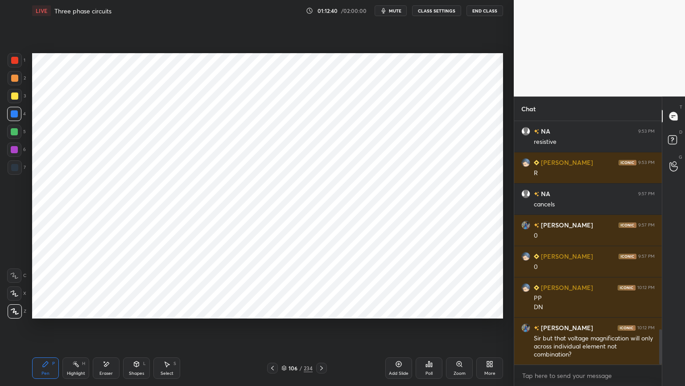
click at [275, 329] on icon at bounding box center [272, 367] width 7 height 7
click at [272, 329] on icon at bounding box center [272, 367] width 7 height 7
click at [274, 329] on icon at bounding box center [272, 367] width 3 height 4
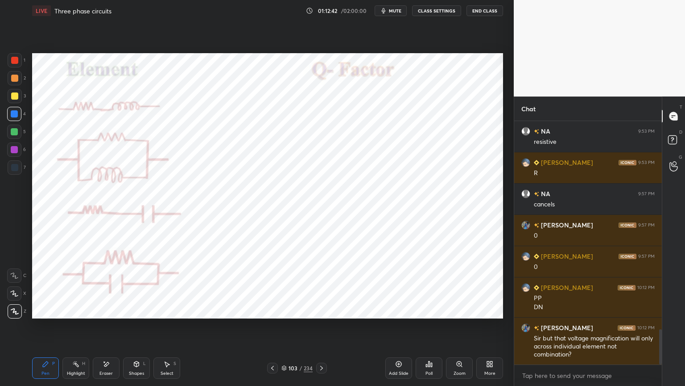
click at [319, 329] on icon at bounding box center [321, 367] width 7 height 7
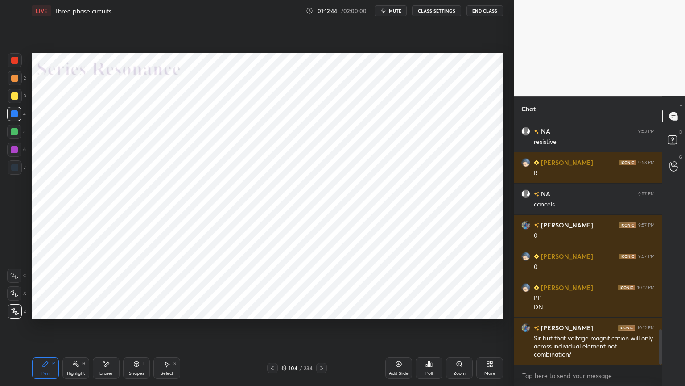
click at [77, 329] on div "Highlight H" at bounding box center [75, 367] width 27 height 21
click at [50, 329] on div "Pen P" at bounding box center [45, 367] width 27 height 21
click at [78, 329] on div "Highlight" at bounding box center [76, 373] width 18 height 4
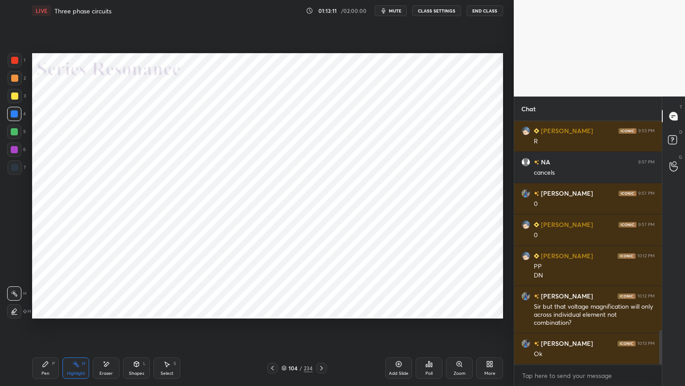
scroll to position [3, 3]
click at [321, 329] on icon at bounding box center [321, 367] width 7 height 7
click at [323, 329] on icon at bounding box center [321, 367] width 7 height 7
click at [322, 329] on icon at bounding box center [321, 367] width 7 height 7
click at [323, 329] on icon at bounding box center [321, 367] width 7 height 7
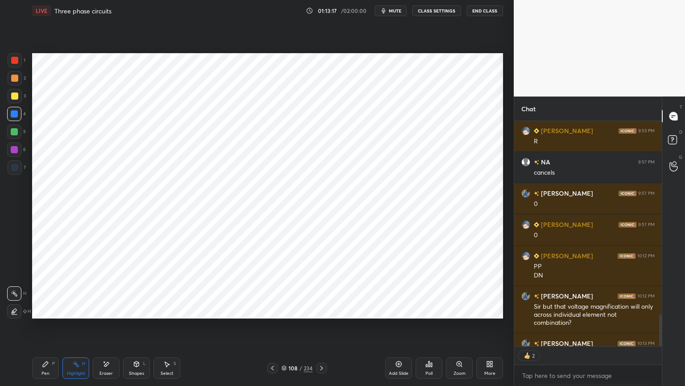
click at [325, 329] on icon at bounding box center [321, 367] width 7 height 7
click at [324, 329] on icon at bounding box center [321, 367] width 7 height 7
click at [44, 329] on div "Pen P" at bounding box center [45, 367] width 27 height 21
click at [16, 154] on div at bounding box center [14, 149] width 14 height 14
click at [14, 311] on icon at bounding box center [15, 311] width 8 height 6
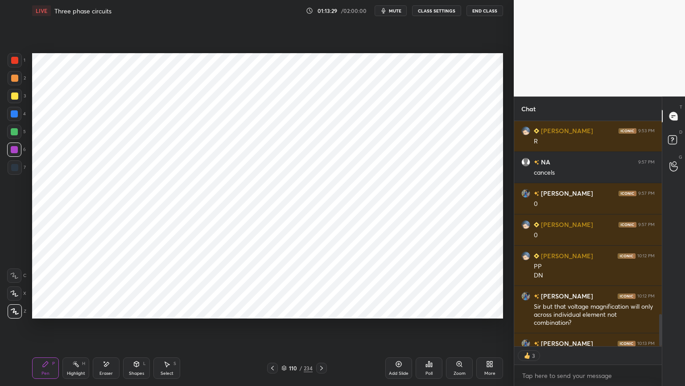
click at [18, 118] on div at bounding box center [14, 114] width 14 height 14
click at [271, 329] on icon at bounding box center [272, 367] width 7 height 7
click at [272, 329] on icon at bounding box center [272, 367] width 7 height 7
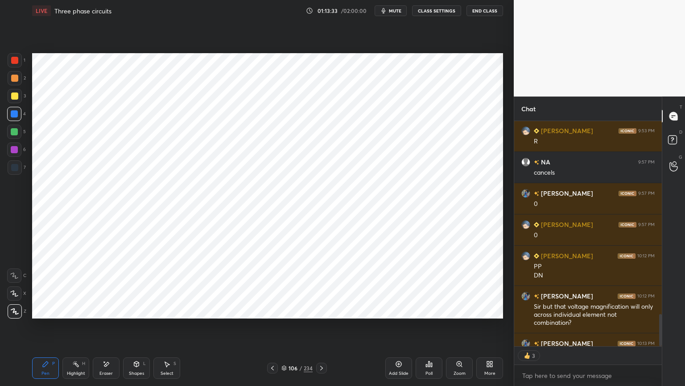
scroll to position [1470, 0]
click at [77, 329] on div "Highlight H" at bounding box center [75, 367] width 27 height 21
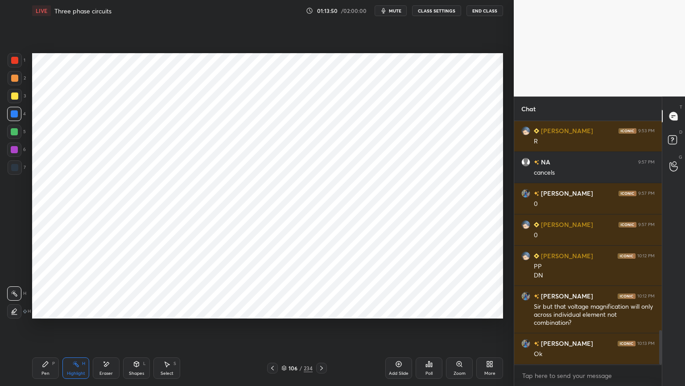
click at [322, 329] on icon at bounding box center [321, 367] width 3 height 4
click at [322, 329] on icon at bounding box center [321, 367] width 7 height 7
click at [45, 329] on icon at bounding box center [45, 363] width 7 height 7
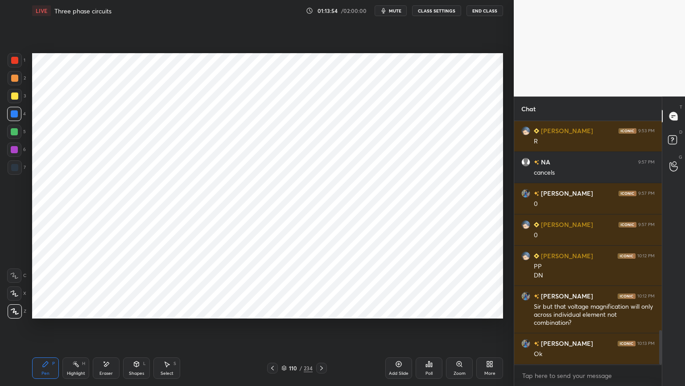
click at [17, 154] on div at bounding box center [14, 149] width 14 height 14
click at [14, 298] on div at bounding box center [14, 293] width 14 height 14
click at [107, 329] on icon at bounding box center [106, 364] width 7 height 8
click at [43, 329] on icon at bounding box center [45, 363] width 7 height 7
click at [164, 329] on icon at bounding box center [166, 363] width 7 height 7
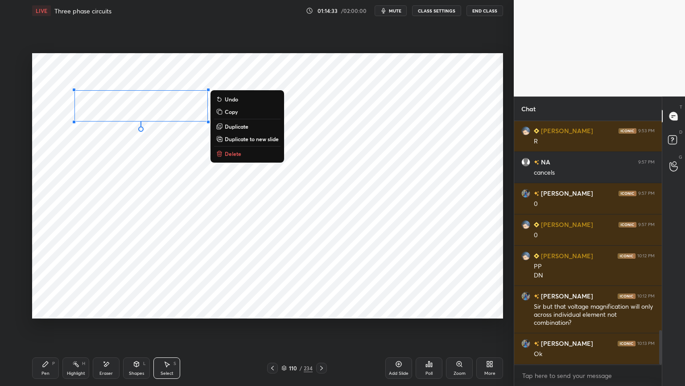
click at [145, 170] on div "0 ° Undo Copy Duplicate Duplicate to new slide Delete" at bounding box center [267, 185] width 471 height 265
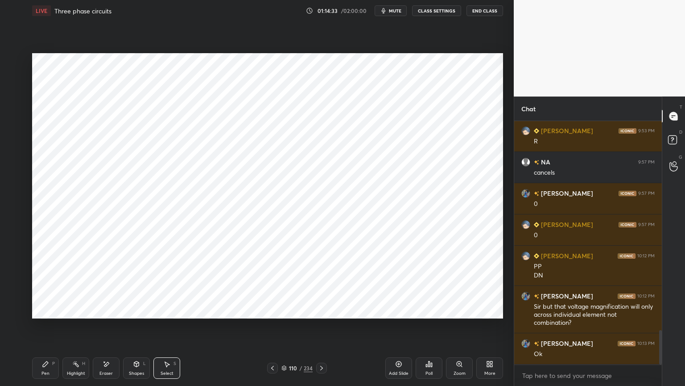
click at [46, 329] on div "Pen P" at bounding box center [45, 367] width 27 height 21
click at [13, 116] on div at bounding box center [14, 113] width 7 height 7
click at [15, 150] on div at bounding box center [14, 149] width 7 height 7
click at [109, 329] on icon at bounding box center [106, 364] width 7 height 8
click at [48, 329] on icon at bounding box center [45, 363] width 7 height 7
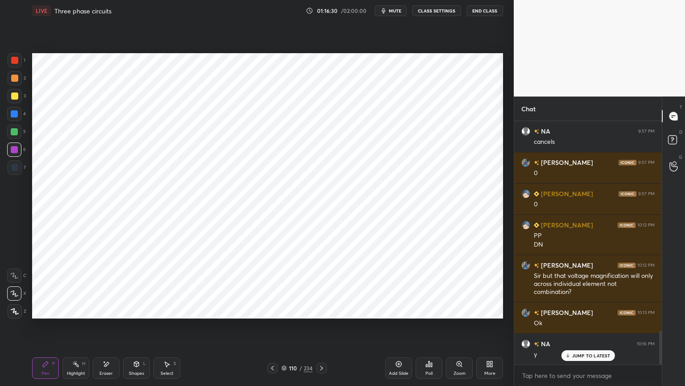
scroll to position [1533, 0]
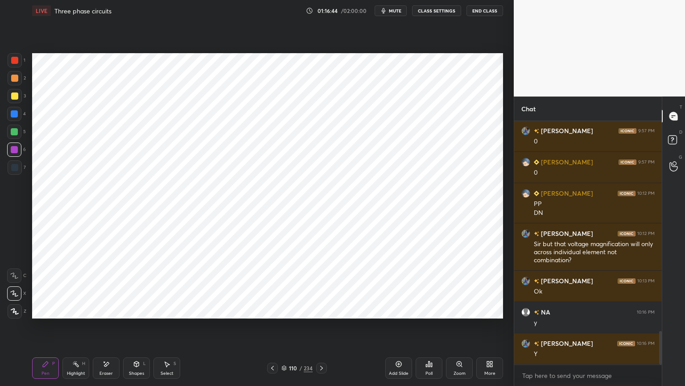
click at [14, 115] on div at bounding box center [14, 113] width 7 height 7
click at [15, 168] on div at bounding box center [14, 167] width 7 height 7
click at [17, 315] on div at bounding box center [15, 311] width 14 height 14
click at [11, 296] on icon at bounding box center [14, 293] width 8 height 6
click at [16, 117] on div at bounding box center [14, 113] width 7 height 7
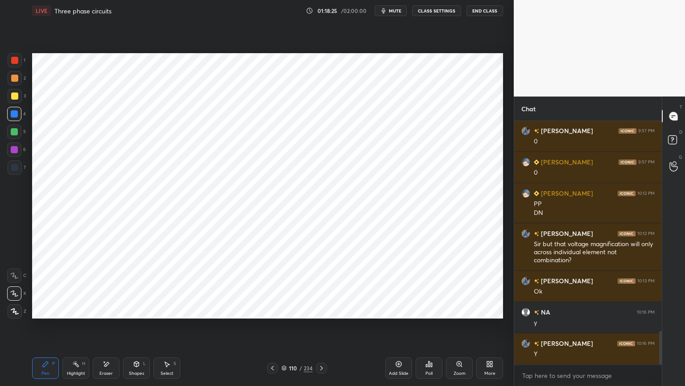
click at [391, 10] on span "mute" at bounding box center [395, 11] width 12 height 6
click at [392, 11] on span "unmute" at bounding box center [394, 11] width 19 height 6
click at [16, 313] on icon at bounding box center [15, 311] width 8 height 6
click at [6, 145] on div "1 2 3 4 5 6 7 C X Z E E Erase all H H" at bounding box center [14, 185] width 29 height 265
click at [12, 150] on div at bounding box center [14, 149] width 7 height 7
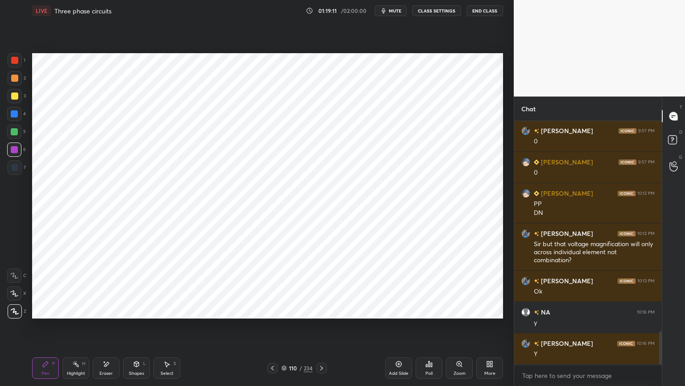
click at [139, 329] on div "Shapes" at bounding box center [136, 373] width 15 height 4
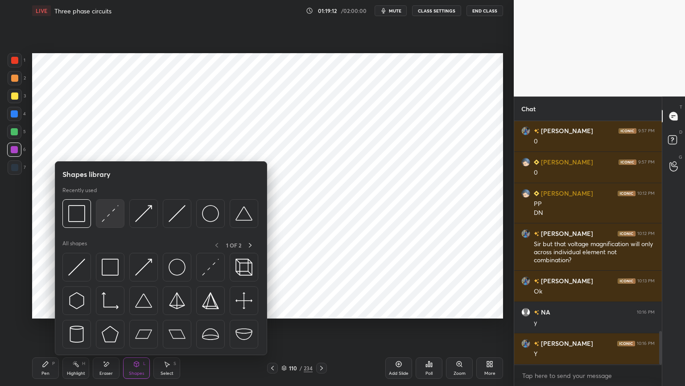
click at [108, 219] on img at bounding box center [110, 213] width 17 height 17
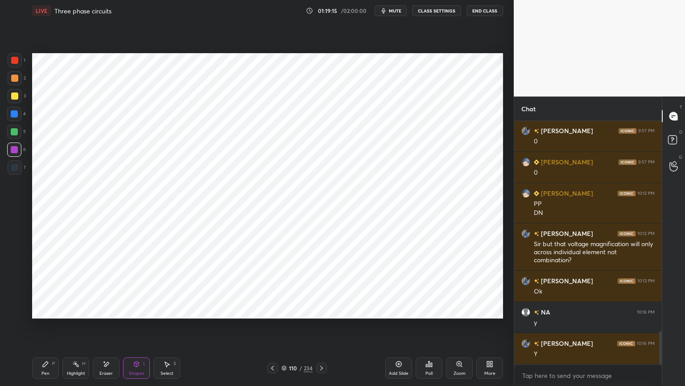
click at [44, 329] on div "Pen P" at bounding box center [45, 367] width 27 height 21
click at [15, 149] on div at bounding box center [14, 149] width 7 height 7
click at [14, 296] on icon at bounding box center [14, 293] width 8 height 6
click at [16, 115] on div at bounding box center [14, 113] width 7 height 7
click at [14, 294] on icon at bounding box center [14, 292] width 7 height 5
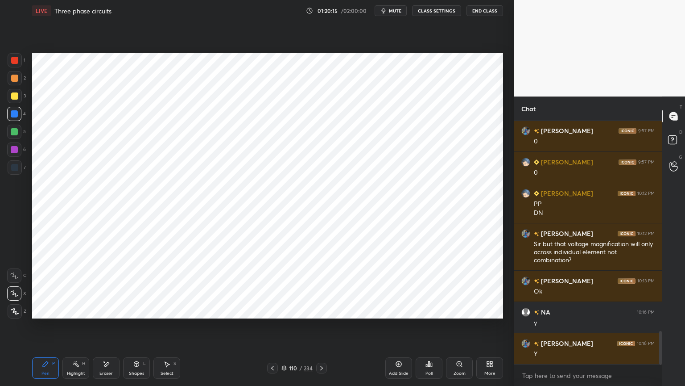
click at [16, 150] on div at bounding box center [14, 149] width 7 height 7
click at [17, 311] on icon at bounding box center [15, 311] width 8 height 6
click at [75, 329] on div "Highlight" at bounding box center [76, 373] width 18 height 4
click at [271, 329] on icon at bounding box center [272, 367] width 7 height 7
click at [274, 329] on icon at bounding box center [272, 367] width 7 height 7
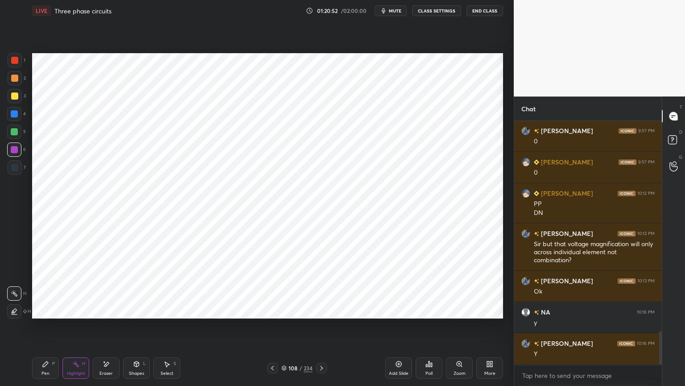
click at [275, 329] on icon at bounding box center [272, 367] width 7 height 7
click at [321, 329] on icon at bounding box center [321, 367] width 7 height 7
click at [324, 329] on icon at bounding box center [321, 367] width 7 height 7
click at [327, 329] on div "108 / 234" at bounding box center [297, 367] width 177 height 11
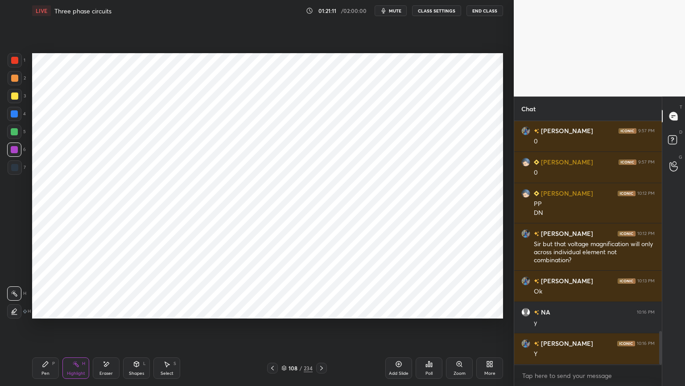
click at [324, 329] on icon at bounding box center [321, 367] width 7 height 7
click at [46, 329] on div "Pen" at bounding box center [45, 373] width 8 height 4
click at [13, 294] on icon at bounding box center [14, 292] width 7 height 5
click at [79, 329] on div "Highlight H" at bounding box center [75, 367] width 27 height 21
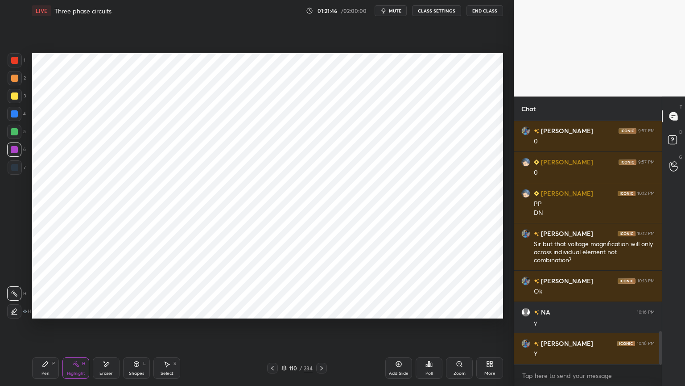
click at [45, 329] on div "Pen" at bounding box center [45, 373] width 8 height 4
click at [15, 117] on div at bounding box center [14, 113] width 7 height 7
click at [18, 298] on div at bounding box center [14, 293] width 14 height 14
click at [19, 311] on div at bounding box center [15, 311] width 14 height 14
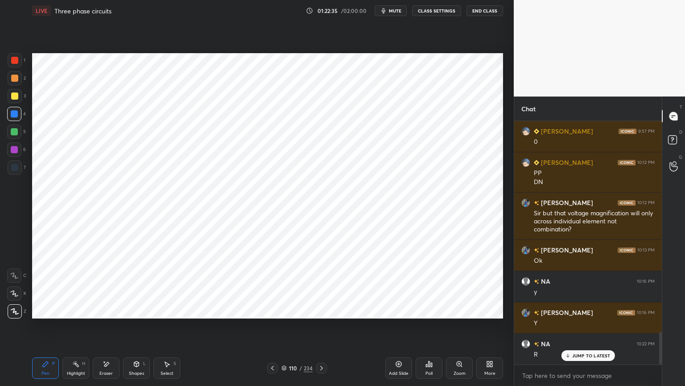
click at [397, 329] on icon at bounding box center [398, 363] width 7 height 7
click at [13, 152] on div at bounding box center [14, 149] width 7 height 7
click at [273, 329] on icon at bounding box center [272, 367] width 7 height 7
click at [320, 329] on icon at bounding box center [321, 367] width 7 height 7
click at [270, 329] on icon at bounding box center [272, 367] width 7 height 7
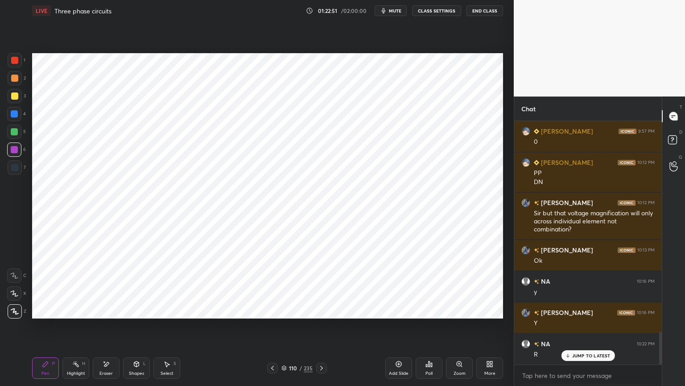
click at [322, 329] on icon at bounding box center [321, 367] width 3 height 4
click at [271, 329] on icon at bounding box center [272, 367] width 7 height 7
click at [321, 329] on icon at bounding box center [321, 367] width 7 height 7
click at [15, 295] on icon at bounding box center [14, 292] width 7 height 5
click at [15, 151] on div at bounding box center [14, 149] width 7 height 7
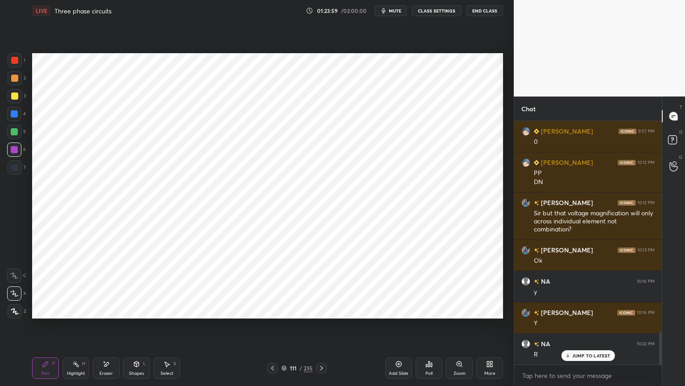
click at [16, 168] on div at bounding box center [14, 167] width 7 height 7
click at [18, 309] on icon at bounding box center [15, 311] width 8 height 6
click at [142, 329] on div "Shapes" at bounding box center [136, 373] width 15 height 4
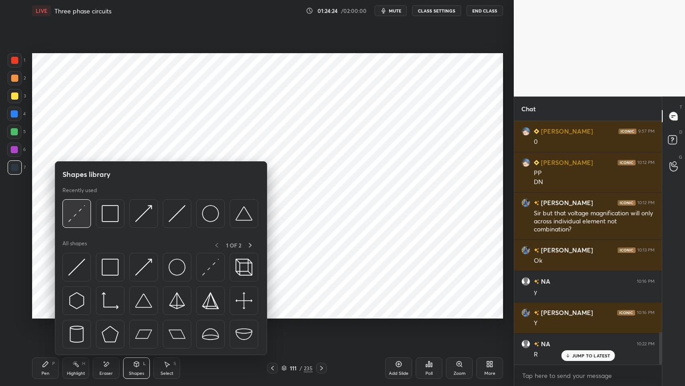
click at [74, 217] on img at bounding box center [76, 213] width 17 height 17
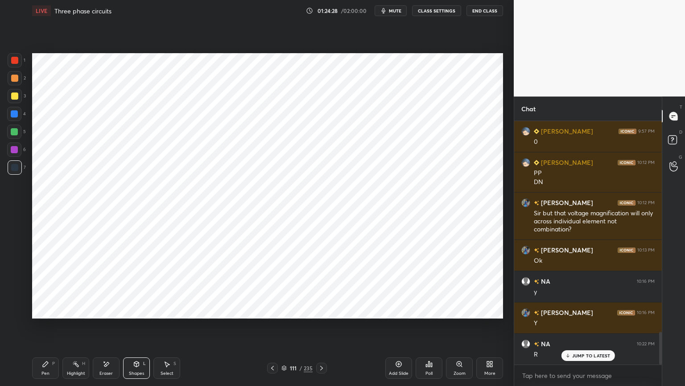
click at [37, 329] on div "Pen P" at bounding box center [45, 367] width 27 height 21
click at [19, 116] on div at bounding box center [14, 114] width 14 height 14
click at [137, 329] on div "Shapes" at bounding box center [136, 373] width 15 height 4
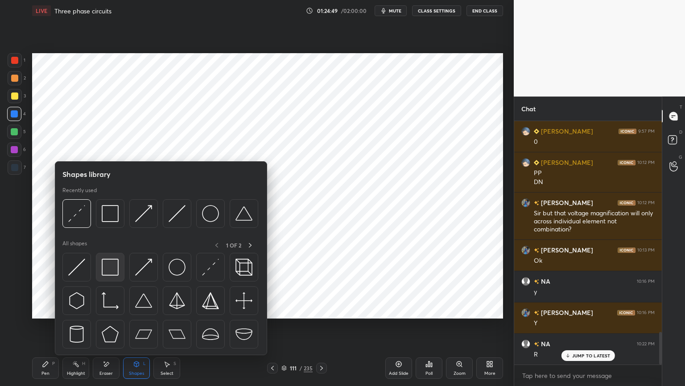
click at [116, 270] on img at bounding box center [110, 266] width 17 height 17
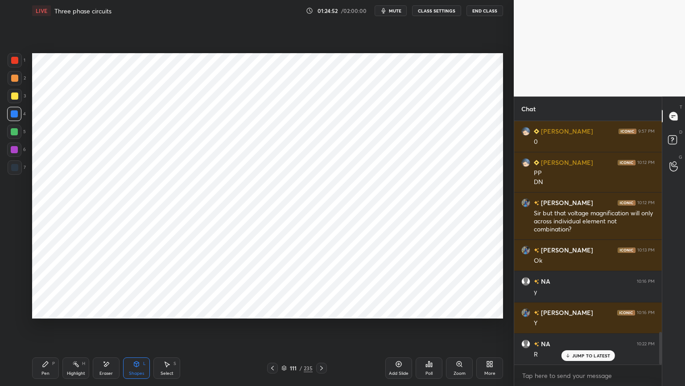
click at [44, 329] on div "Pen" at bounding box center [45, 373] width 8 height 4
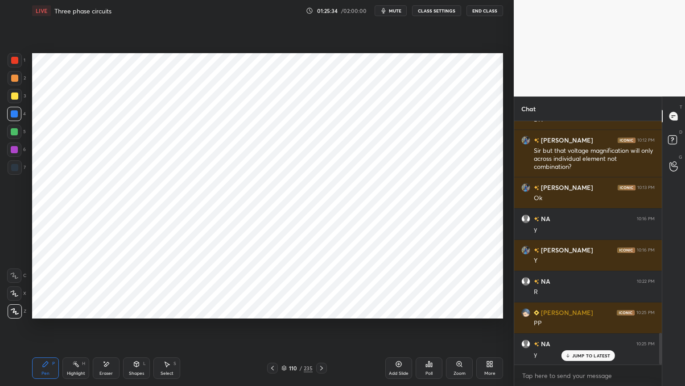
scroll to position [1658, 0]
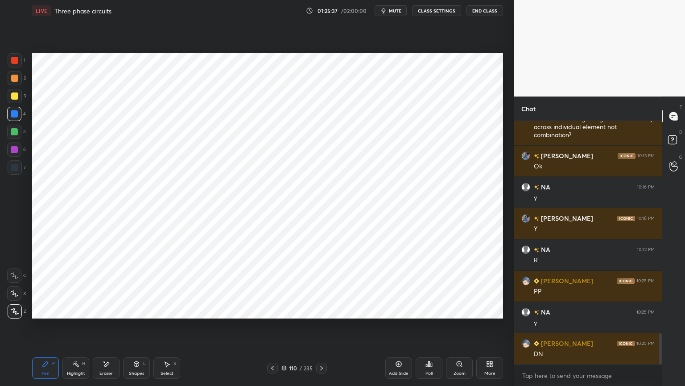
click at [321, 329] on icon at bounding box center [321, 367] width 7 height 7
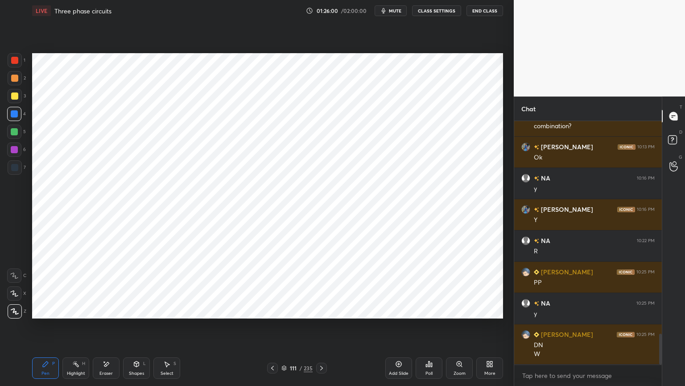
scroll to position [1697, 0]
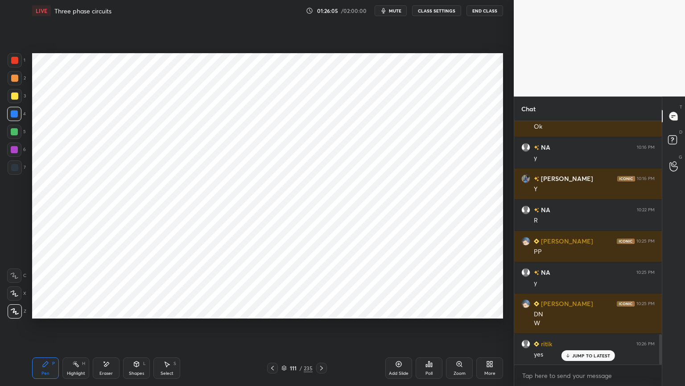
click at [394, 11] on span "mute" at bounding box center [395, 11] width 12 height 6
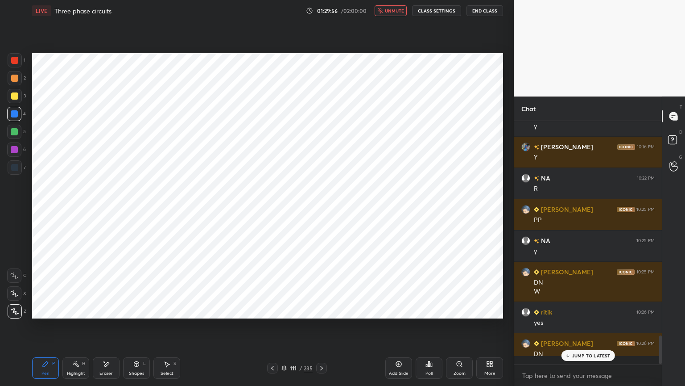
scroll to position [1729, 0]
click at [391, 13] on button "unmute" at bounding box center [391, 10] width 32 height 11
click at [9, 313] on div at bounding box center [15, 311] width 14 height 14
click at [20, 152] on div at bounding box center [14, 149] width 14 height 14
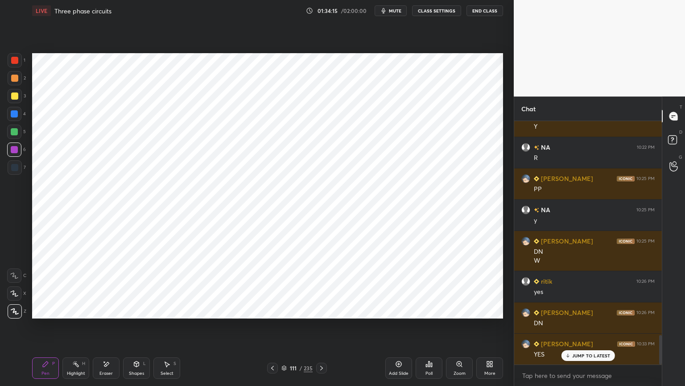
click at [273, 329] on icon at bounding box center [272, 367] width 3 height 4
click at [161, 329] on div "Select S" at bounding box center [167, 367] width 27 height 21
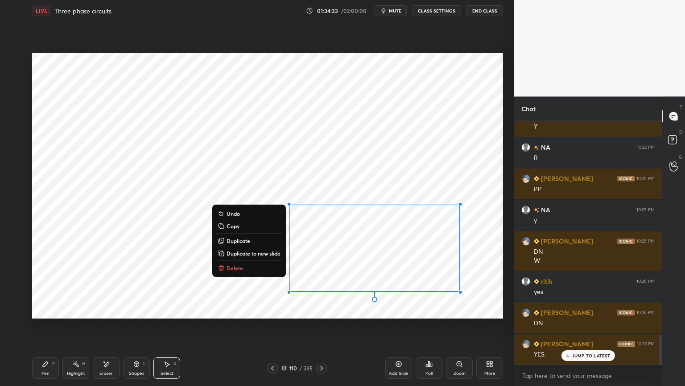
click at [237, 228] on p "Copy" at bounding box center [233, 225] width 13 height 7
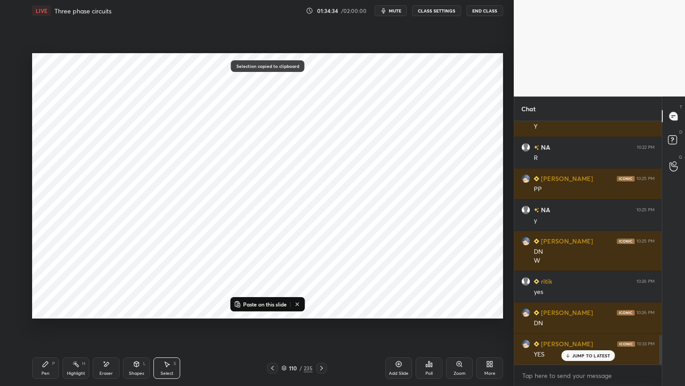
click at [323, 329] on icon at bounding box center [321, 367] width 7 height 7
click at [397, 329] on icon at bounding box center [398, 363] width 7 height 7
click at [261, 305] on p "Paste on this slide" at bounding box center [265, 303] width 44 height 7
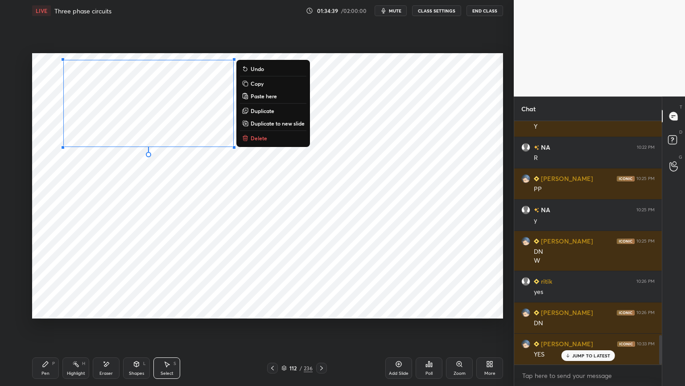
click at [155, 202] on div "0 ° Undo Copy Paste here Duplicate Duplicate to new slide Delete" at bounding box center [267, 185] width 471 height 265
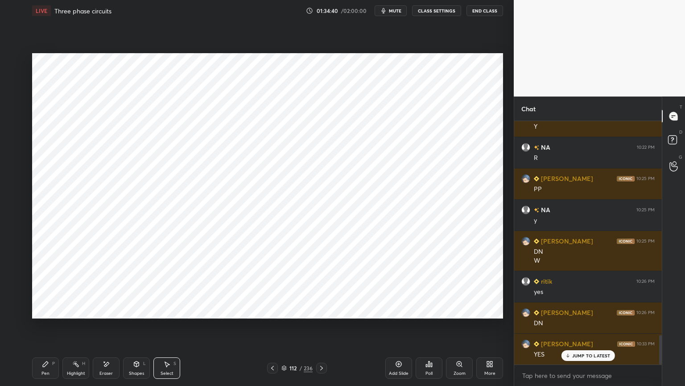
click at [46, 329] on icon at bounding box center [45, 363] width 7 height 7
click at [16, 116] on div at bounding box center [14, 113] width 7 height 7
click at [13, 309] on icon at bounding box center [15, 311] width 8 height 6
click at [14, 168] on div at bounding box center [14, 167] width 7 height 7
click at [13, 154] on div at bounding box center [14, 149] width 14 height 14
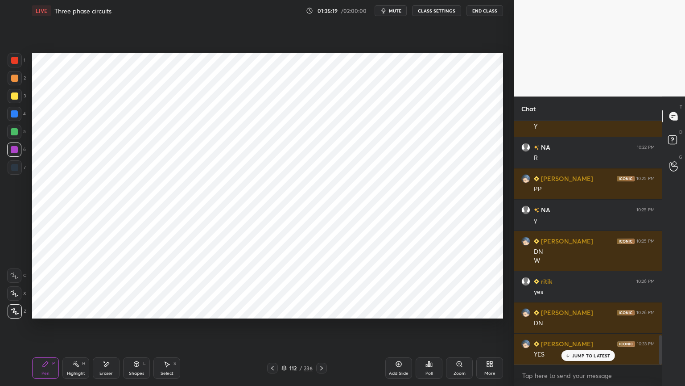
click at [16, 295] on icon at bounding box center [14, 292] width 7 height 5
click at [101, 329] on div "Eraser" at bounding box center [106, 367] width 27 height 21
click at [45, 329] on div "Pen" at bounding box center [45, 373] width 8 height 4
click at [136, 329] on div "Shapes" at bounding box center [136, 373] width 15 height 4
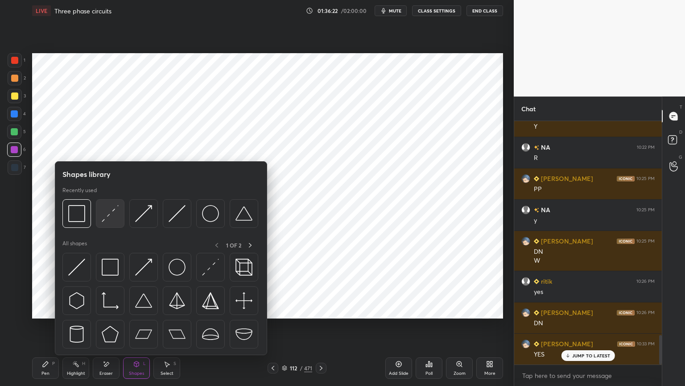
click at [111, 216] on img at bounding box center [110, 213] width 17 height 17
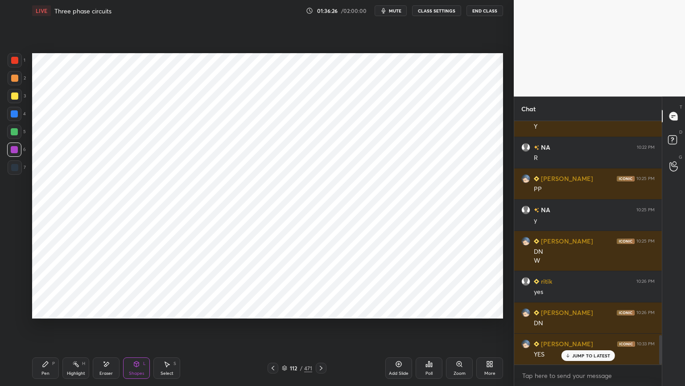
click at [44, 329] on div "Pen" at bounding box center [45, 373] width 8 height 4
click at [14, 165] on div at bounding box center [14, 167] width 7 height 7
click at [273, 329] on icon at bounding box center [273, 367] width 7 height 7
click at [322, 329] on icon at bounding box center [321, 367] width 7 height 7
click at [17, 114] on div at bounding box center [14, 113] width 7 height 7
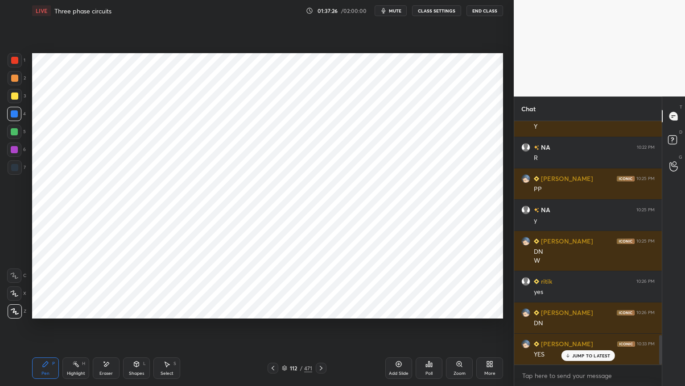
click at [15, 154] on div at bounding box center [14, 149] width 14 height 14
click at [13, 153] on div at bounding box center [14, 149] width 7 height 7
click at [170, 329] on div "Select S" at bounding box center [167, 367] width 27 height 21
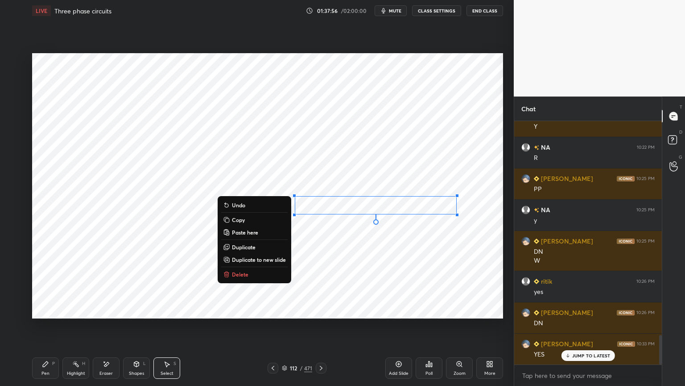
click at [378, 248] on div "0 ° Undo Copy Paste here Duplicate Duplicate to new slide Delete" at bounding box center [267, 185] width 471 height 265
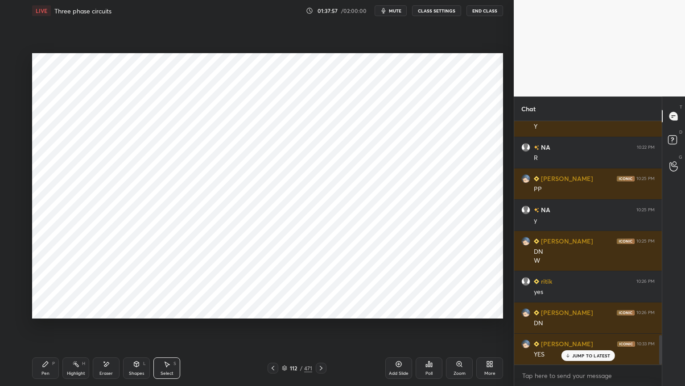
click at [43, 329] on icon at bounding box center [45, 363] width 5 height 5
click at [46, 329] on div "Pen P" at bounding box center [45, 367] width 27 height 21
click at [17, 112] on div at bounding box center [14, 113] width 7 height 7
click at [272, 329] on icon at bounding box center [273, 367] width 7 height 7
click at [322, 329] on icon at bounding box center [321, 367] width 7 height 7
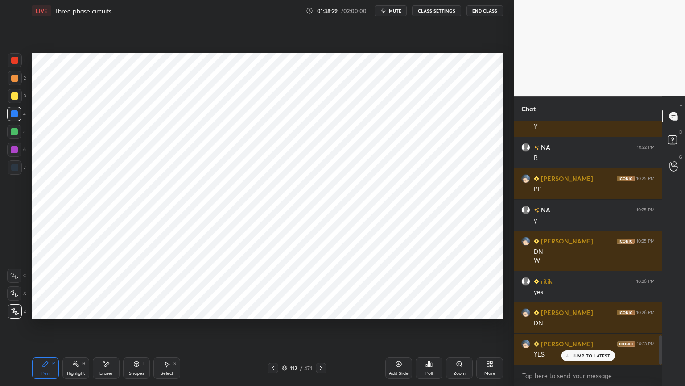
click at [274, 329] on icon at bounding box center [273, 367] width 7 height 7
click at [270, 329] on icon at bounding box center [273, 367] width 7 height 7
click at [324, 329] on icon at bounding box center [321, 367] width 7 height 7
click at [322, 329] on icon at bounding box center [321, 367] width 3 height 4
click at [396, 329] on icon at bounding box center [399, 364] width 6 height 6
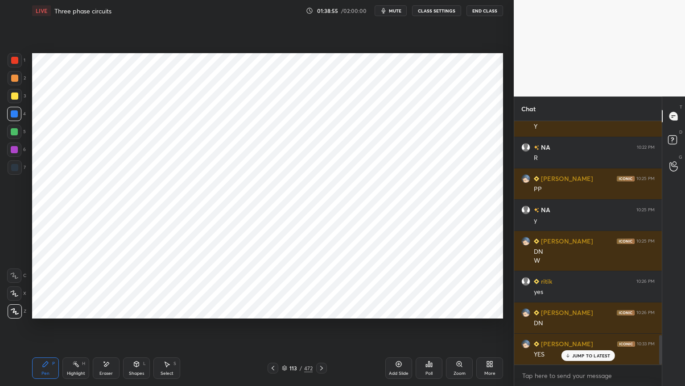
click at [19, 311] on div at bounding box center [15, 311] width 14 height 14
click at [13, 148] on div at bounding box center [14, 149] width 7 height 7
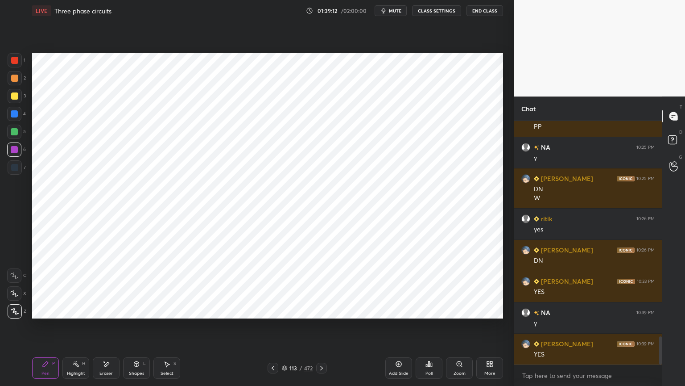
scroll to position [1854, 0]
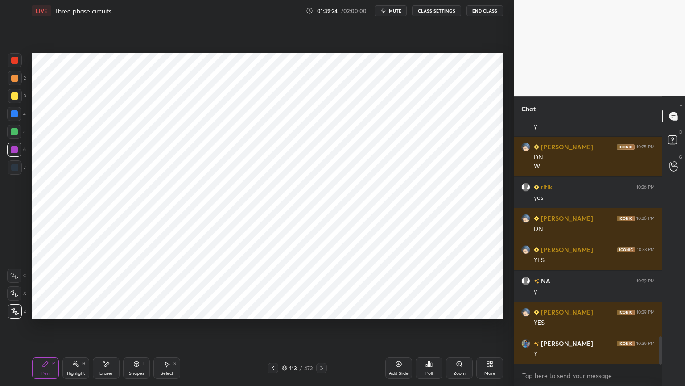
click at [105, 329] on icon at bounding box center [106, 363] width 5 height 4
click at [46, 329] on div "Pen" at bounding box center [45, 373] width 8 height 4
click at [15, 166] on div at bounding box center [14, 167] width 7 height 7
click at [132, 329] on div "Shapes L" at bounding box center [136, 367] width 27 height 21
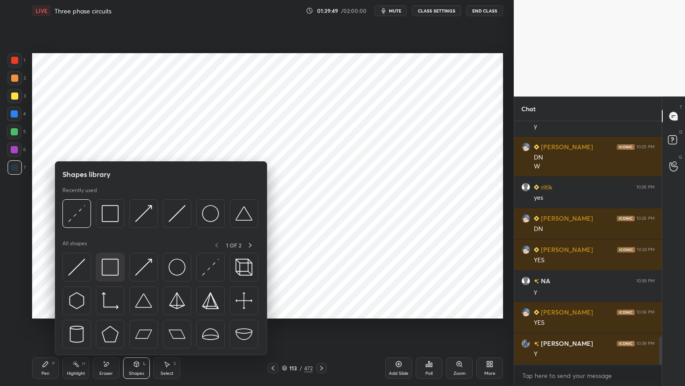
click at [110, 269] on img at bounding box center [110, 266] width 17 height 17
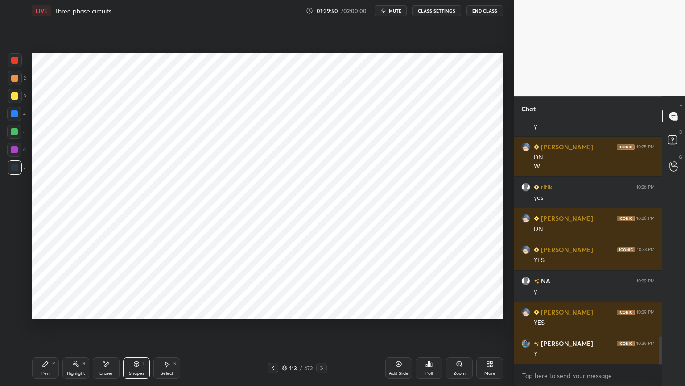
click at [45, 329] on div "Pen" at bounding box center [45, 373] width 8 height 4
click at [165, 329] on icon at bounding box center [166, 363] width 7 height 7
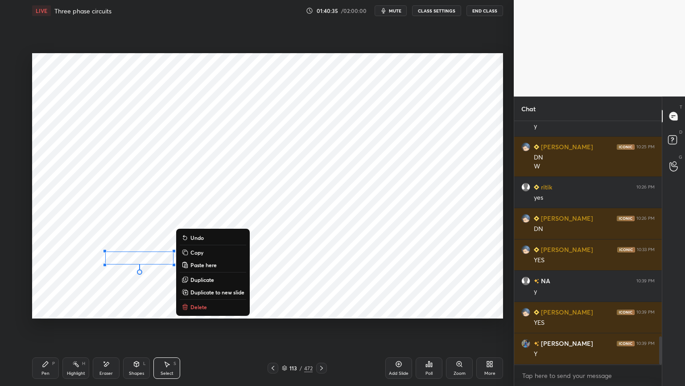
click at [131, 282] on div "0 ° Undo Copy Paste here Duplicate Duplicate to new slide Delete" at bounding box center [267, 185] width 471 height 265
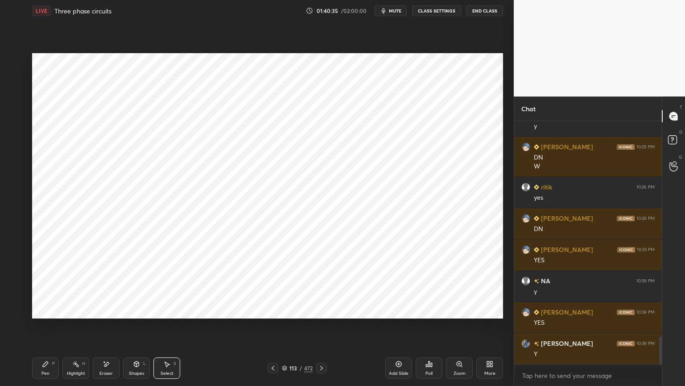
click at [46, 329] on div "Pen P" at bounding box center [45, 367] width 27 height 21
click at [17, 152] on div at bounding box center [14, 149] width 7 height 7
click at [14, 294] on icon at bounding box center [14, 293] width 8 height 6
click at [140, 329] on div "Shapes" at bounding box center [136, 373] width 15 height 4
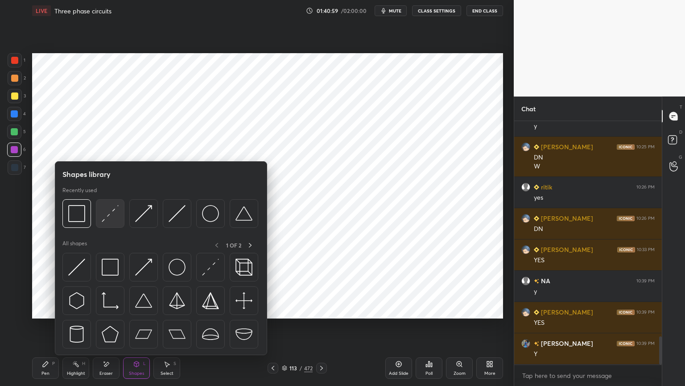
click at [114, 220] on img at bounding box center [110, 213] width 17 height 17
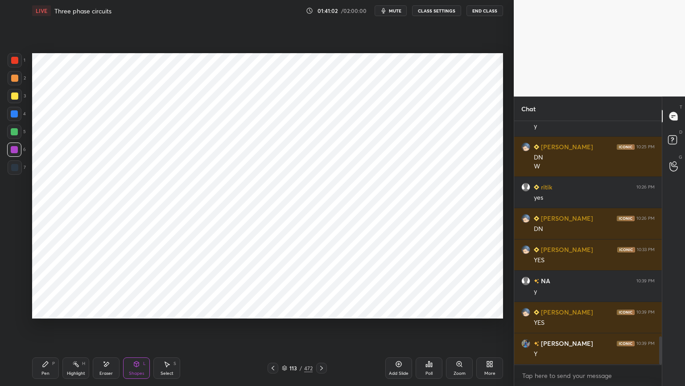
click at [272, 329] on icon at bounding box center [273, 367] width 7 height 7
click at [272, 329] on icon at bounding box center [273, 367] width 3 height 4
click at [321, 329] on icon at bounding box center [321, 367] width 7 height 7
click at [323, 329] on icon at bounding box center [321, 367] width 7 height 7
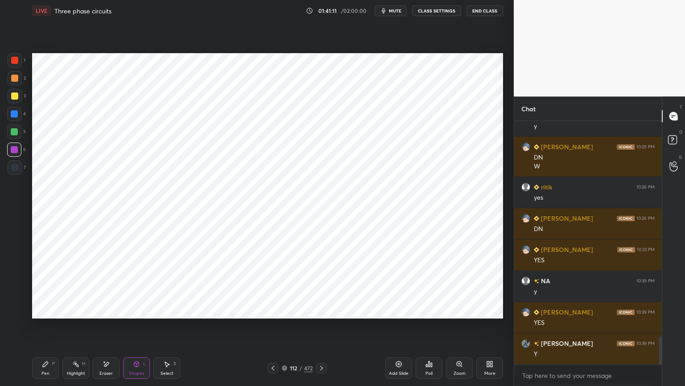
click at [323, 329] on icon at bounding box center [321, 367] width 7 height 7
click at [47, 329] on div "Pen" at bounding box center [45, 373] width 8 height 4
click at [14, 314] on icon at bounding box center [15, 311] width 8 height 6
click at [16, 115] on div at bounding box center [14, 113] width 7 height 7
click at [13, 167] on div at bounding box center [14, 167] width 7 height 7
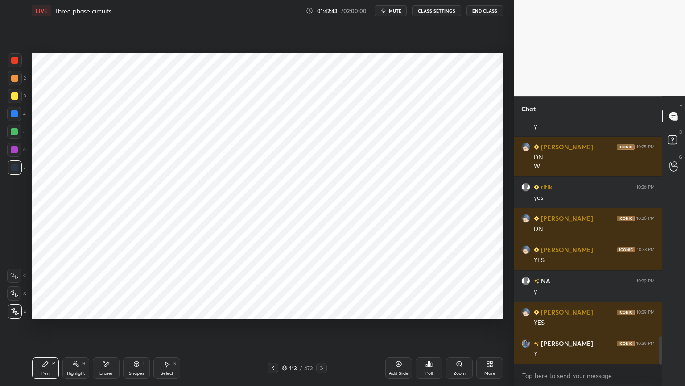
click at [109, 329] on div "Eraser" at bounding box center [106, 367] width 27 height 21
click at [49, 329] on div "Pen P" at bounding box center [45, 367] width 27 height 21
click at [12, 149] on div at bounding box center [14, 149] width 7 height 7
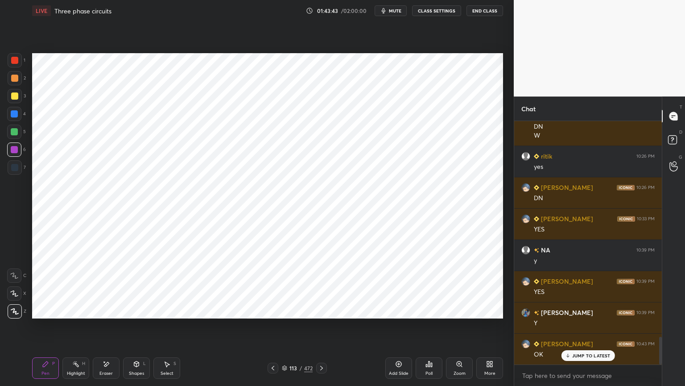
click at [399, 329] on icon at bounding box center [398, 363] width 7 height 7
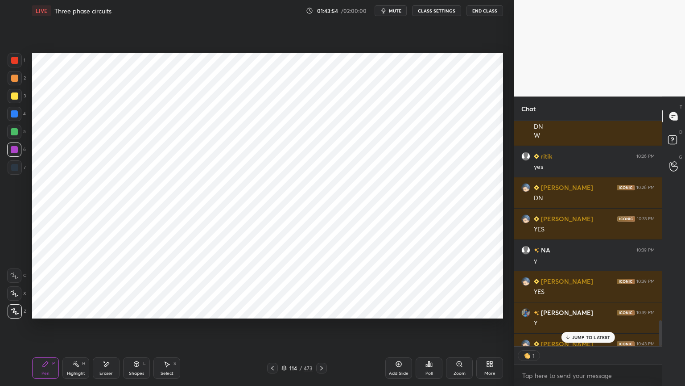
scroll to position [1885, 0]
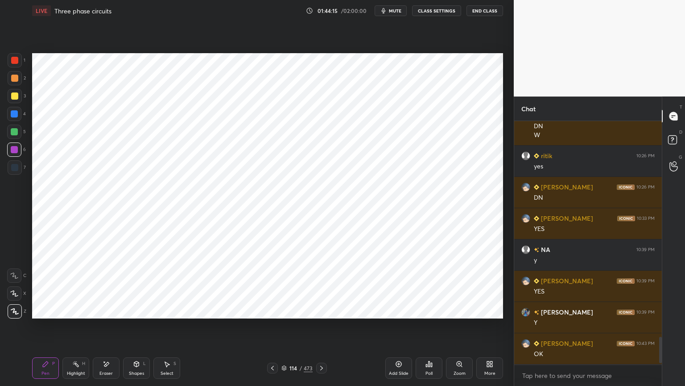
click at [14, 117] on div at bounding box center [14, 113] width 7 height 7
click at [109, 329] on div "Eraser" at bounding box center [106, 367] width 27 height 21
click at [48, 329] on icon at bounding box center [45, 363] width 5 height 5
click at [134, 329] on icon at bounding box center [136, 363] width 5 height 5
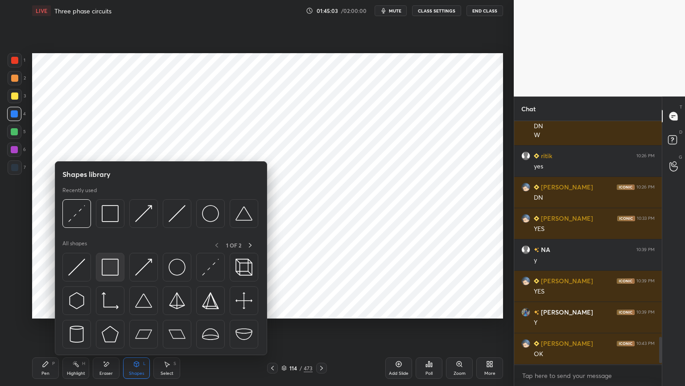
click at [112, 268] on img at bounding box center [110, 266] width 17 height 17
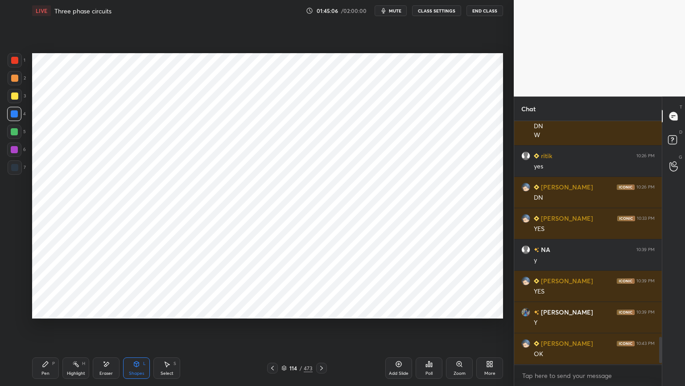
click at [45, 329] on div "Pen P" at bounding box center [45, 367] width 27 height 21
click at [13, 146] on div at bounding box center [14, 149] width 7 height 7
click at [136, 329] on div "Shapes L" at bounding box center [136, 367] width 27 height 21
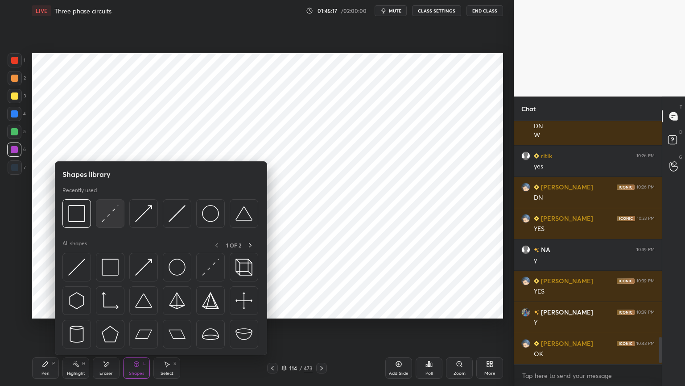
click at [111, 211] on img at bounding box center [110, 213] width 17 height 17
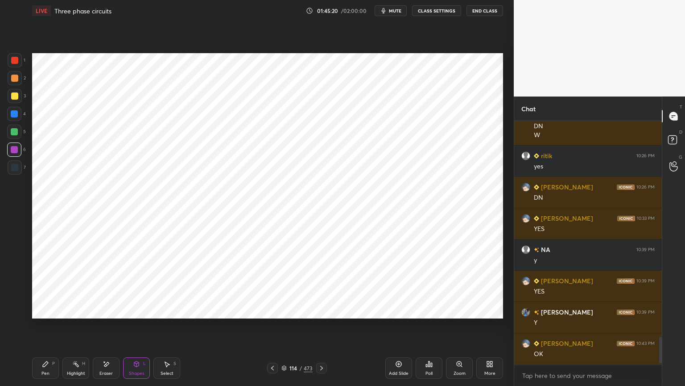
click at [41, 329] on div "Pen P" at bounding box center [45, 367] width 27 height 21
click at [14, 115] on div at bounding box center [14, 113] width 7 height 7
click at [136, 329] on icon at bounding box center [136, 363] width 5 height 5
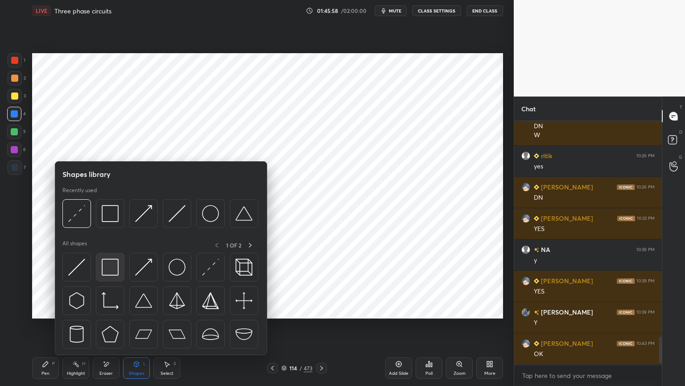
click at [115, 270] on img at bounding box center [110, 266] width 17 height 17
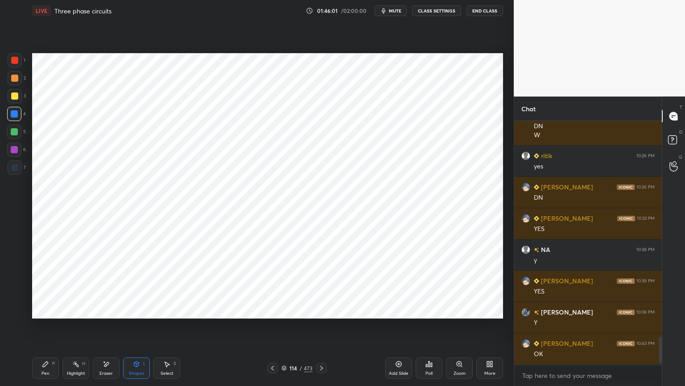
click at [46, 329] on div "Pen" at bounding box center [45, 373] width 8 height 4
click at [16, 166] on div at bounding box center [14, 167] width 7 height 7
click at [13, 150] on div at bounding box center [14, 149] width 7 height 7
click at [17, 295] on icon at bounding box center [14, 293] width 8 height 6
click at [13, 311] on icon at bounding box center [14, 310] width 7 height 5
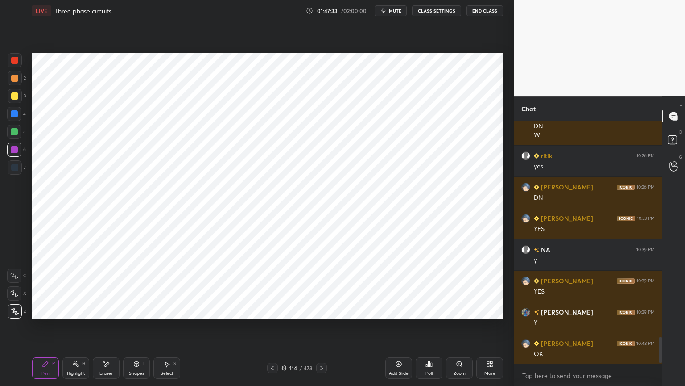
click at [18, 170] on div at bounding box center [14, 167] width 7 height 7
click at [139, 329] on icon at bounding box center [136, 363] width 7 height 7
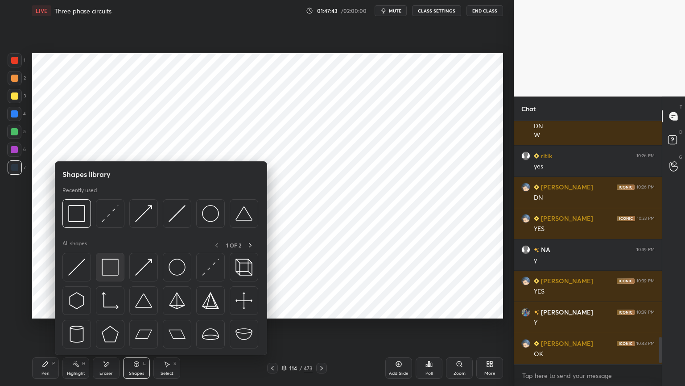
click at [113, 268] on img at bounding box center [110, 266] width 17 height 17
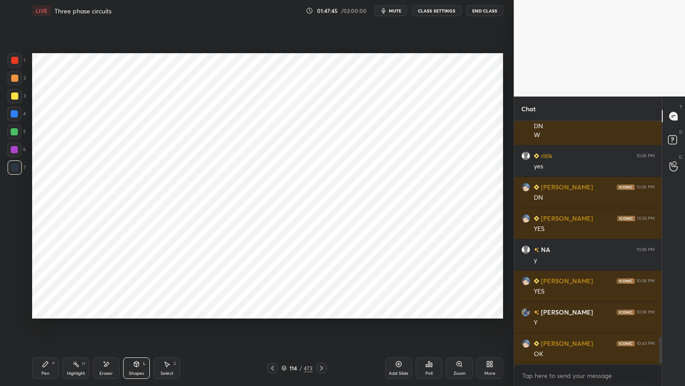
click at [48, 329] on icon at bounding box center [45, 363] width 7 height 7
click at [14, 152] on div at bounding box center [14, 149] width 7 height 7
click at [285, 329] on icon at bounding box center [284, 368] width 4 height 1
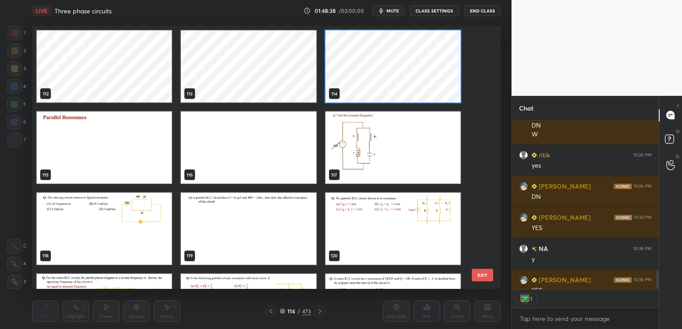
scroll to position [1325, 0]
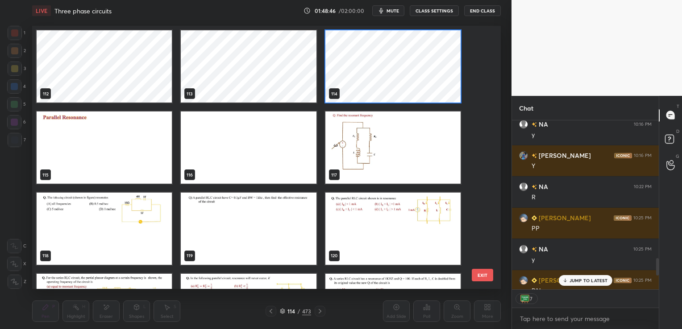
click at [484, 279] on button "EXIT" at bounding box center [482, 275] width 21 height 12
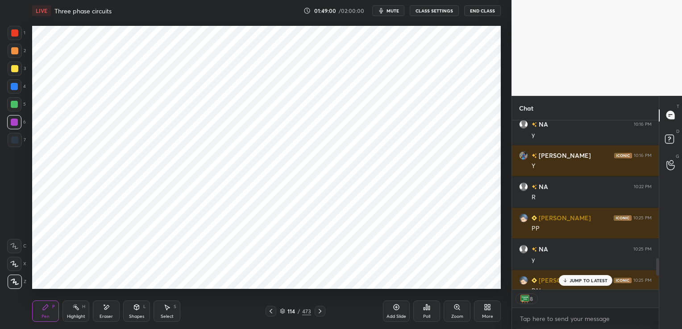
type textarea "x"
